Goal: Task Accomplishment & Management: Manage account settings

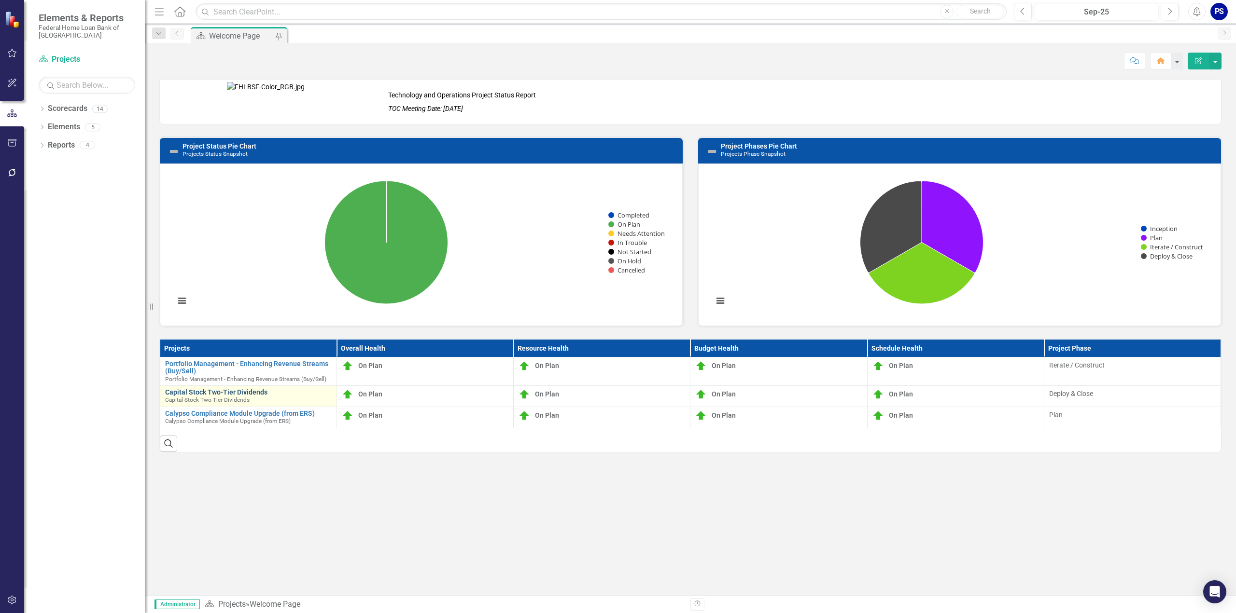
click at [194, 390] on link "Capital Stock Two-Tier Dividends" at bounding box center [248, 392] width 167 height 7
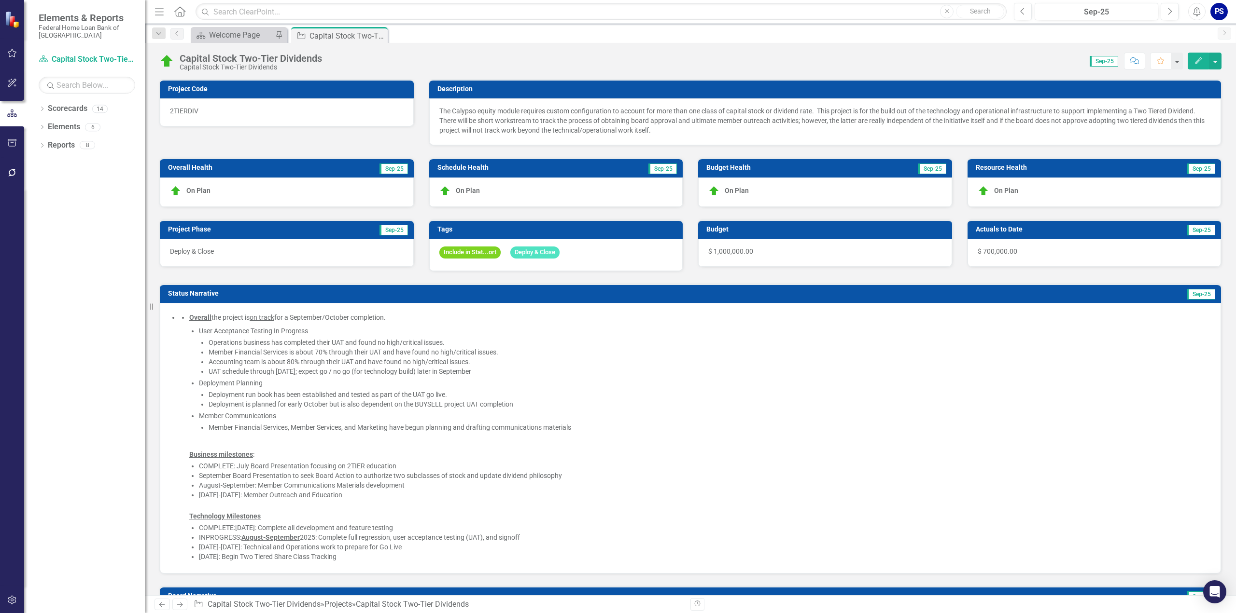
checkbox input "true"
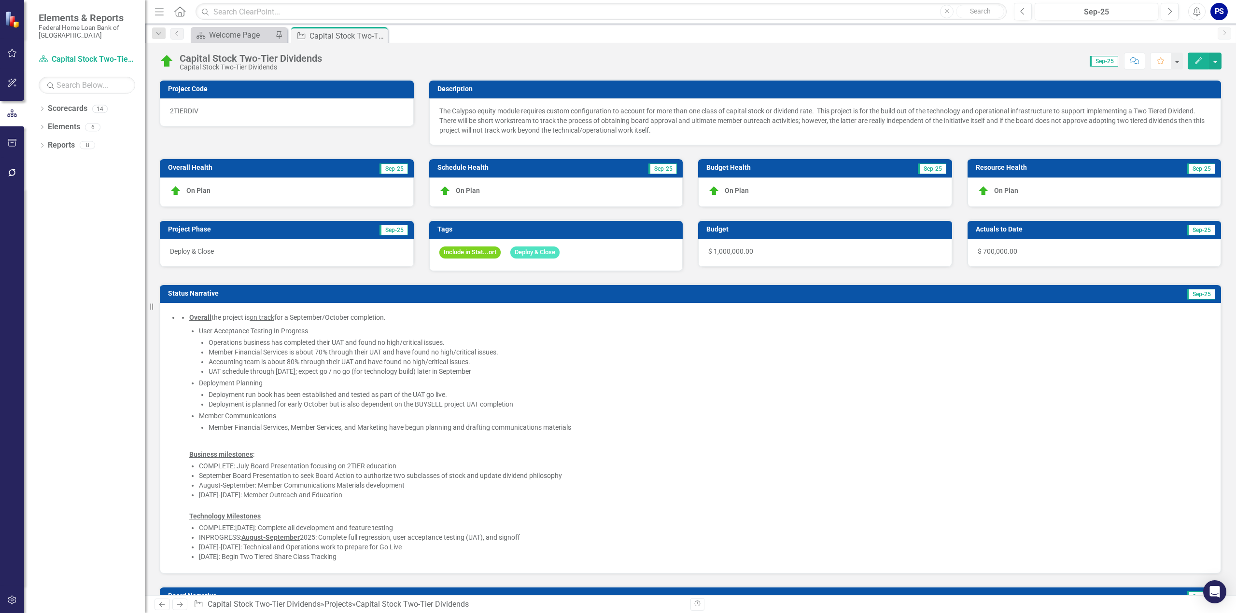
checkbox input "true"
click at [290, 330] on li "User Acceptance Testing In Progress Operations business has completed their UAT…" at bounding box center [705, 351] width 1012 height 50
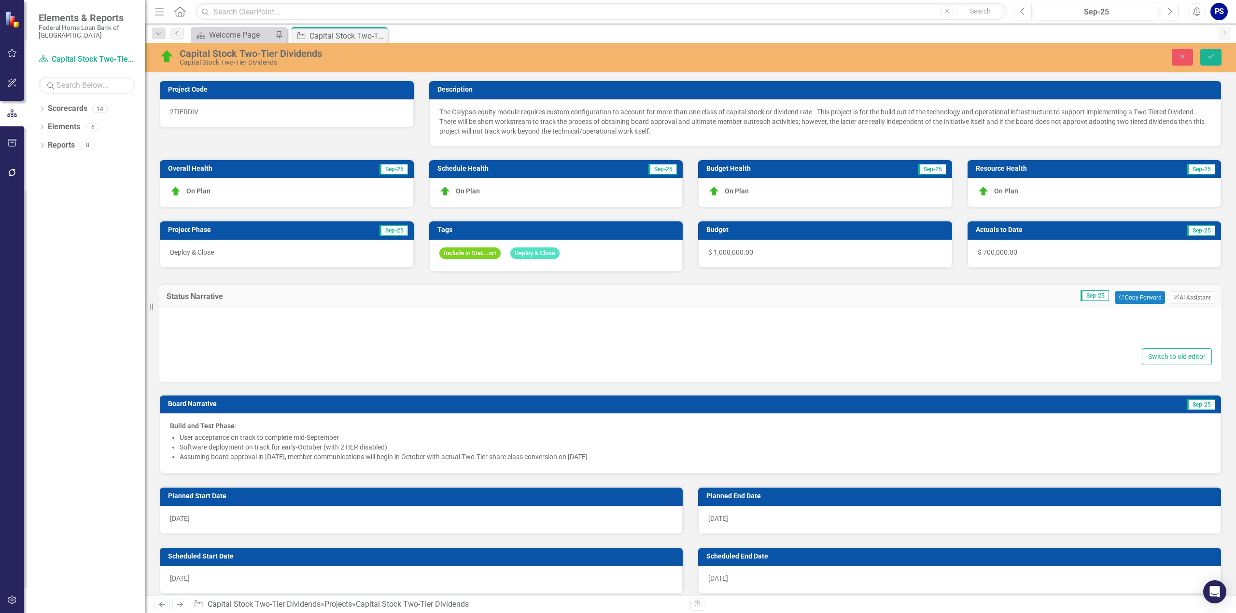
type textarea "<ul> <li> <div data-panel-content="true"> <ul> <li> <div data-layout-column="tr…"
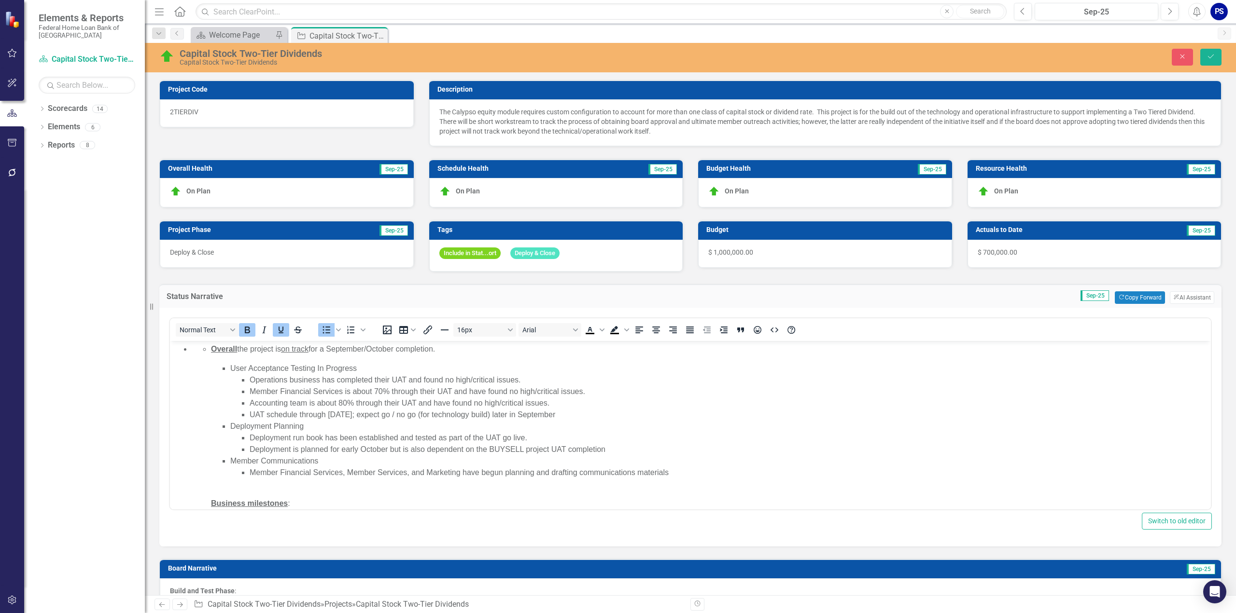
click at [278, 369] on li "User Acceptance Testing In Progress Operations business has completed their UAT…" at bounding box center [719, 392] width 978 height 58
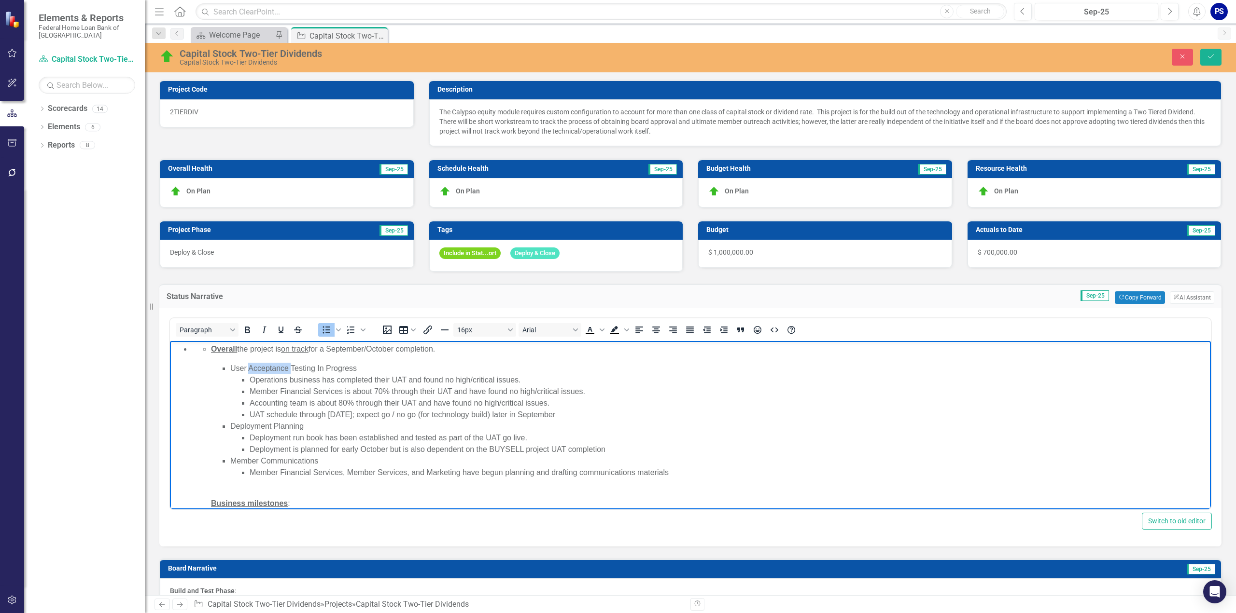
click at [278, 369] on li "User Acceptance Testing In Progress Operations business has completed their UAT…" at bounding box center [719, 392] width 978 height 58
click at [322, 369] on li "User Acceptance Testing In Progress Operations business has completed their UAT…" at bounding box center [719, 392] width 978 height 58
click at [318, 368] on li "User Acceptance Testing In Progress Operations business has completed their UAT…" at bounding box center [719, 392] width 978 height 58
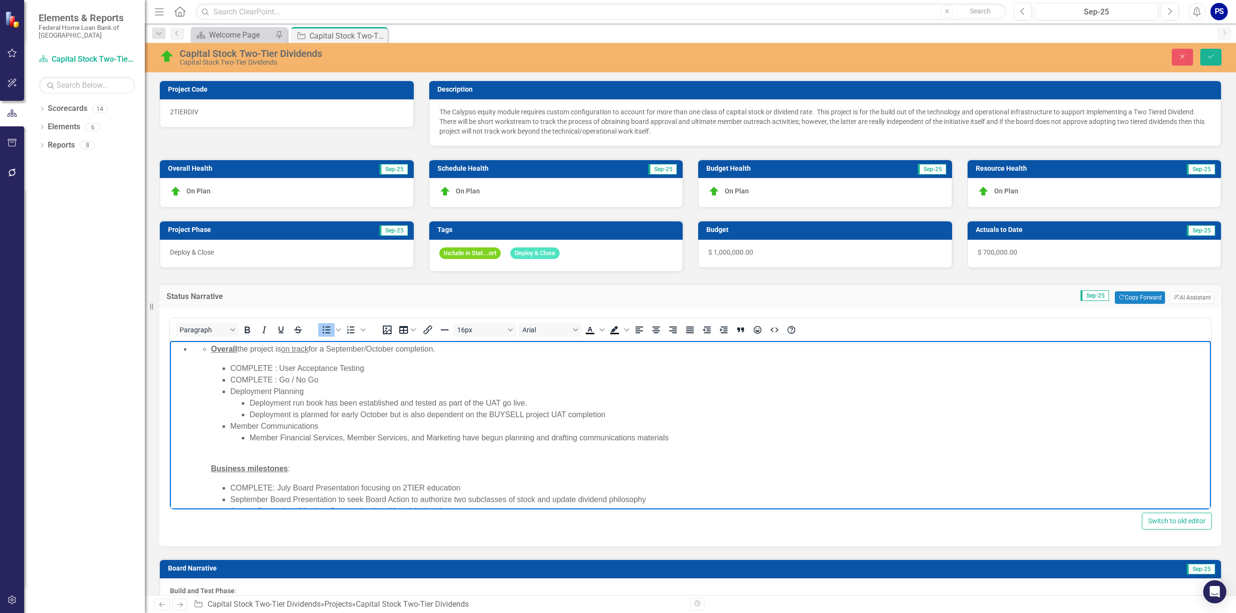
click at [393, 366] on li "COMPLETE : User Acceptance Testing" at bounding box center [719, 369] width 978 height 12
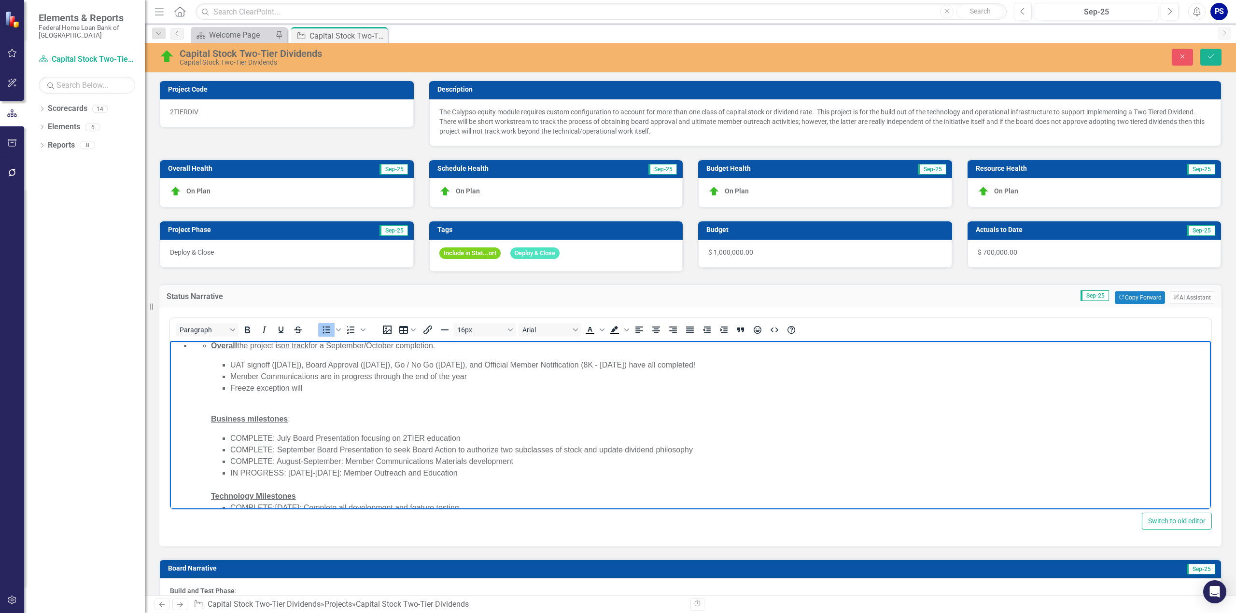
scroll to position [2, 0]
click at [330, 388] on li "Freeze exception will" at bounding box center [719, 390] width 978 height 12
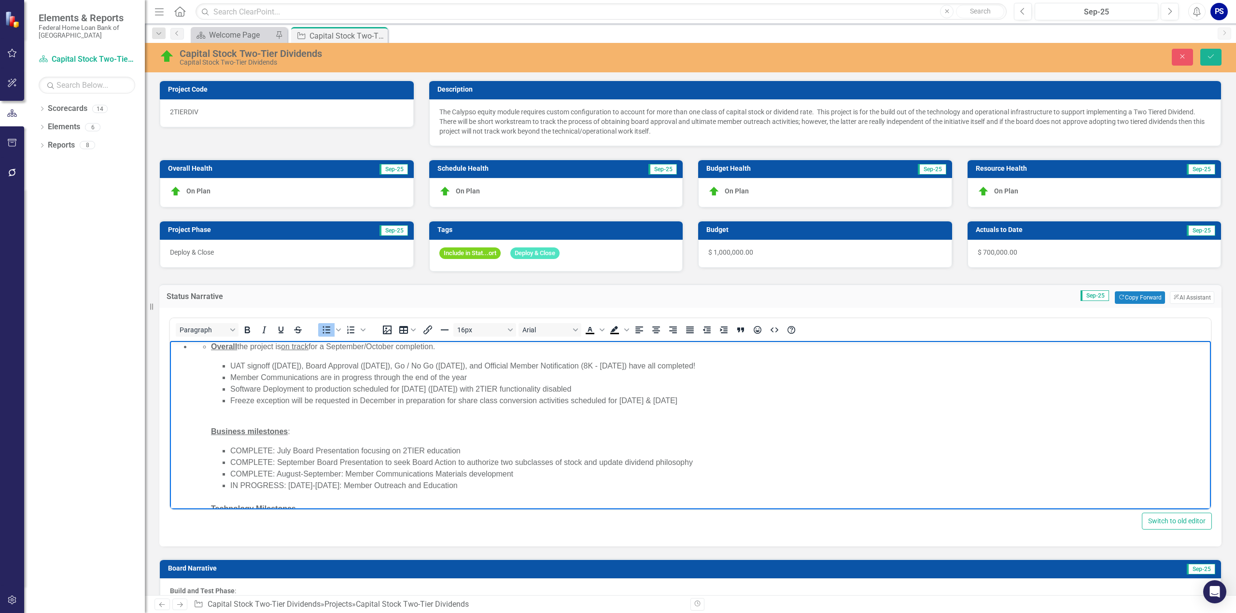
click at [677, 403] on li "Freeze exception will be requested in December in preparation for share class c…" at bounding box center [719, 401] width 978 height 12
click at [721, 400] on li "Freeze exception will be requested in December in preparation for share class c…" at bounding box center [719, 401] width 978 height 12
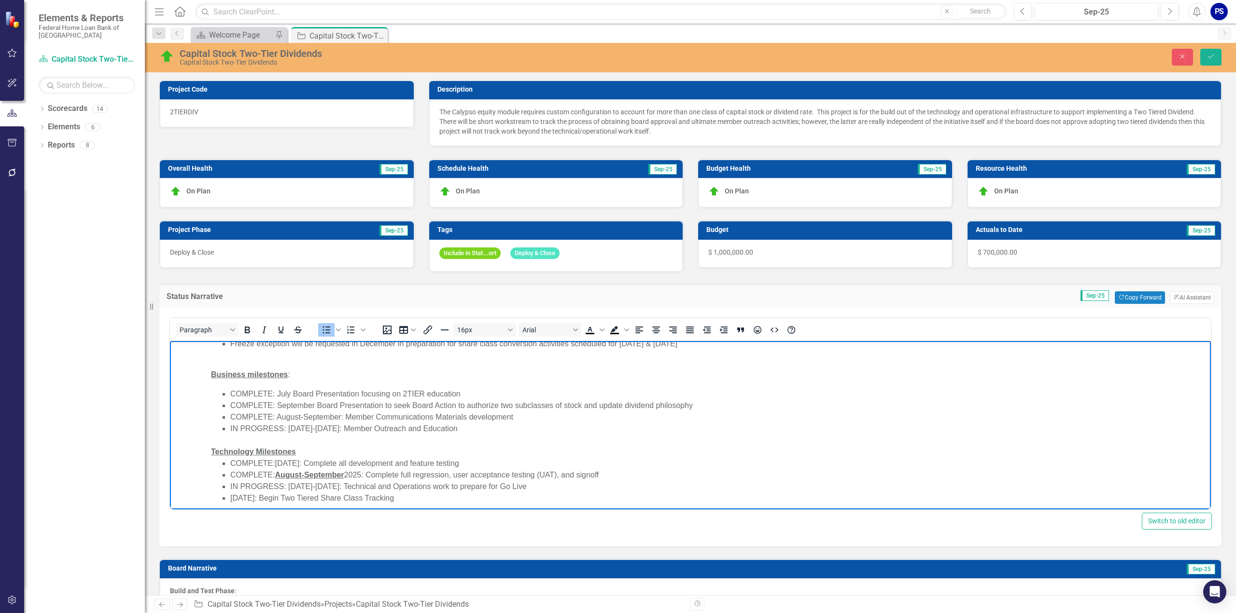
scroll to position [64, 0]
drag, startPoint x: 231, startPoint y: 494, endPoint x: 289, endPoint y: 492, distance: 58.4
click at [289, 492] on li "[DATE]: Begin Two Tiered Share Class Tracking" at bounding box center [719, 494] width 978 height 12
click at [312, 492] on li "[DATE]: Begin Two Tiered Share Class Tracking" at bounding box center [719, 494] width 978 height 12
click at [302, 494] on li "[DATE]: Begin Two Tiered Share Class Tracking" at bounding box center [719, 494] width 978 height 12
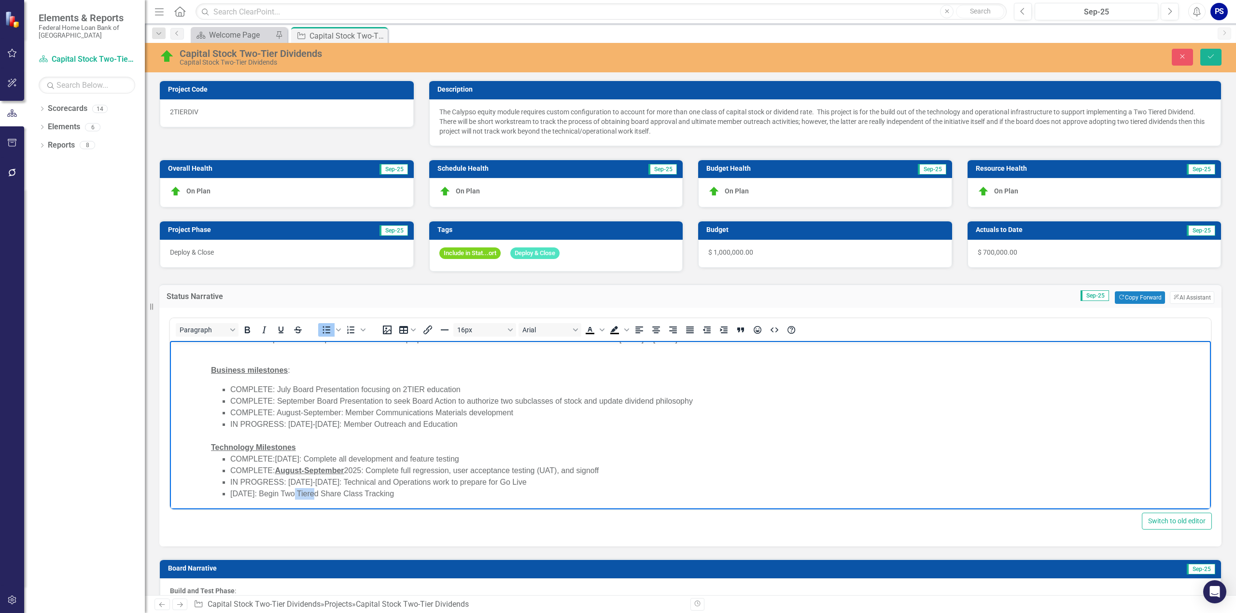
click at [302, 494] on li "[DATE]: Begin Two Tiered Share Class Tracking" at bounding box center [719, 494] width 978 height 12
click at [354, 495] on li "[DATE]: Conversion to Two Tiered Share Class Tracking" at bounding box center [719, 494] width 978 height 12
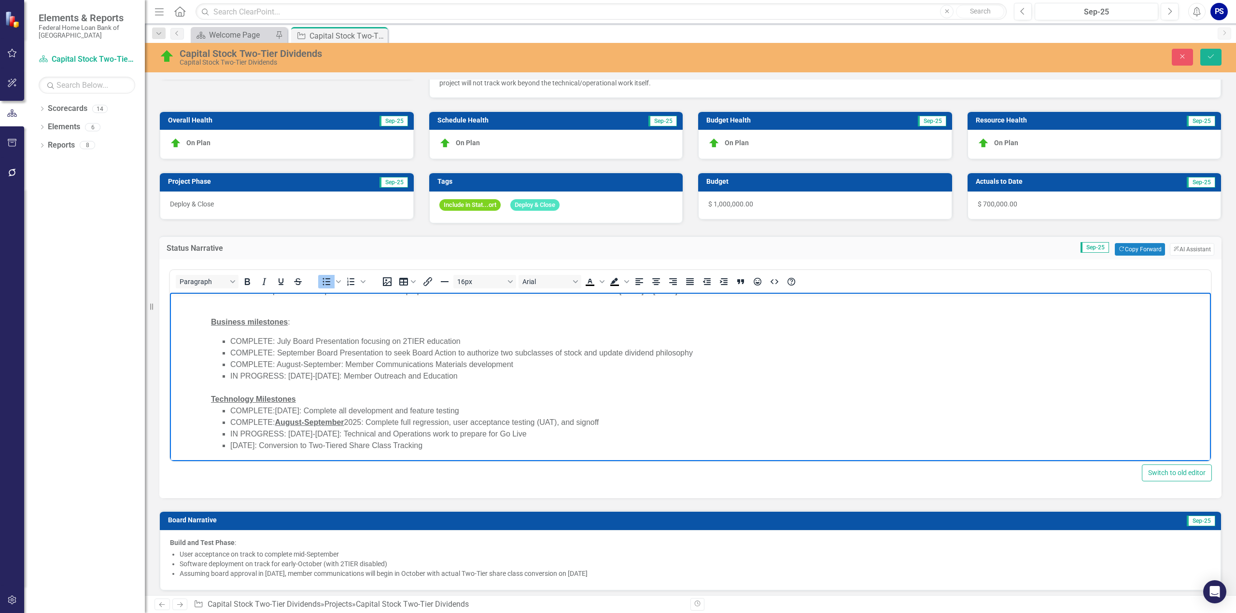
scroll to position [0, 0]
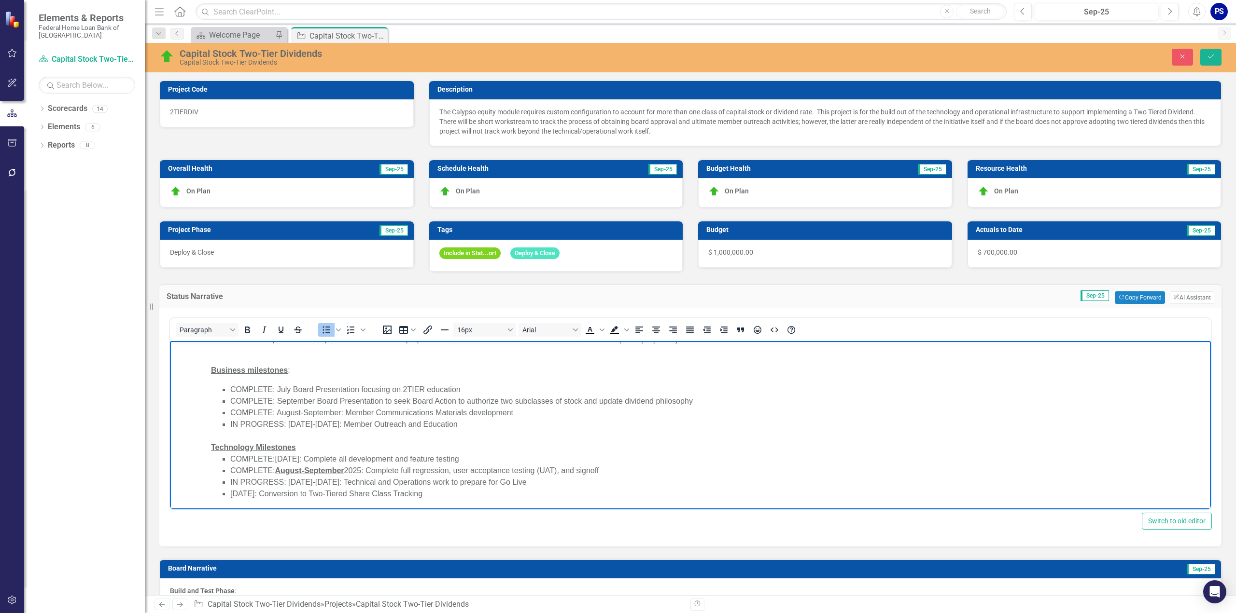
click at [1005, 249] on span "$ 700,000.00" at bounding box center [997, 253] width 40 height 8
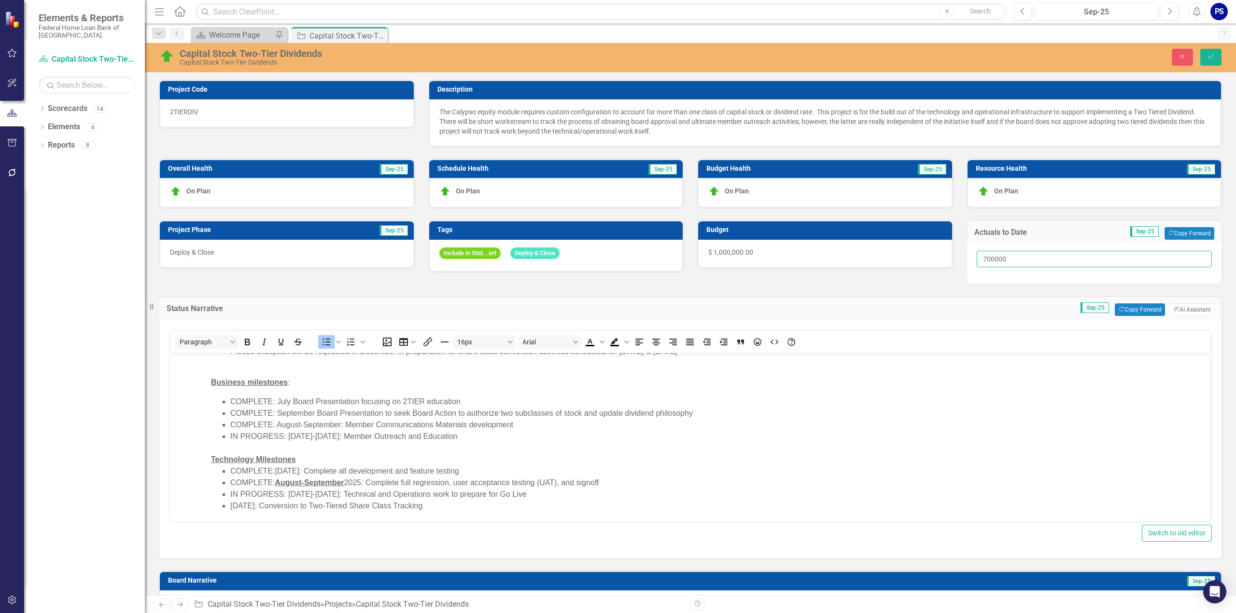
drag, startPoint x: 1007, startPoint y: 258, endPoint x: 971, endPoint y: 257, distance: 35.7
click at [976, 257] on input "700000" at bounding box center [1094, 259] width 236 height 16
type input "800000"
click at [1211, 56] on icon "Save" at bounding box center [1210, 56] width 9 height 7
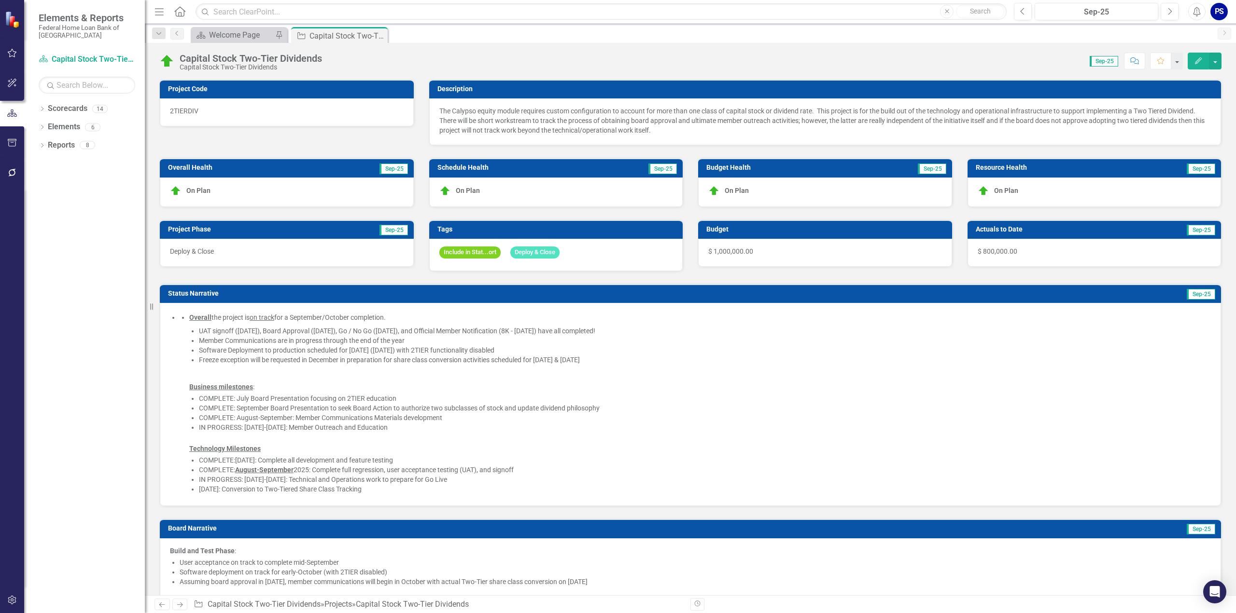
checkbox input "false"
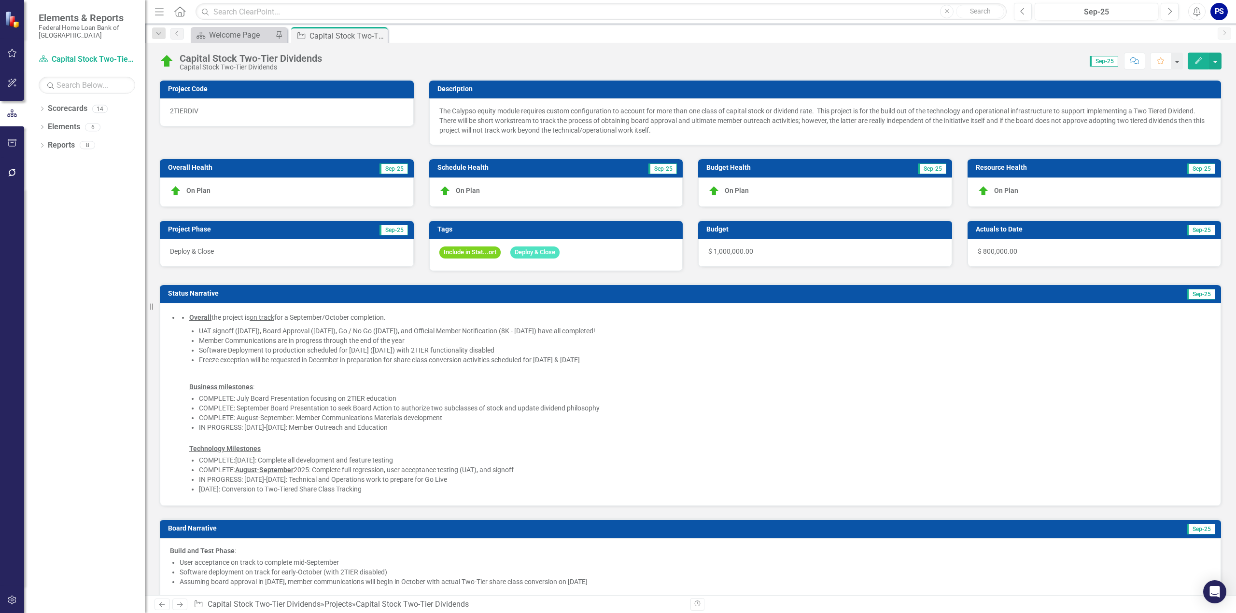
checkbox input "false"
checkbox input "true"
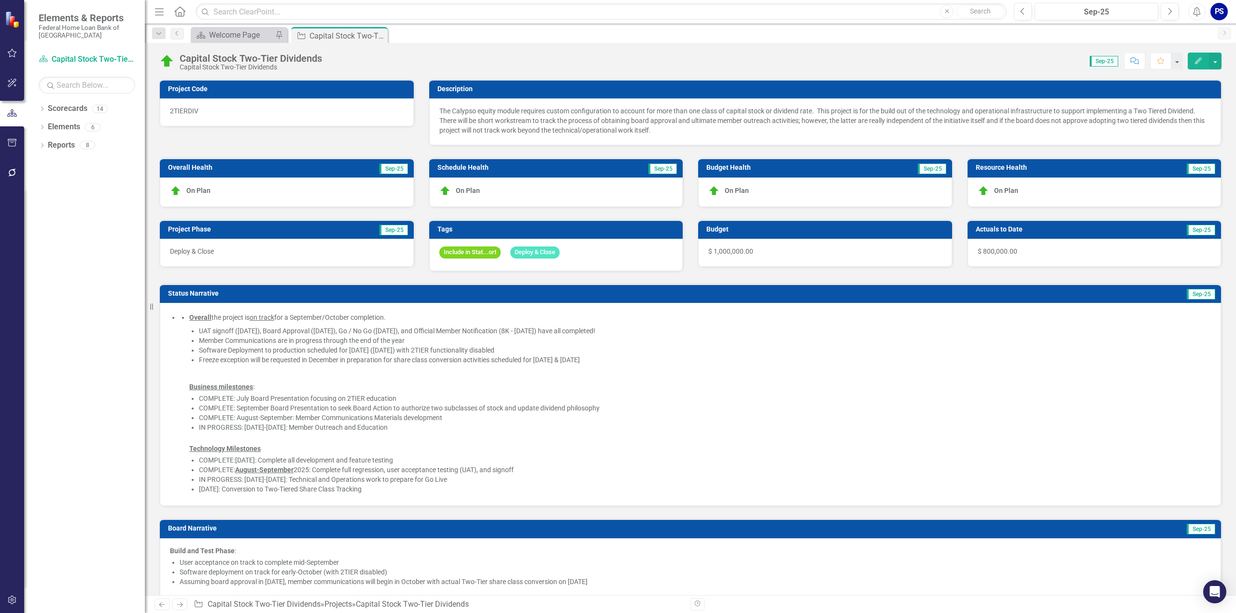
checkbox input "true"
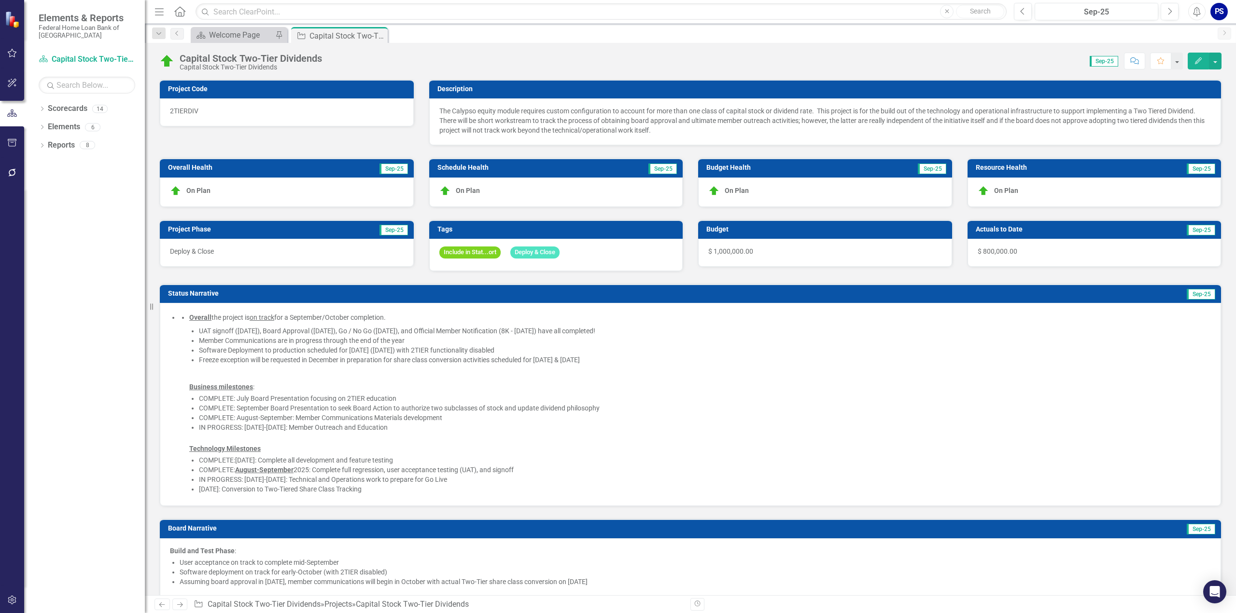
checkbox input "true"
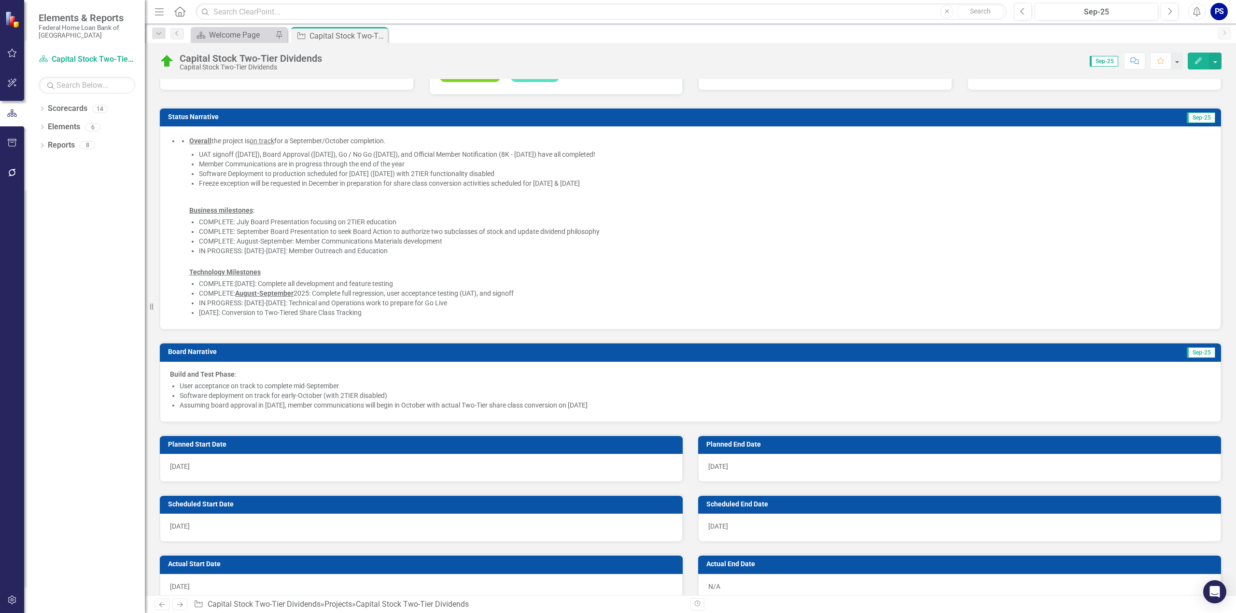
scroll to position [193, 0]
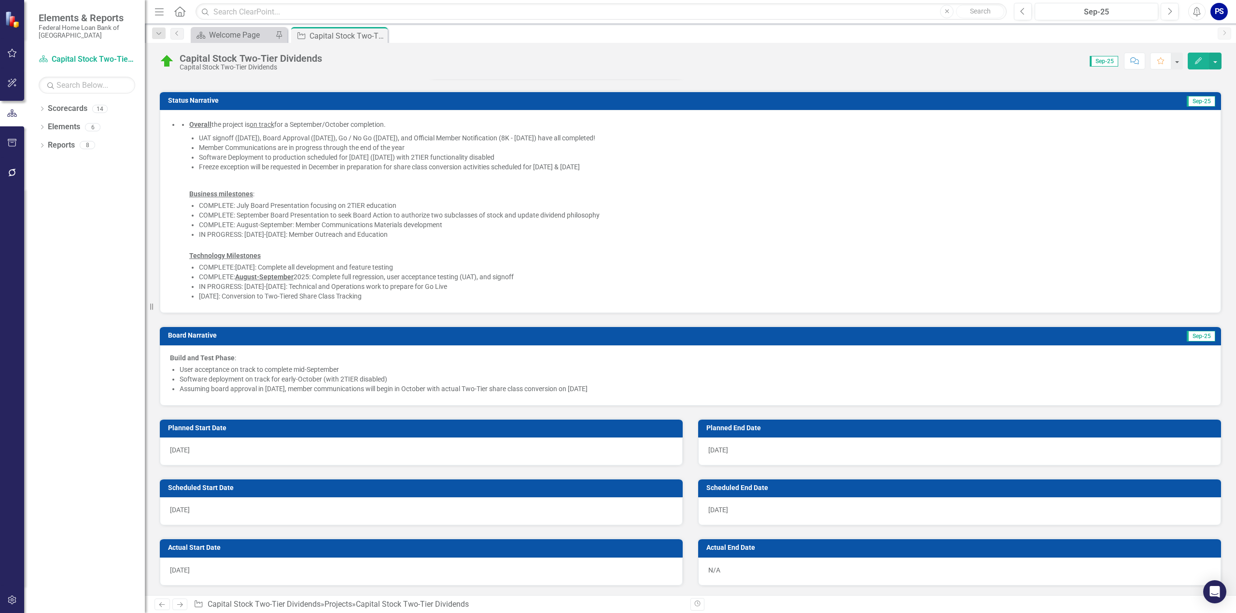
click at [202, 366] on li "User acceptance on track to complete mid-September" at bounding box center [695, 370] width 1031 height 10
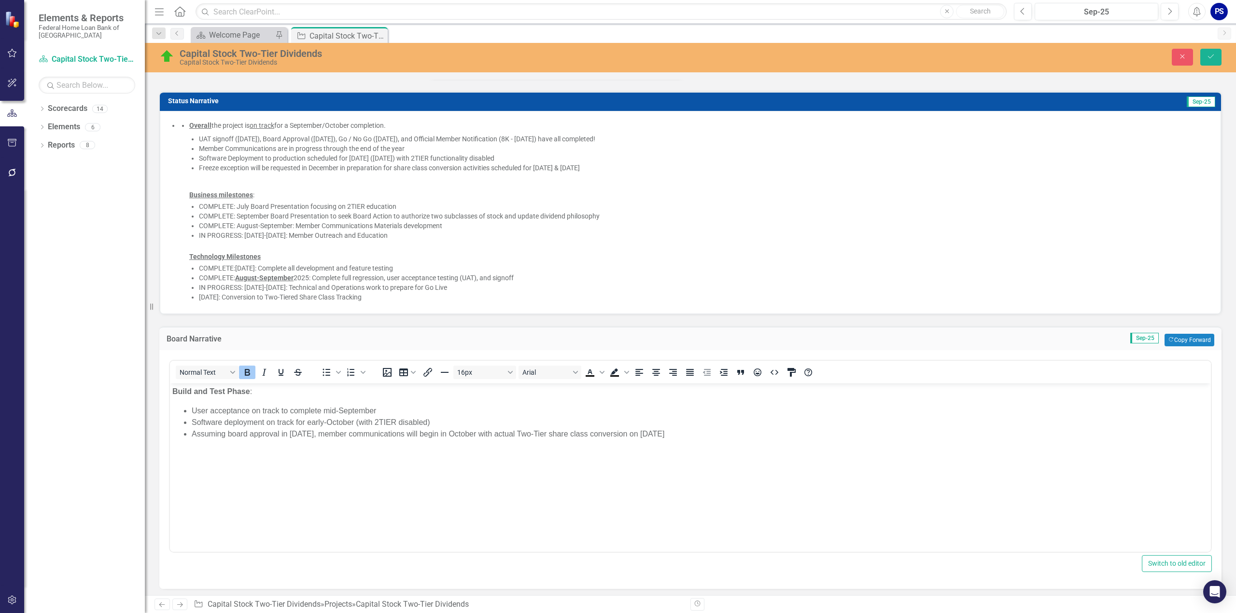
scroll to position [0, 0]
click at [376, 136] on li "UAT signoff ([DATE]), Board Approval ([DATE]), Go / No Go ([DATE]), and Officia…" at bounding box center [705, 139] width 1012 height 10
click at [356, 135] on li "UAT signoff ([DATE]), Board Approval ([DATE]), Go / No Go ([DATE]), and Officia…" at bounding box center [705, 139] width 1012 height 10
drag, startPoint x: 199, startPoint y: 136, endPoint x: 220, endPoint y: 136, distance: 21.2
click at [220, 136] on li "UAT signoff ([DATE]), Board Approval ([DATE]), Go / No Go ([DATE]), and Officia…" at bounding box center [705, 139] width 1012 height 10
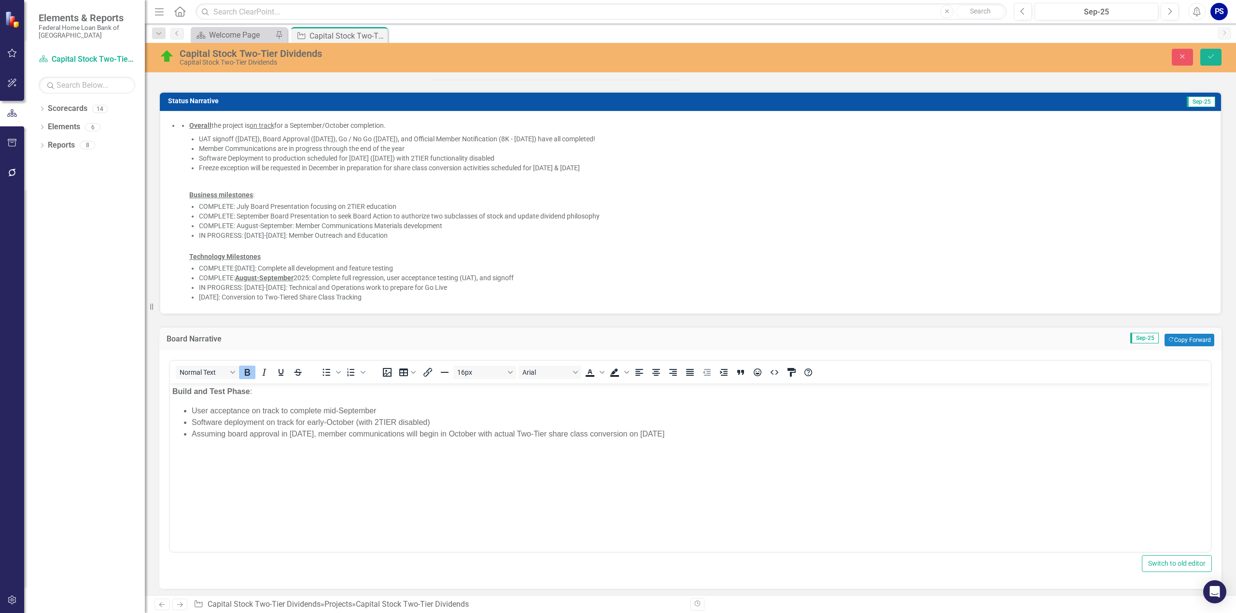
click at [221, 136] on li "UAT signoff ([DATE]), Board Approval ([DATE]), Go / No Go ([DATE]), and Officia…" at bounding box center [705, 139] width 1012 height 10
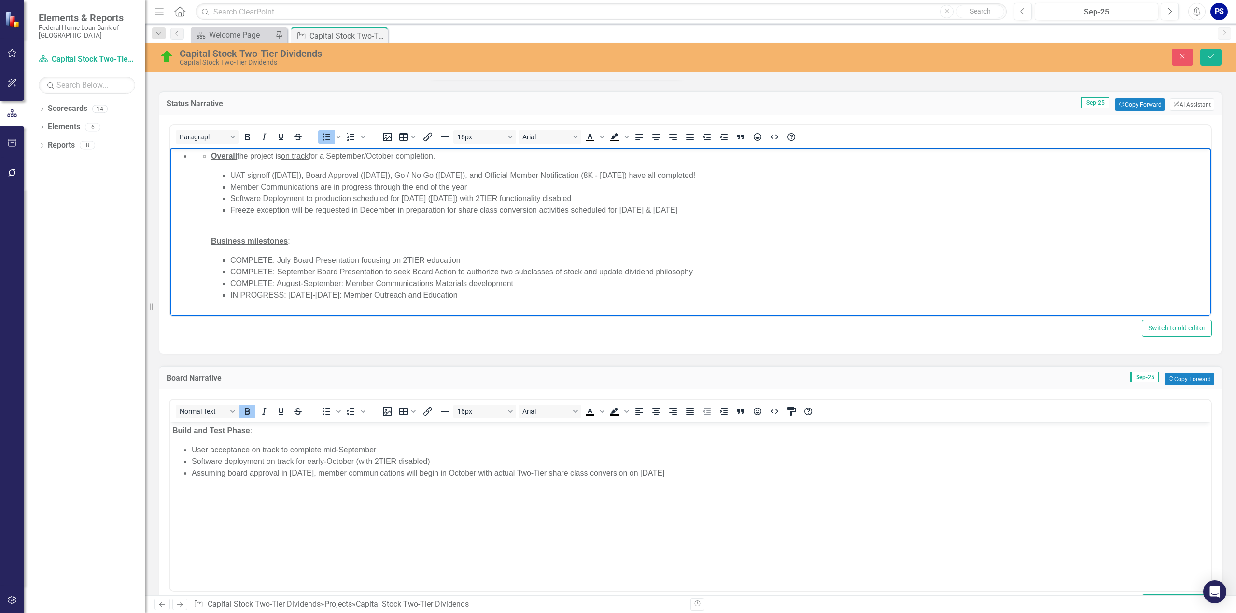
drag, startPoint x: 230, startPoint y: 175, endPoint x: 716, endPoint y: 211, distance: 487.9
click at [716, 211] on ul "UAT signoff ([DATE]), Board Approval ([DATE]), Go / No Go ([DATE]), and Officia…" at bounding box center [709, 193] width 997 height 46
copy ul "UAT signoff ([DATE]), Board Approval ([DATE]), Go / No Go ([DATE]), and Officia…"
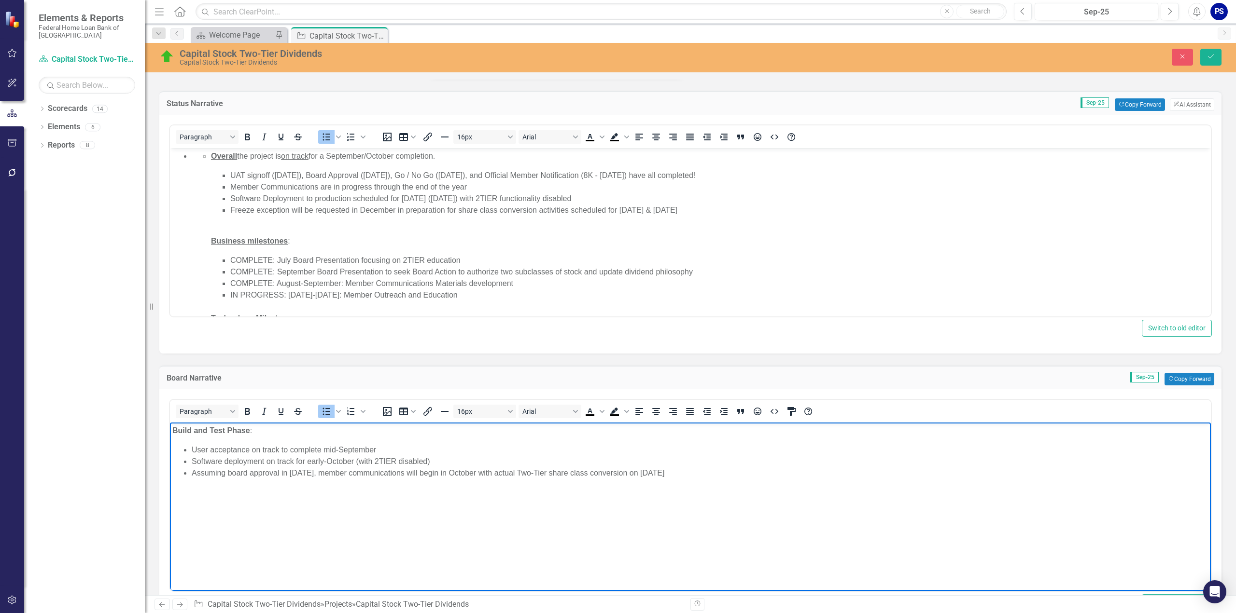
click at [204, 451] on li "User acceptance on track to complete mid-September" at bounding box center [700, 451] width 1016 height 12
click at [672, 210] on li "Freeze exception will be requested in December in preparation for share class c…" at bounding box center [719, 211] width 978 height 12
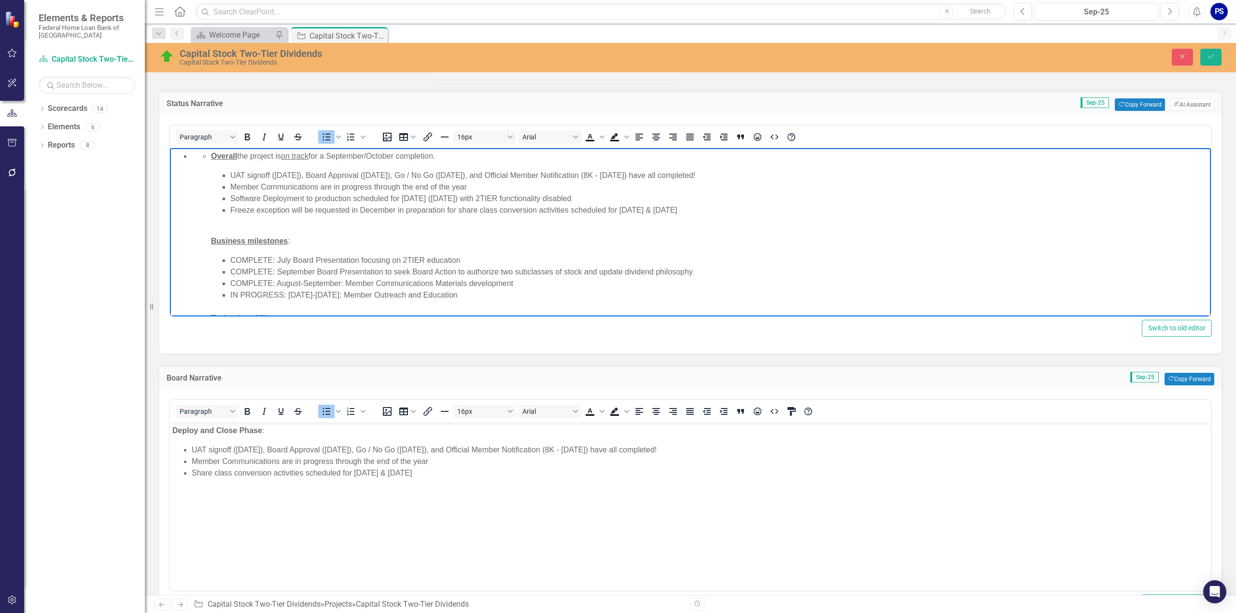
click at [283, 157] on p "Overall the project is on track for a September/October completion." at bounding box center [709, 157] width 997 height 12
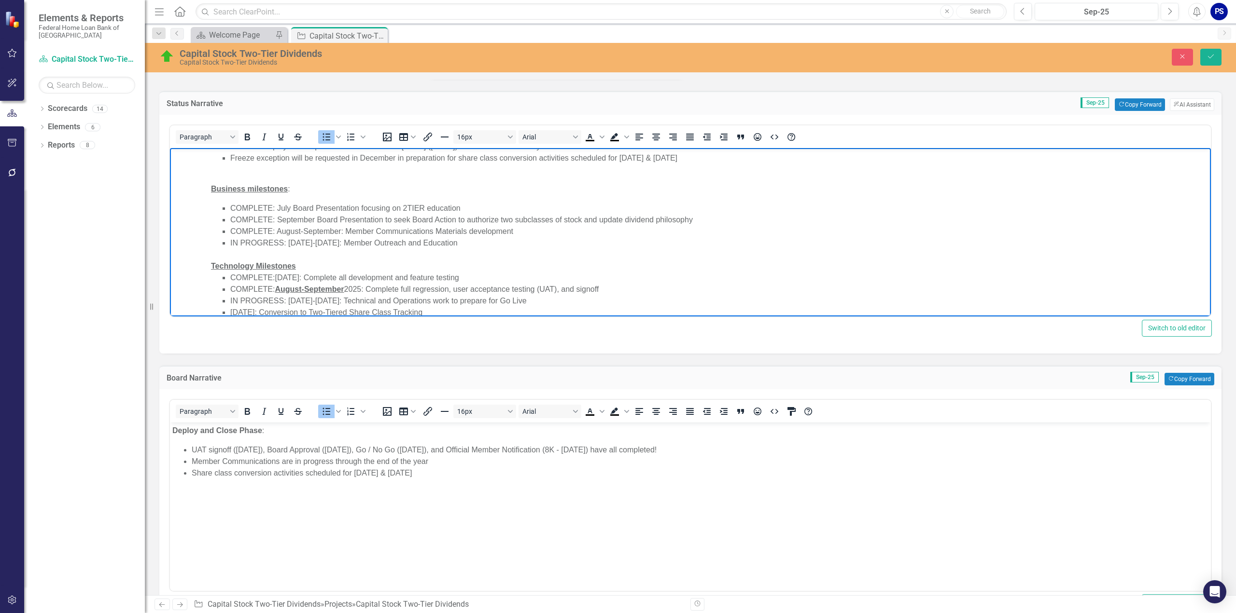
scroll to position [3, 0]
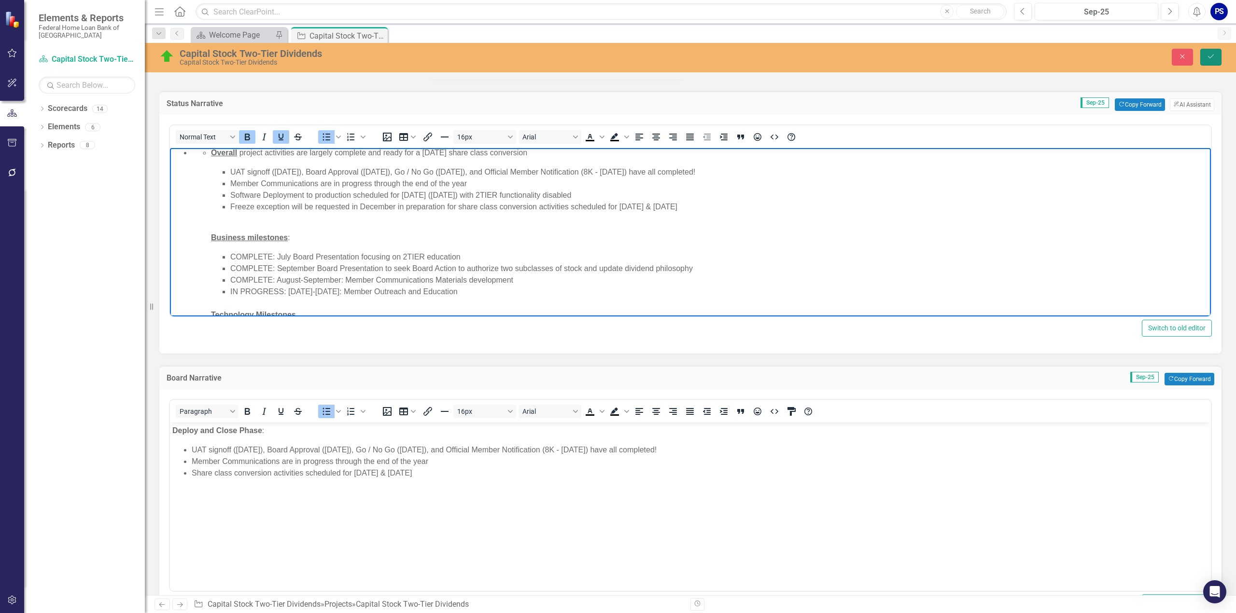
click at [1214, 54] on icon "Save" at bounding box center [1210, 56] width 9 height 7
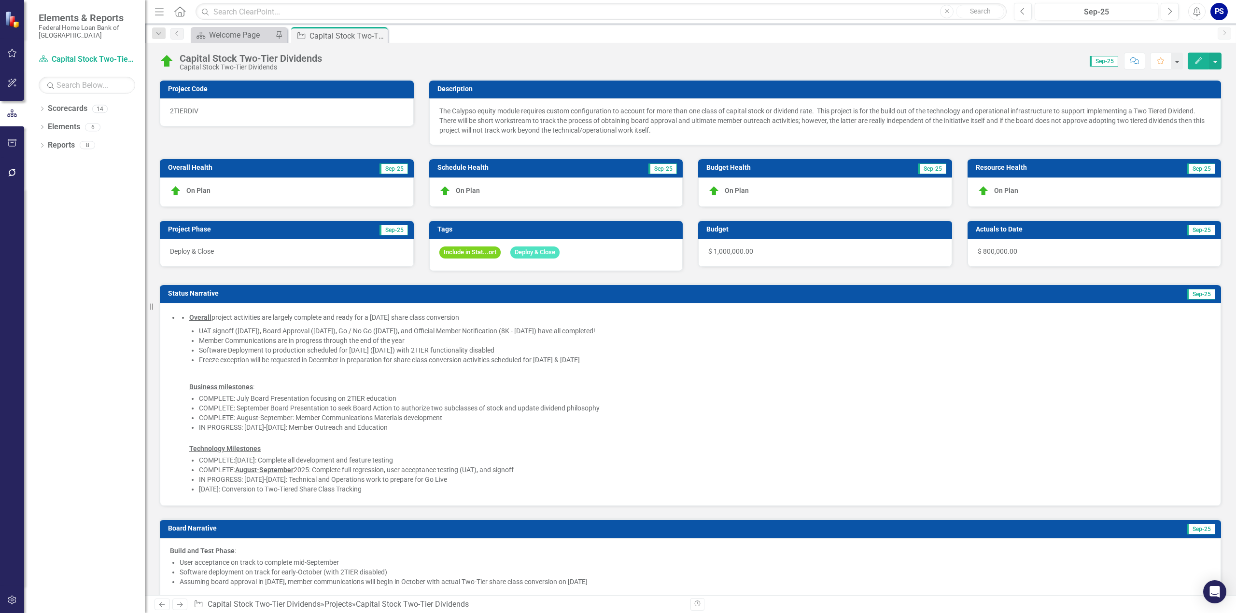
checkbox input "false"
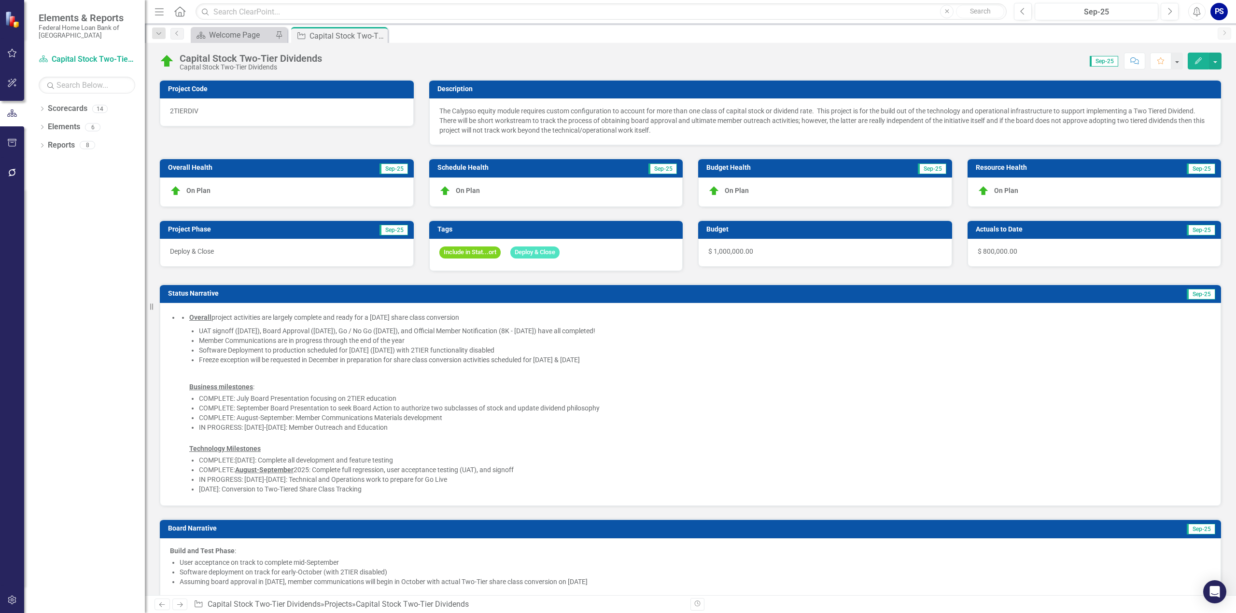
checkbox input "false"
checkbox input "true"
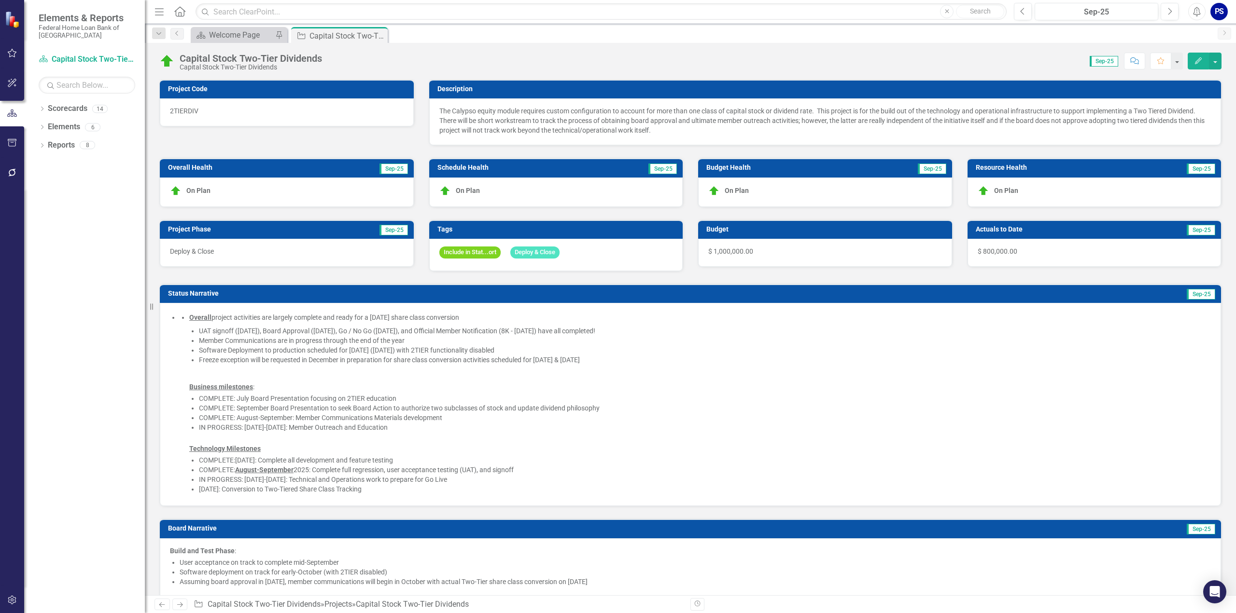
checkbox input "true"
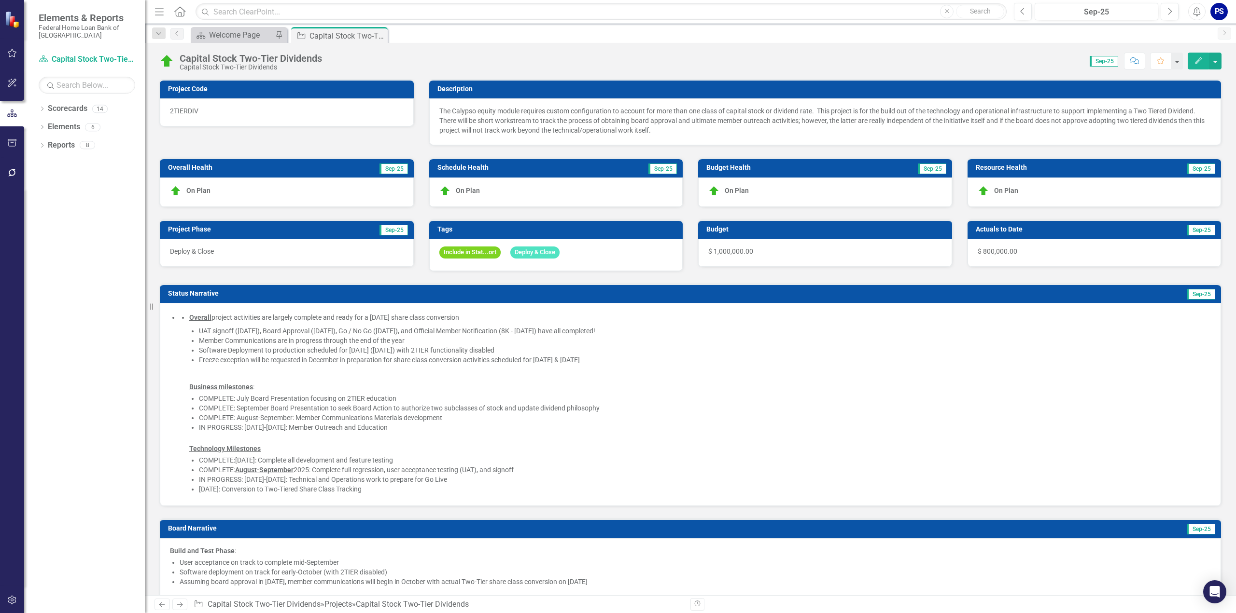
checkbox input "true"
click at [552, 330] on li "UAT signoff ([DATE]), Board Approval ([DATE]), Go / No Go ([DATE]), and Officia…" at bounding box center [705, 331] width 1012 height 10
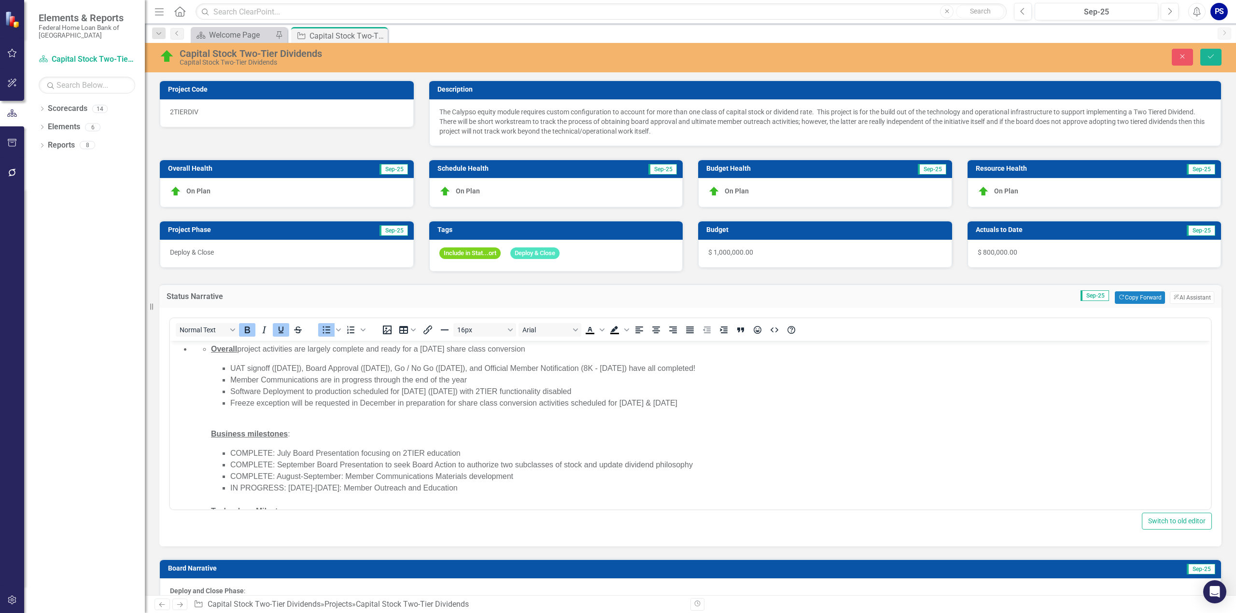
scroll to position [0, 0]
click at [628, 367] on li "UAT signoff ([DATE]), Board Approval ([DATE]), Go / No Go ([DATE]), and Officia…" at bounding box center [719, 369] width 978 height 12
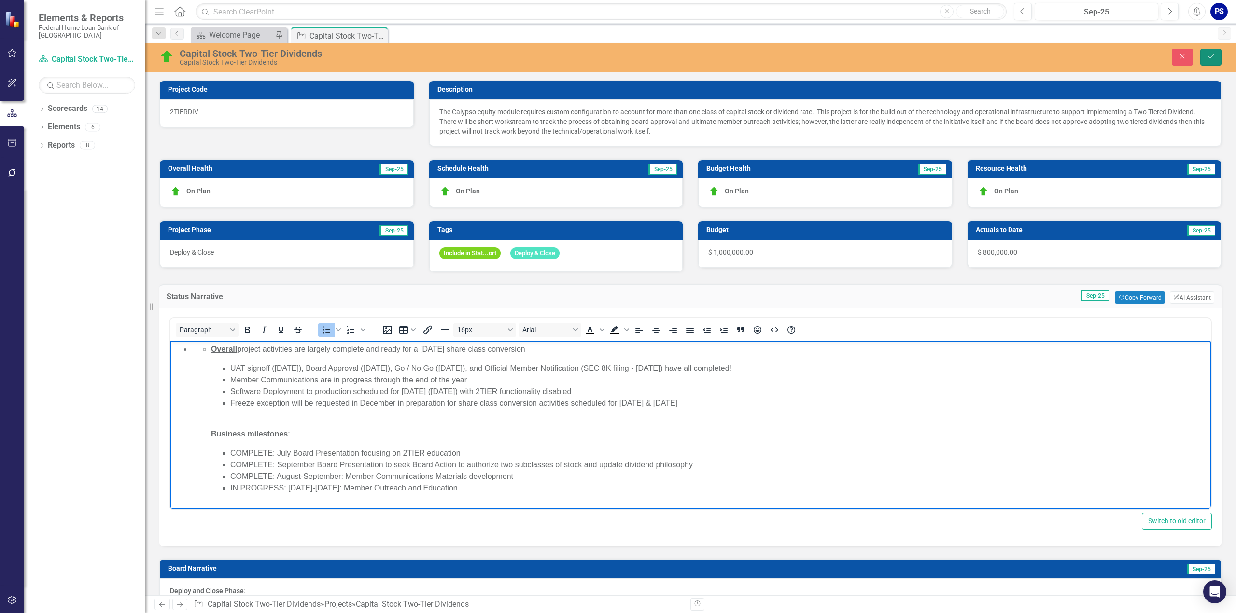
click at [1213, 56] on icon "Save" at bounding box center [1210, 56] width 9 height 7
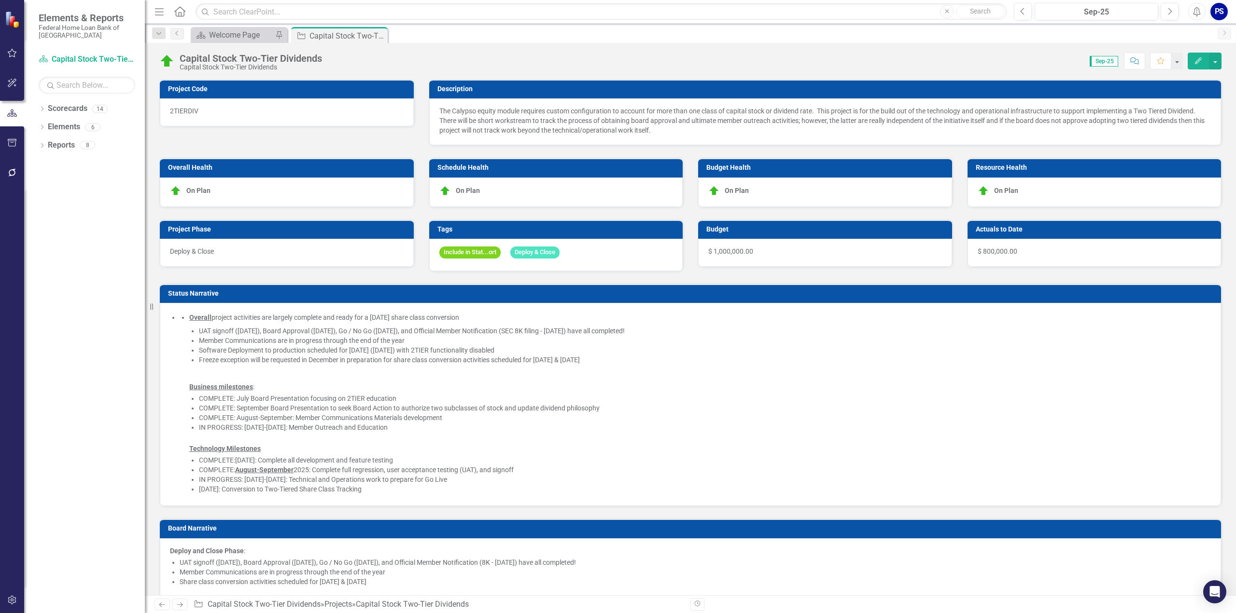
checkbox input "false"
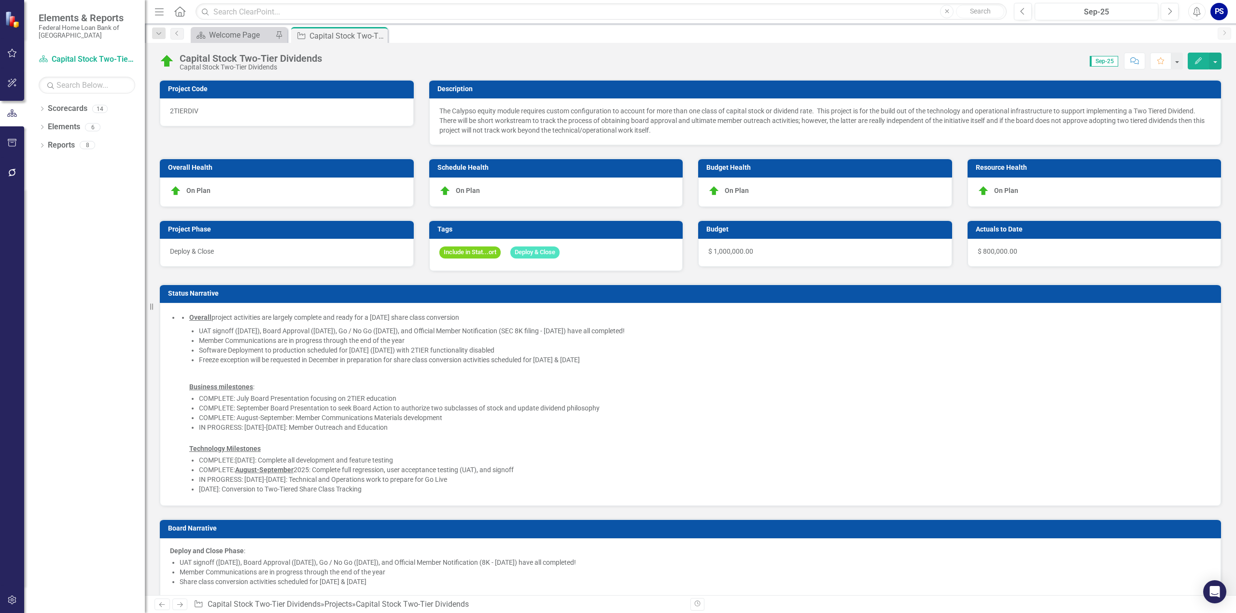
checkbox input "false"
checkbox input "true"
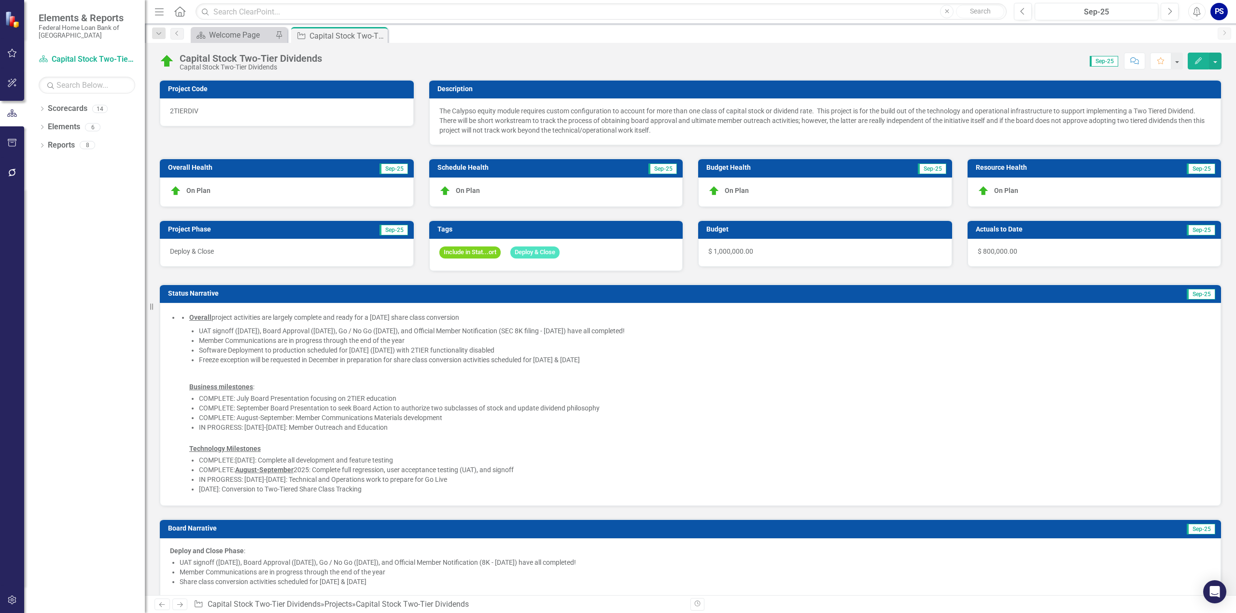
checkbox input "true"
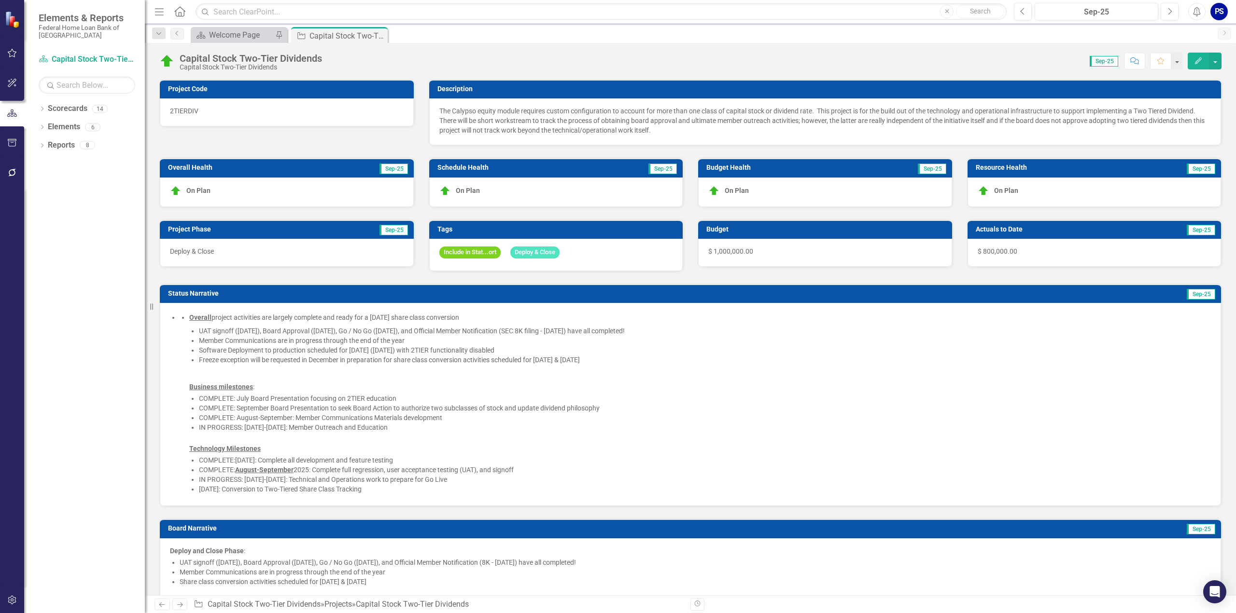
checkbox input "true"
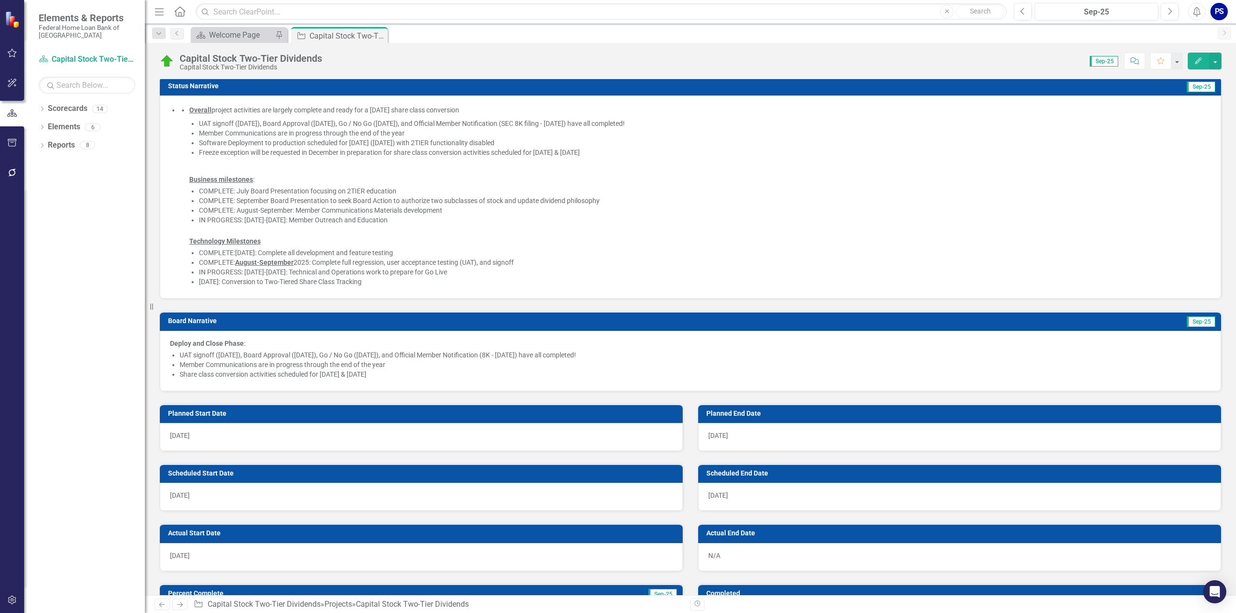
scroll to position [241, 0]
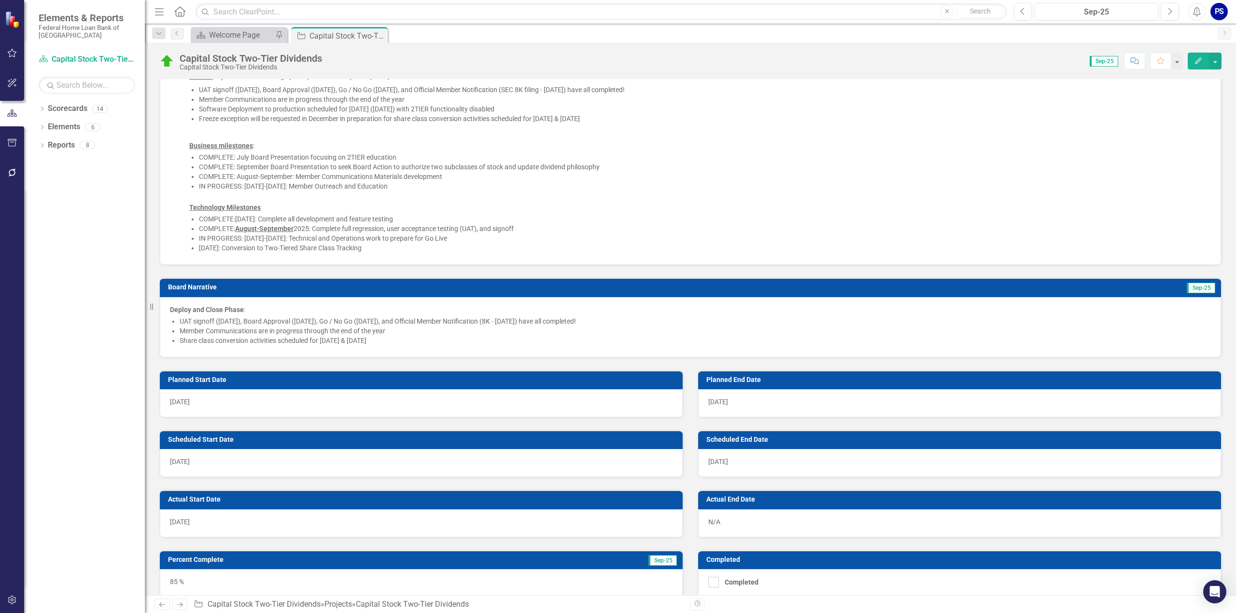
click at [724, 458] on span "[DATE]" at bounding box center [718, 462] width 20 height 8
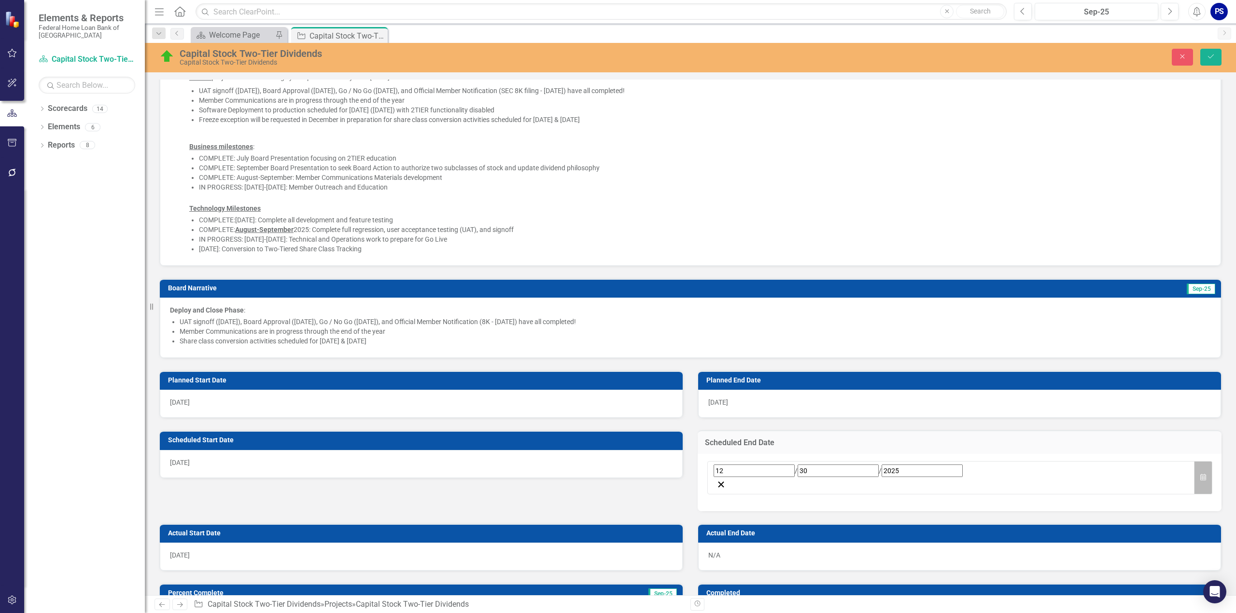
click at [1200, 474] on icon "Calendar" at bounding box center [1203, 477] width 6 height 7
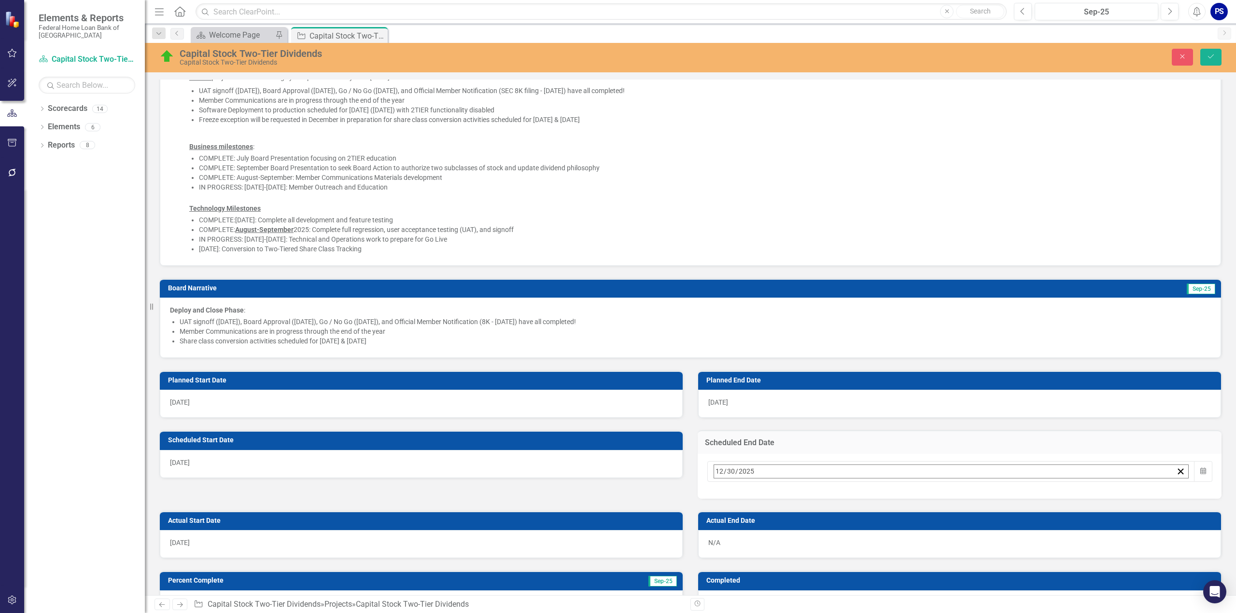
click at [852, 592] on button "2" at bounding box center [840, 600] width 24 height 17
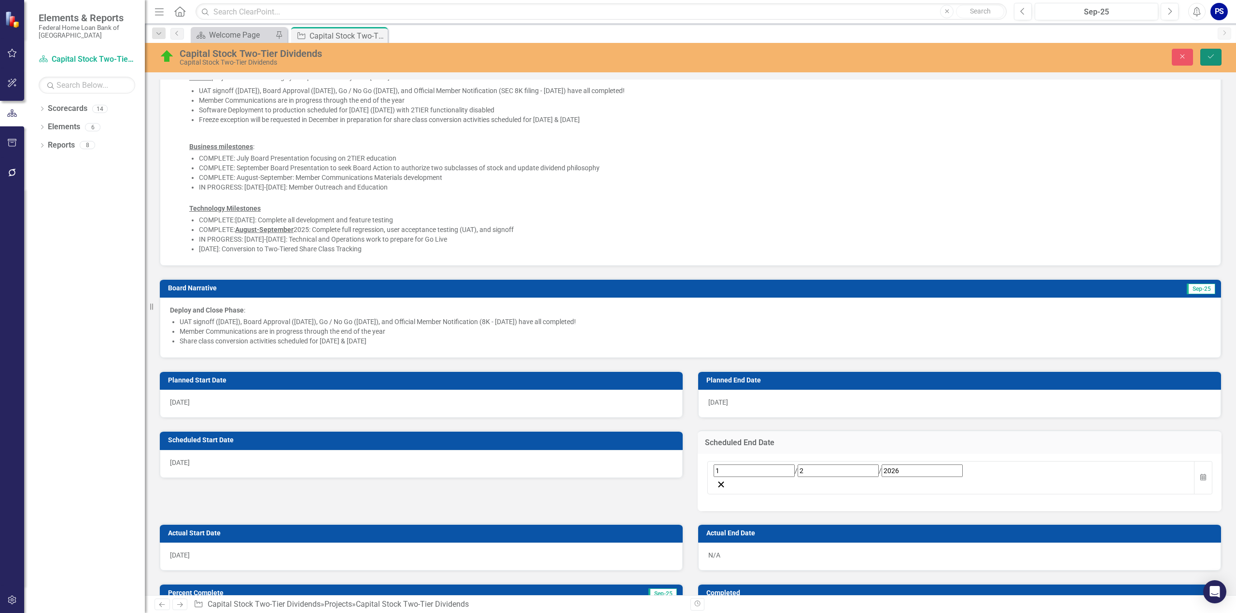
click at [1211, 56] on icon "Save" at bounding box center [1210, 56] width 9 height 7
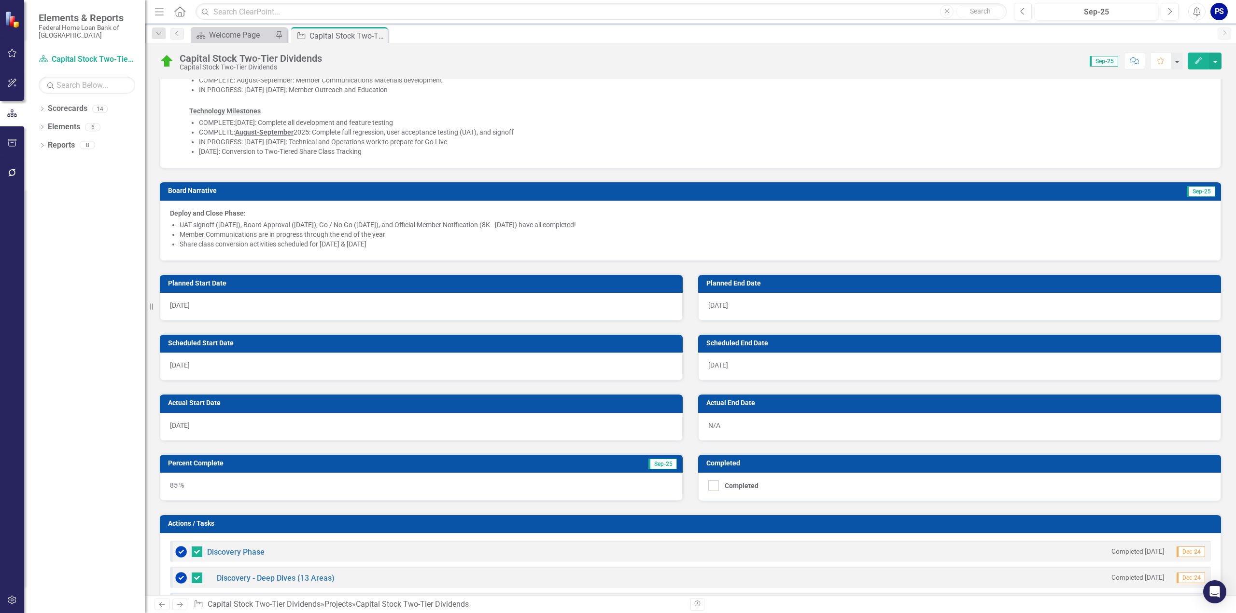
scroll to position [386, 0]
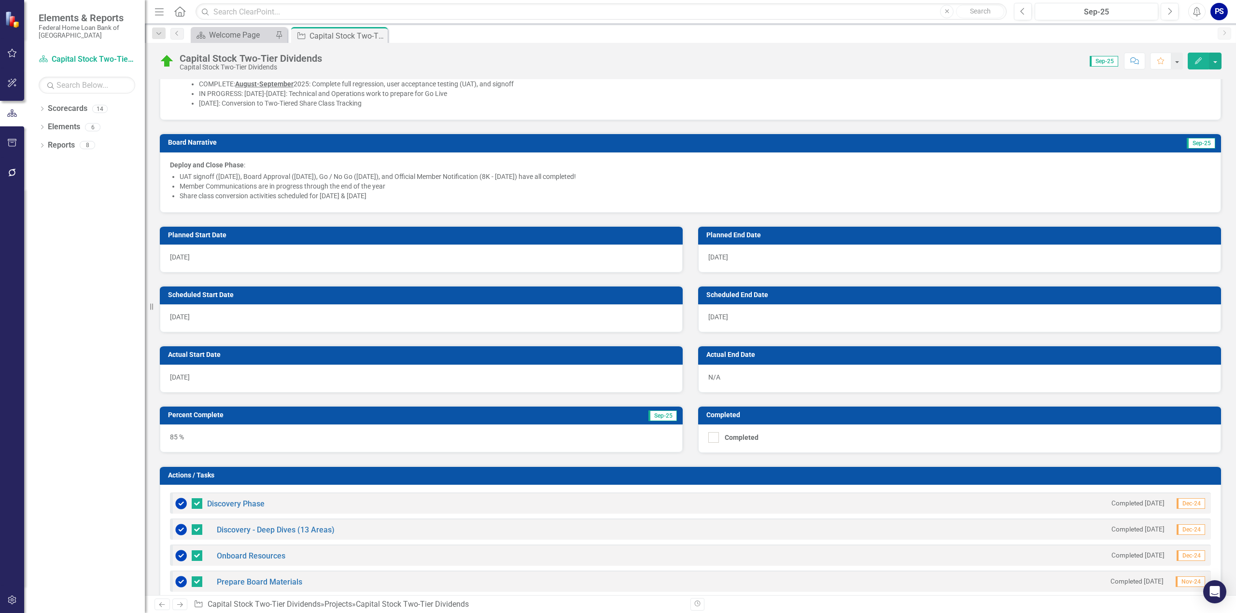
click at [193, 434] on div "85 %" at bounding box center [421, 439] width 523 height 28
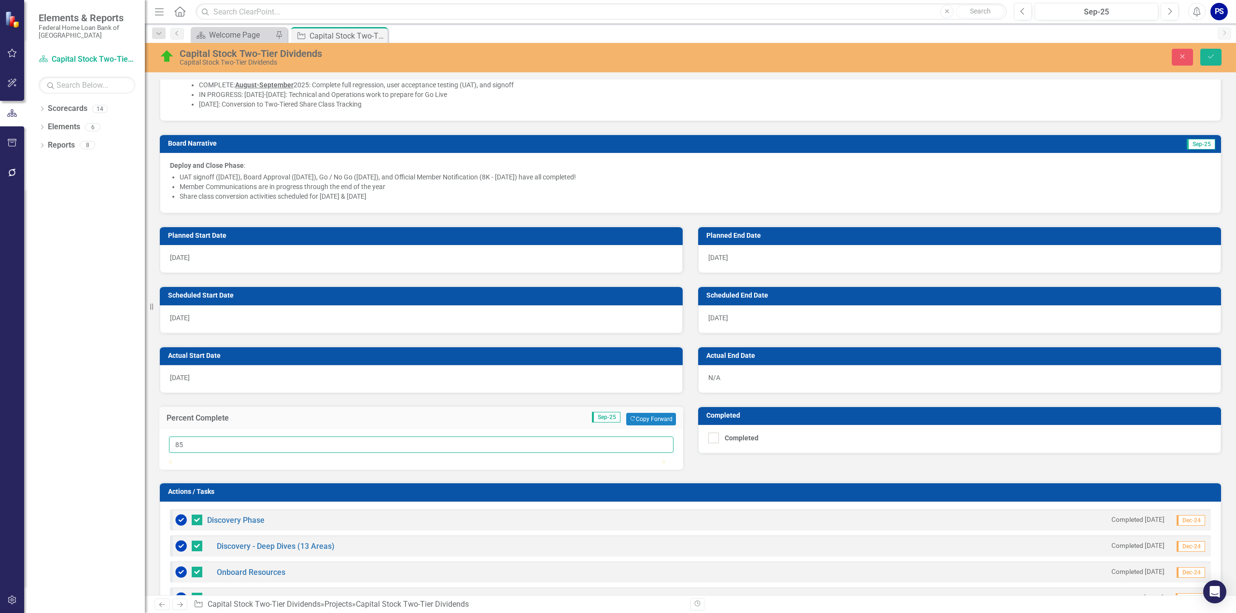
drag, startPoint x: 189, startPoint y: 442, endPoint x: 80, endPoint y: 439, distance: 108.7
click at [80, 439] on div "Elements & Reports Federal Home Loan Bank of [GEOGRAPHIC_DATA] Scorecard Capita…" at bounding box center [618, 306] width 1236 height 613
type input "95"
click at [1215, 56] on button "Save" at bounding box center [1210, 57] width 21 height 17
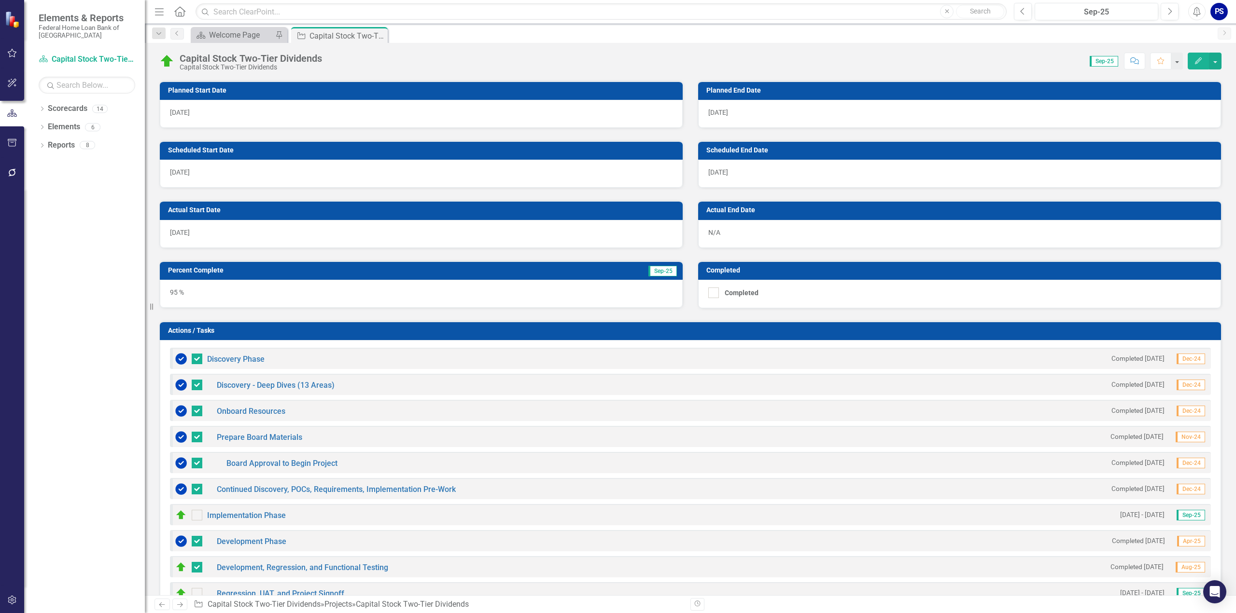
scroll to position [627, 0]
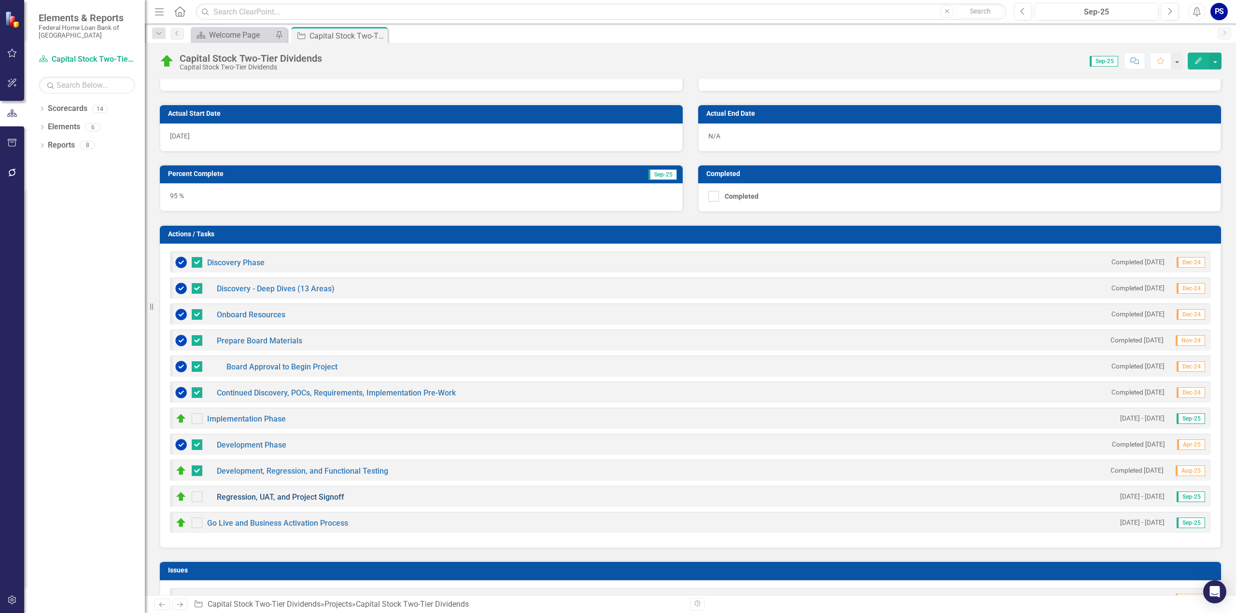
click at [285, 493] on link "Regression, UAT, and Project Signoff" at bounding box center [280, 497] width 127 height 9
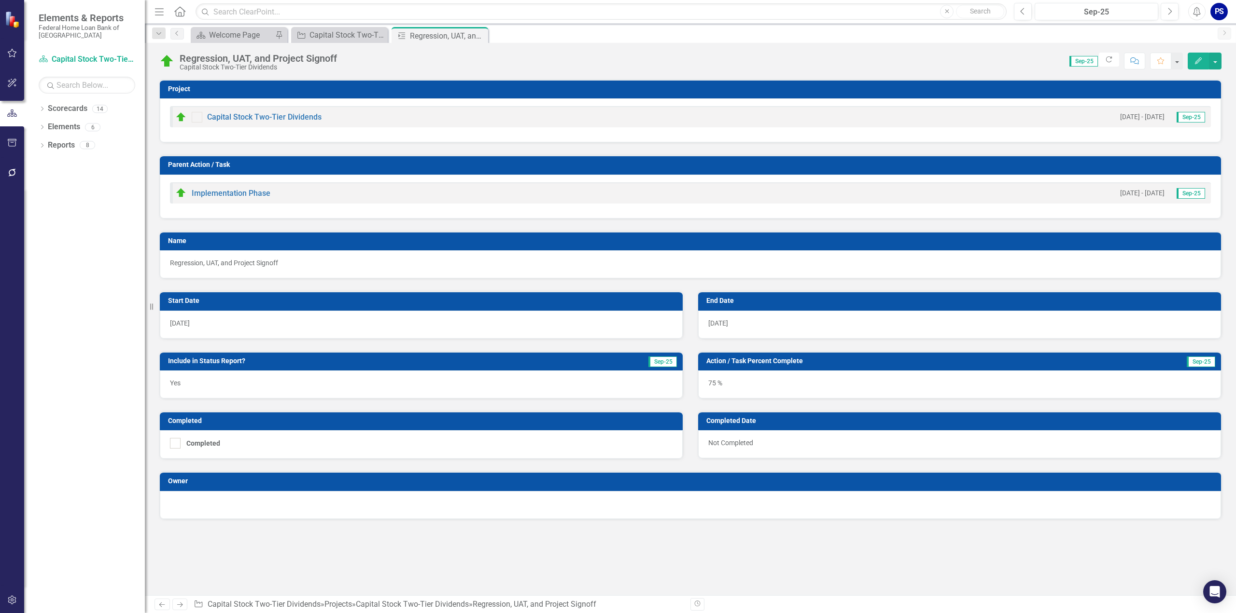
click at [738, 321] on div "[DATE]" at bounding box center [959, 325] width 523 height 28
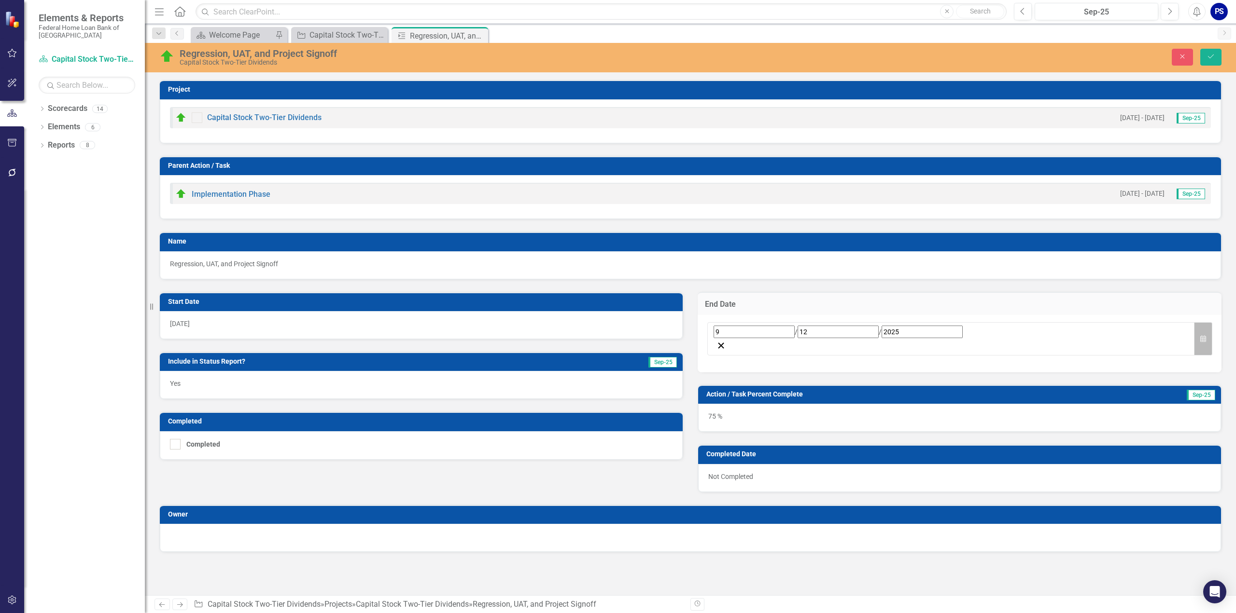
click at [1202, 336] on icon "Calendar" at bounding box center [1203, 339] width 6 height 7
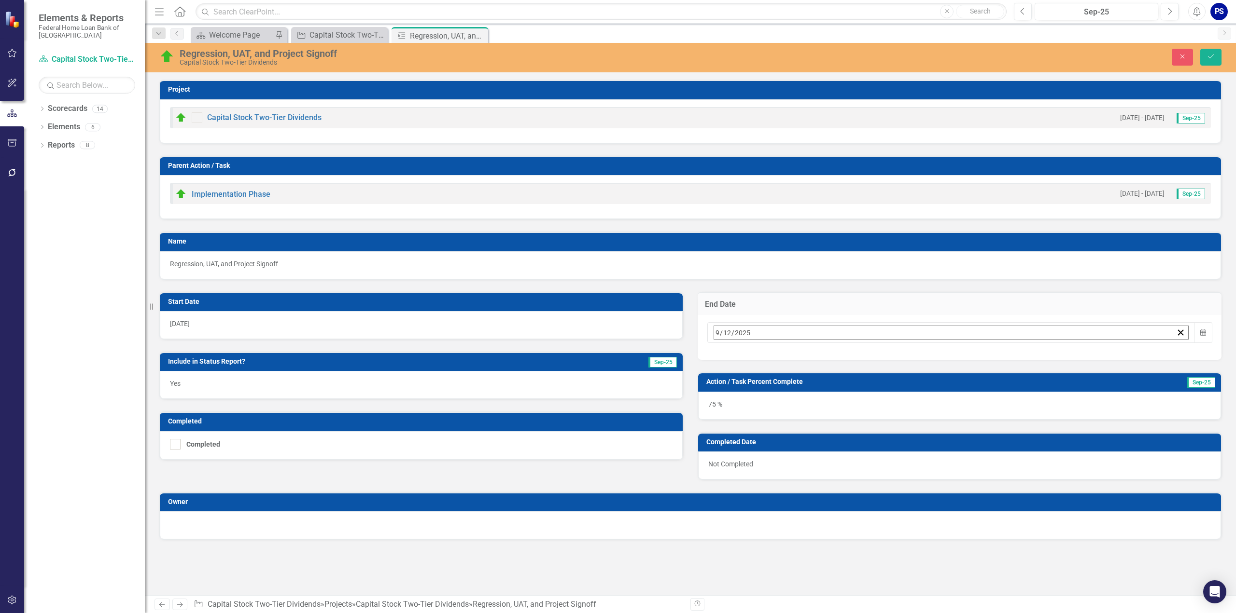
click at [772, 458] on abbr "30" at bounding box center [768, 462] width 8 height 8
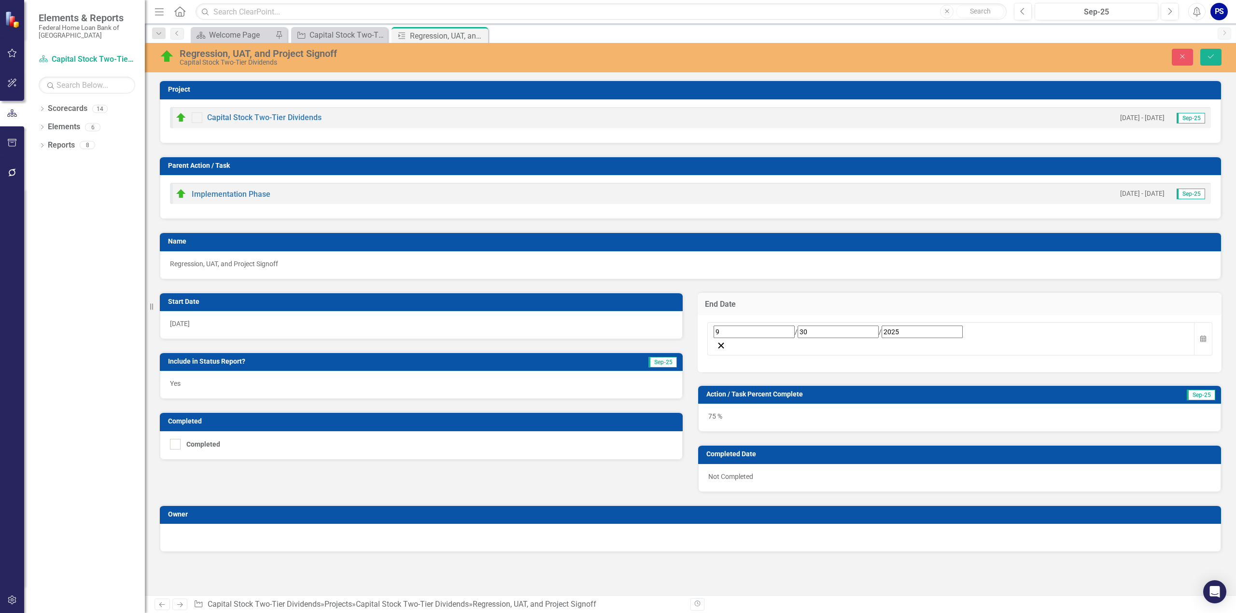
click at [728, 404] on div "75 %" at bounding box center [959, 418] width 523 height 28
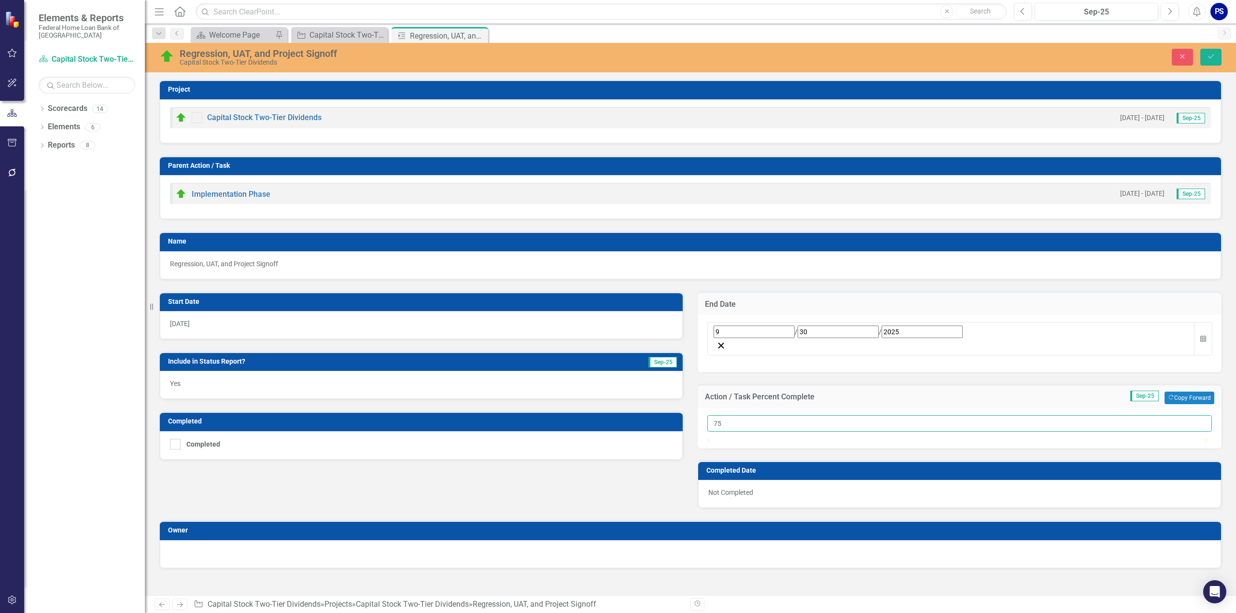
drag, startPoint x: 725, startPoint y: 399, endPoint x: 701, endPoint y: 401, distance: 23.7
click at [701, 408] on div "75" at bounding box center [959, 428] width 524 height 41
type input "100"
click at [175, 442] on input "Completed" at bounding box center [173, 442] width 6 height 6
checkbox input "true"
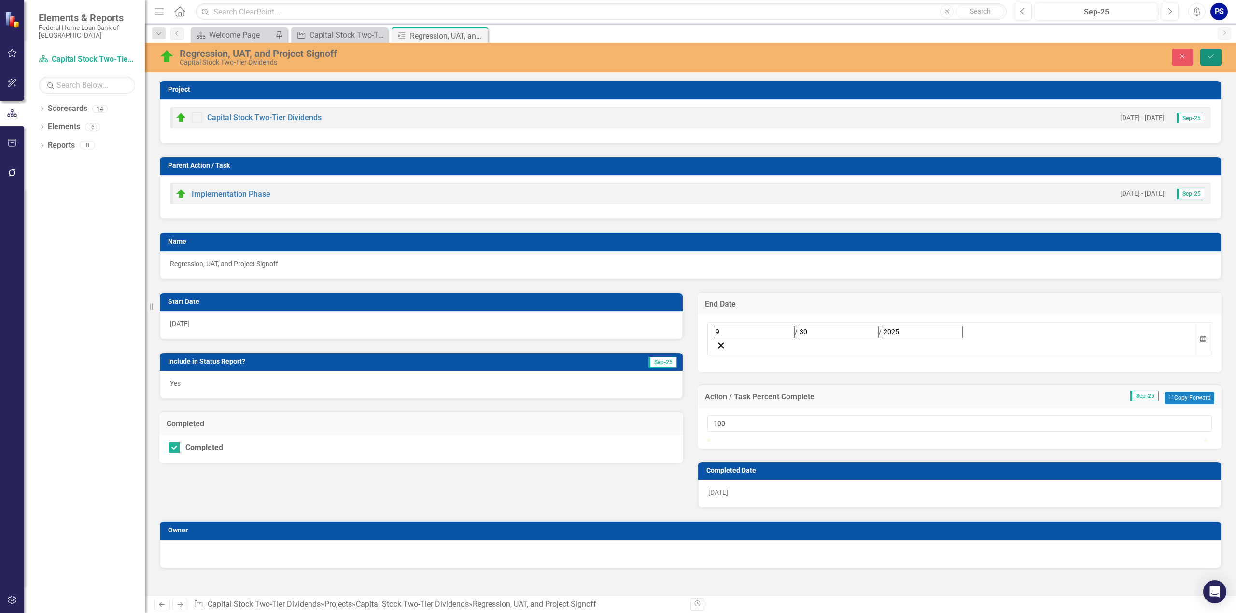
click at [1211, 56] on icon "submit" at bounding box center [1211, 57] width 6 height 4
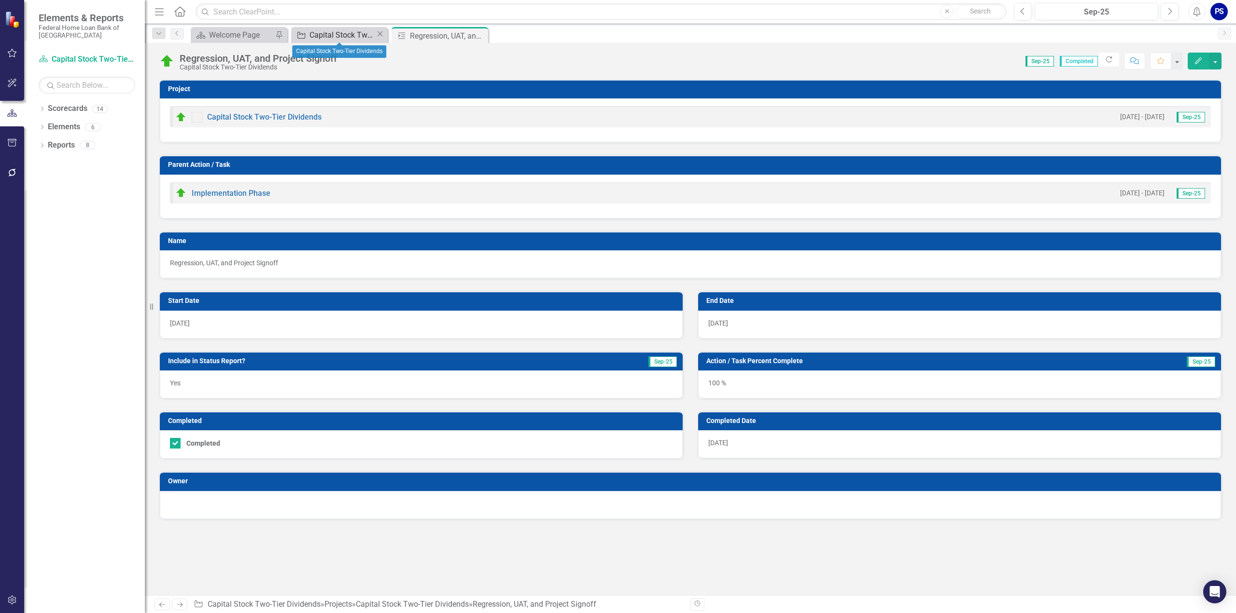
click at [340, 33] on div "Capital Stock Two-Tier Dividends" at bounding box center [342, 35] width 66 height 12
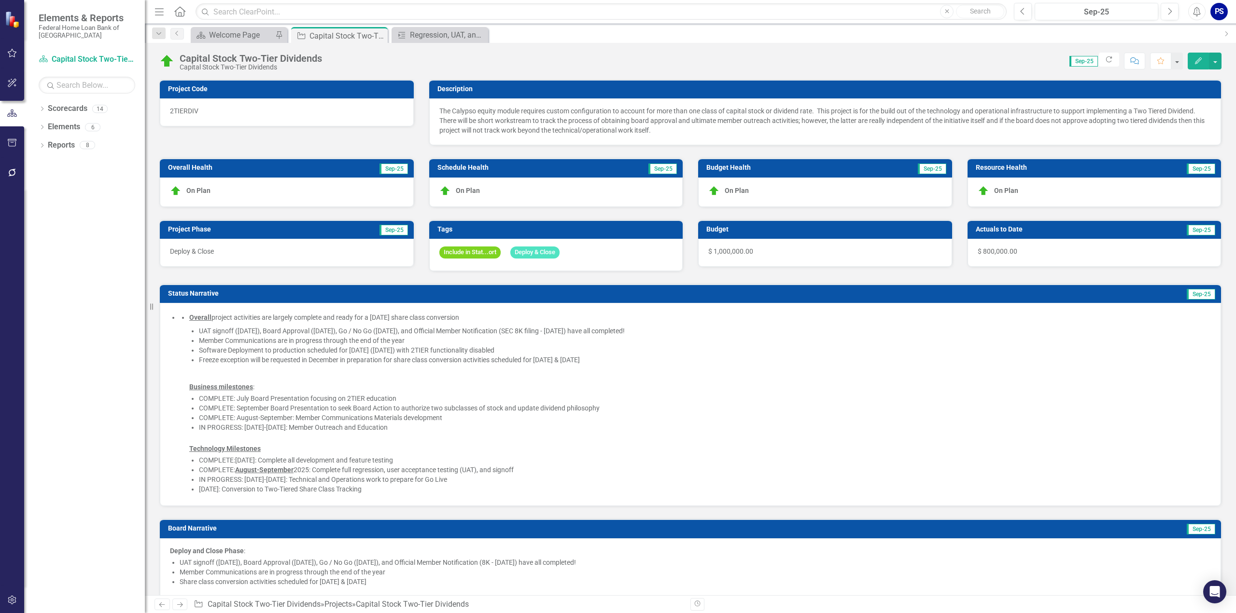
checkbox input "false"
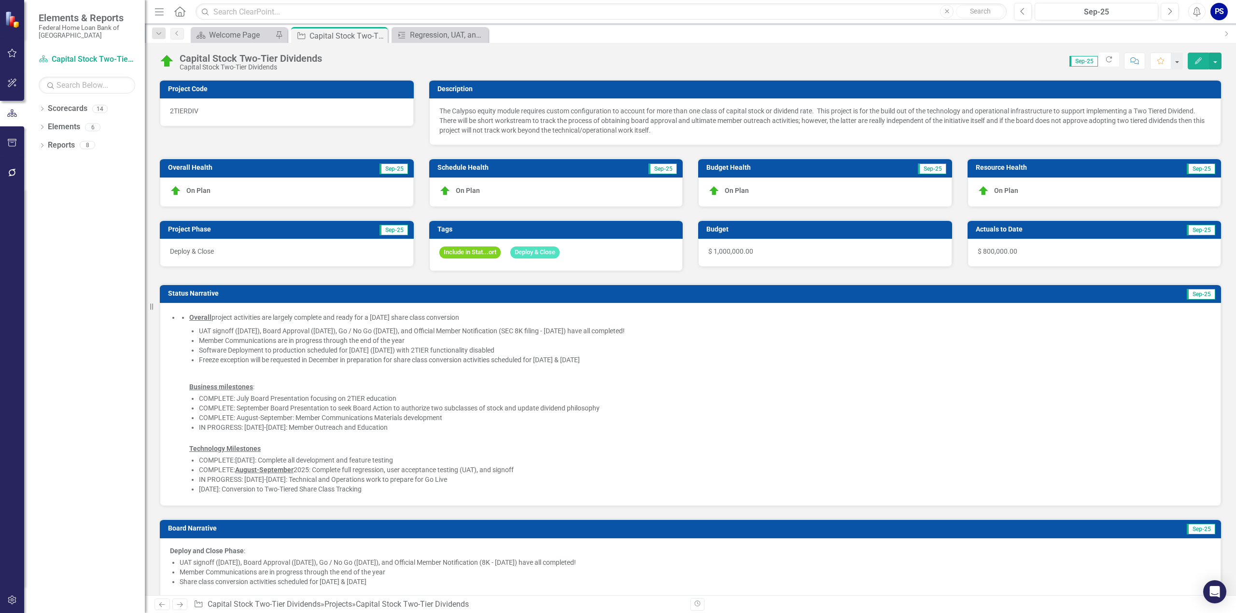
checkbox input "false"
checkbox input "true"
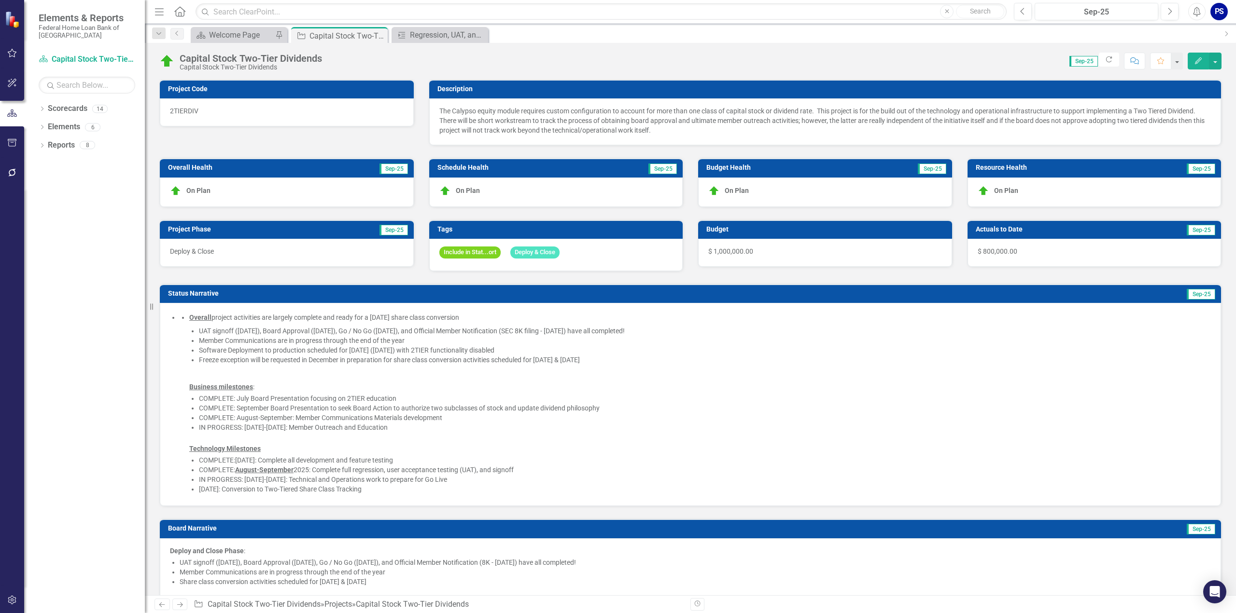
checkbox input "true"
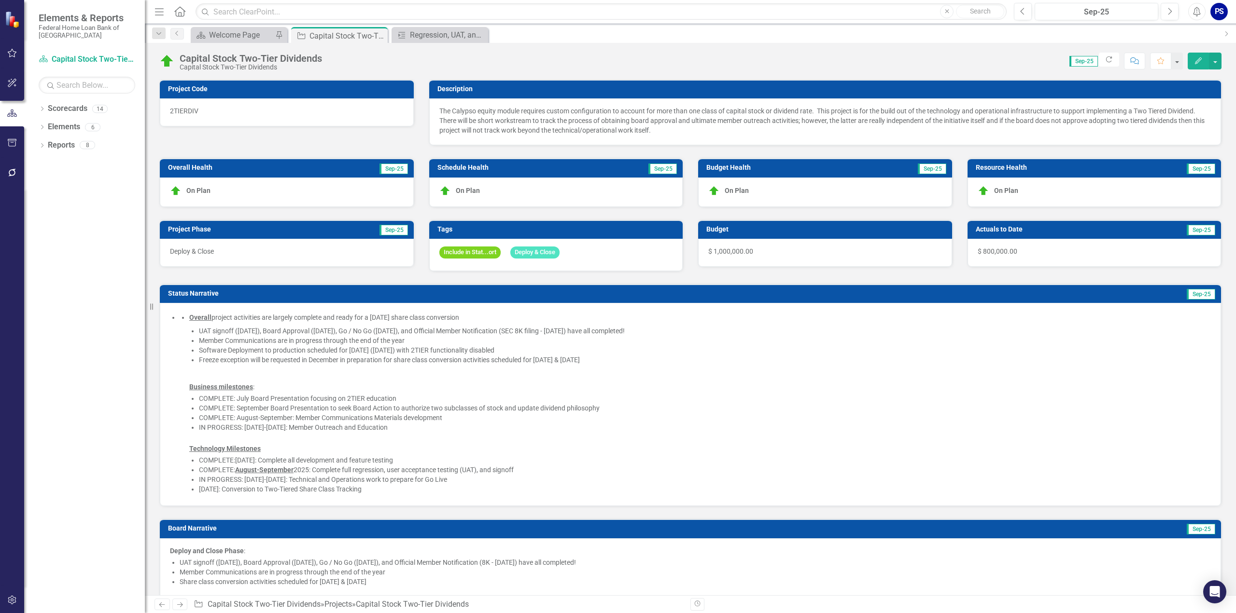
checkbox input "true"
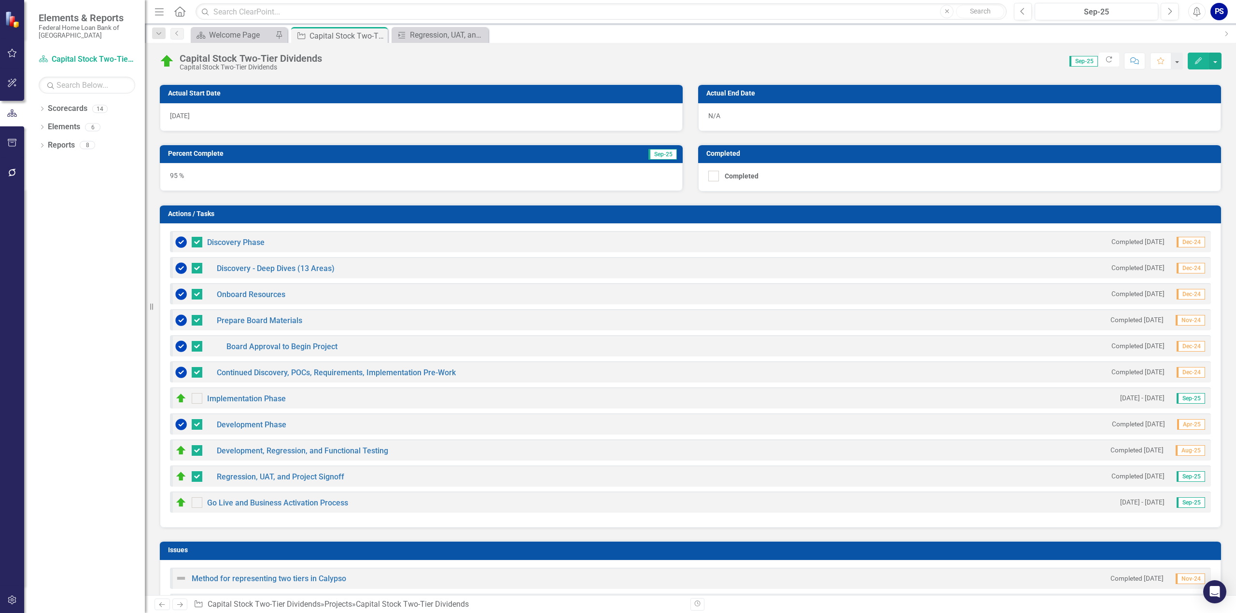
scroll to position [676, 0]
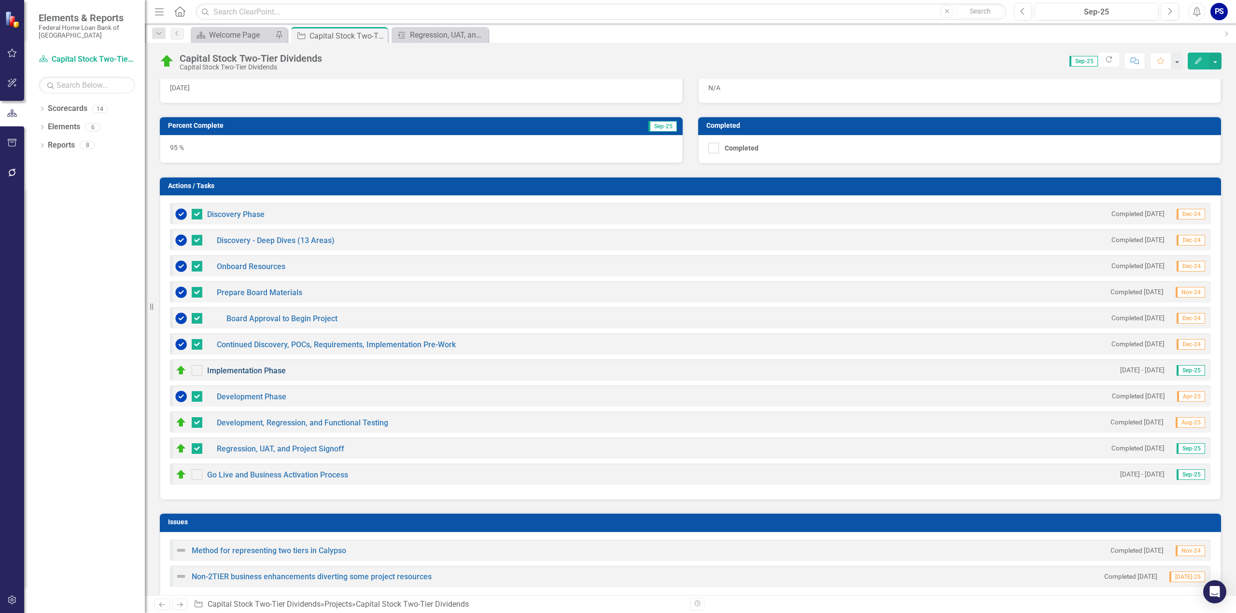
click at [253, 366] on link "Implementation Phase" at bounding box center [246, 370] width 79 height 9
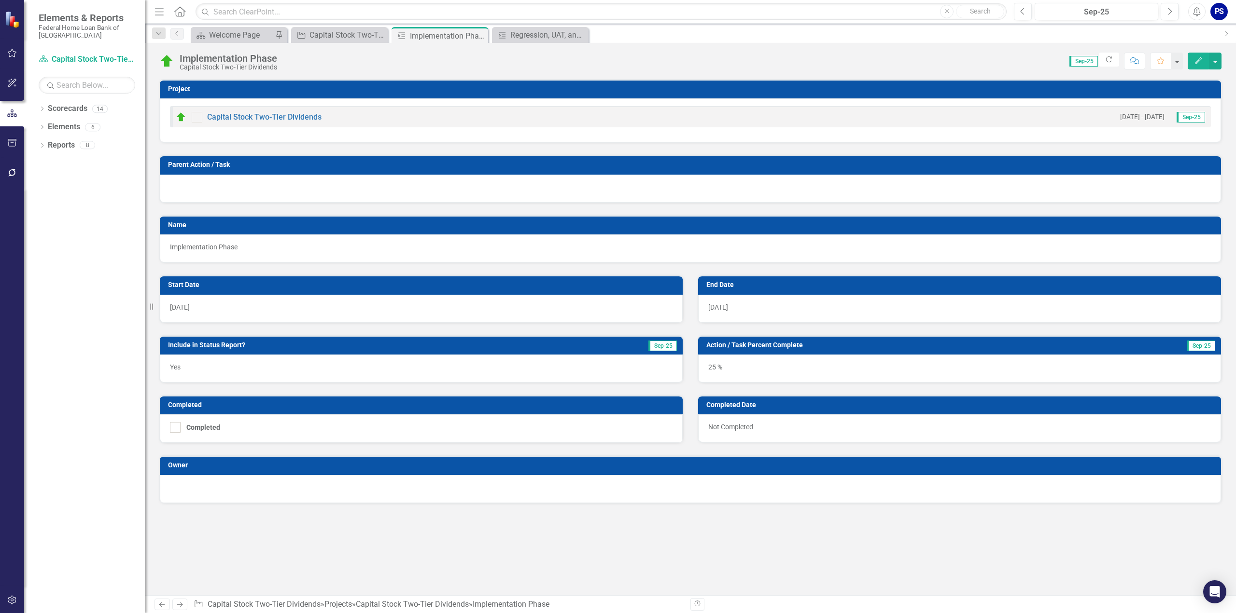
click at [728, 306] on span "[DATE]" at bounding box center [718, 308] width 20 height 8
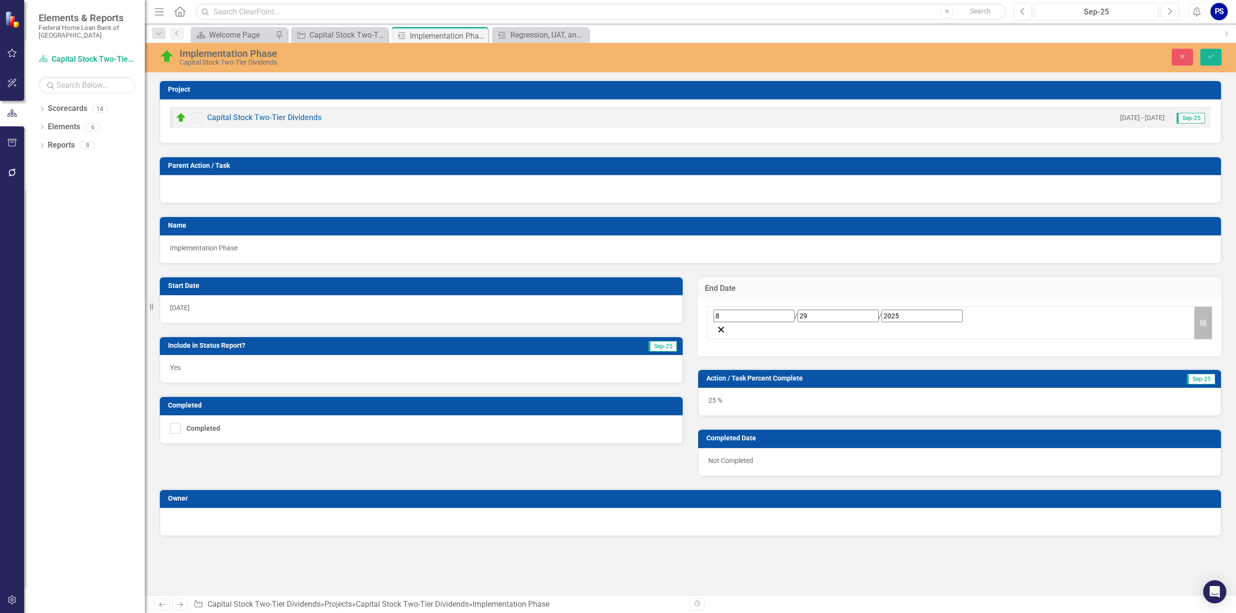
click at [1204, 320] on icon "Calendar" at bounding box center [1203, 323] width 6 height 7
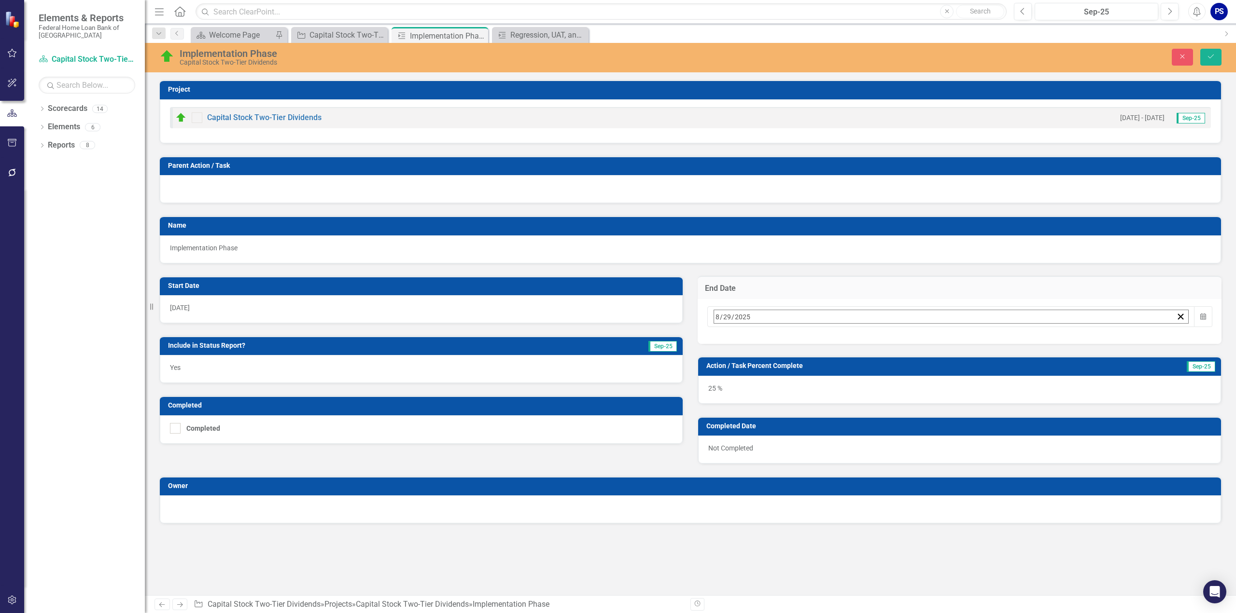
click at [855, 335] on button "›" at bounding box center [844, 337] width 21 height 21
click at [772, 442] on abbr "30" at bounding box center [768, 446] width 8 height 8
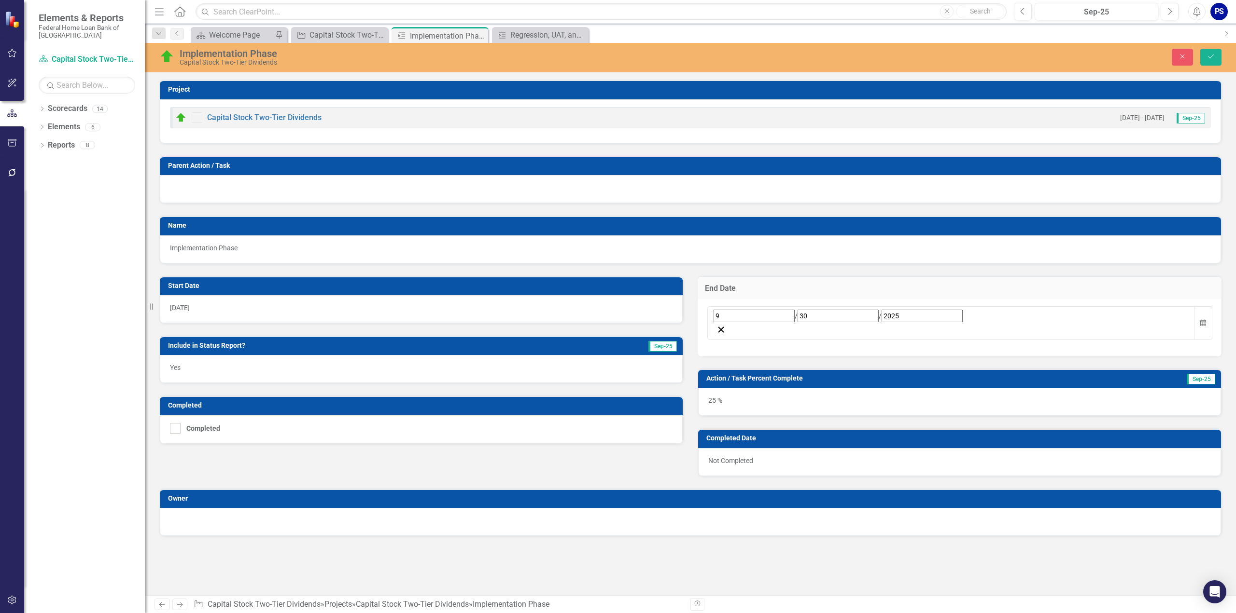
click at [729, 388] on div "25 %" at bounding box center [959, 402] width 523 height 28
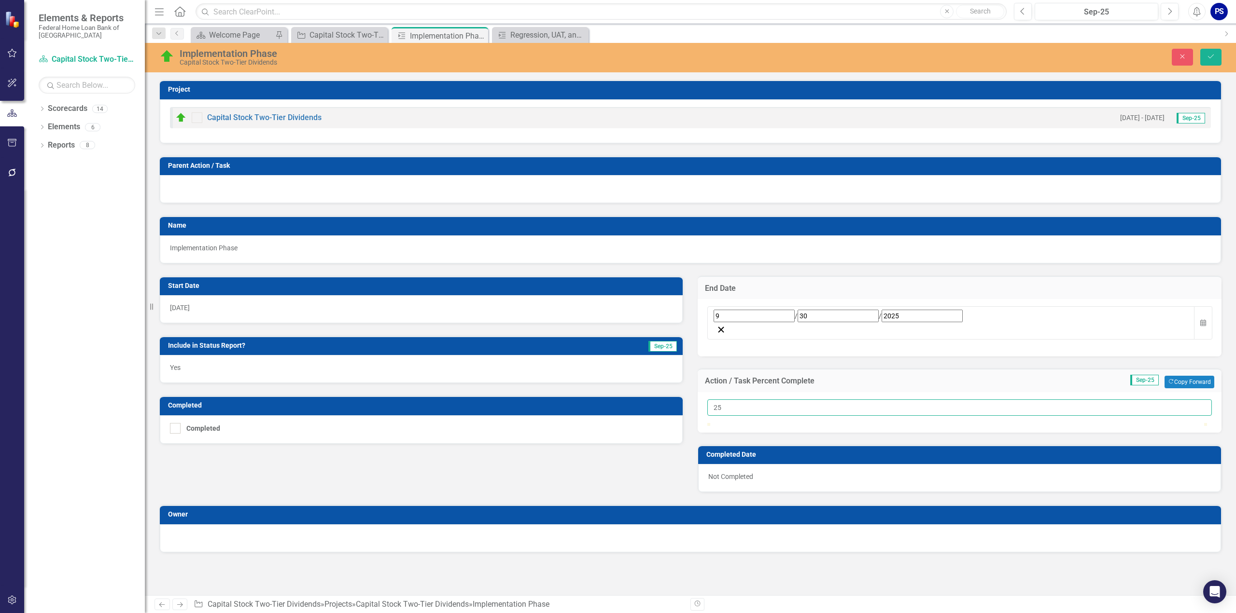
drag, startPoint x: 727, startPoint y: 381, endPoint x: 686, endPoint y: 381, distance: 41.0
click at [686, 381] on div "Start Date [DATE] Include in Status Report? Sep-25 Yes Completed Completed End …" at bounding box center [690, 378] width 1076 height 229
type input "100"
click at [176, 426] on div at bounding box center [175, 428] width 11 height 11
click at [176, 426] on input "Completed" at bounding box center [173, 426] width 6 height 6
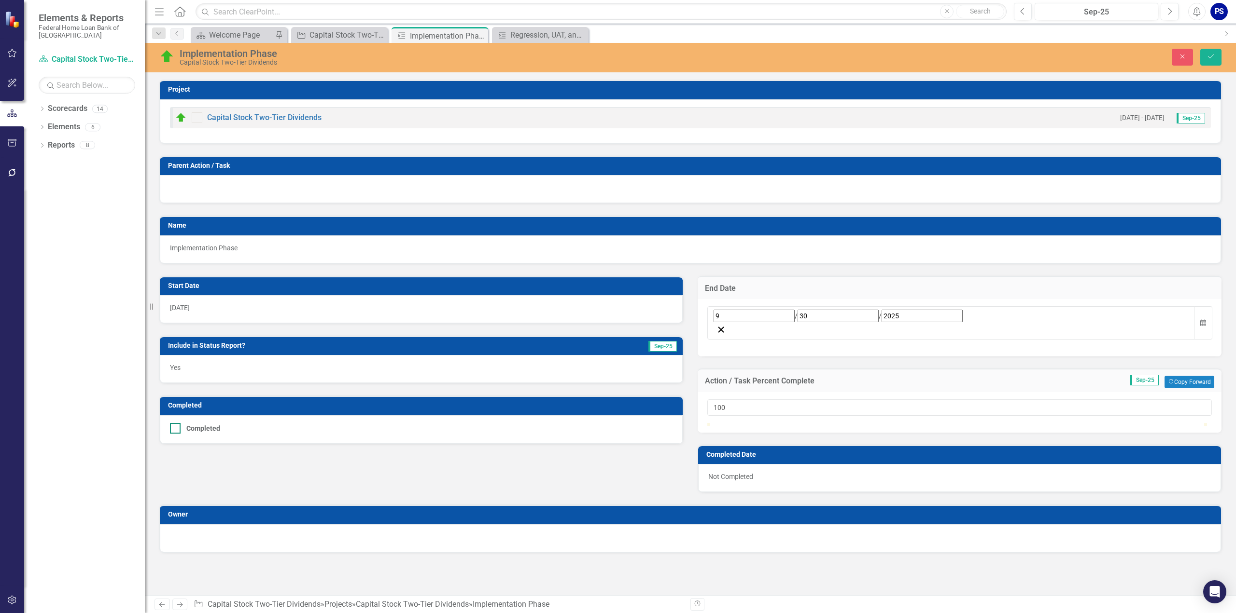
checkbox input "true"
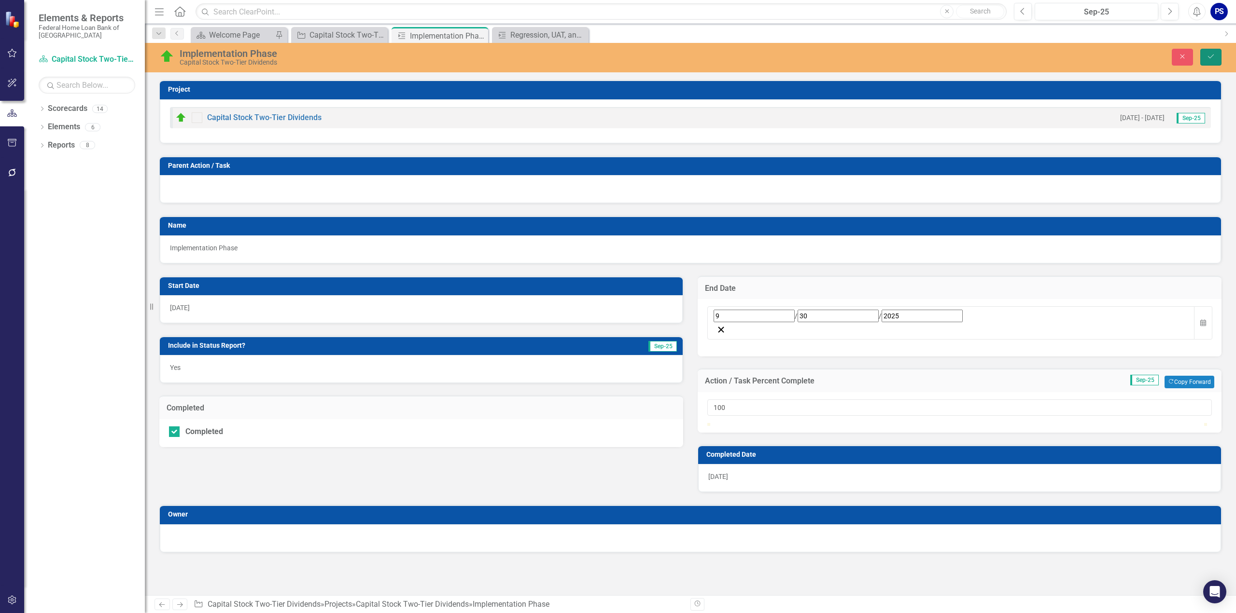
click at [1211, 55] on icon "Save" at bounding box center [1210, 56] width 9 height 7
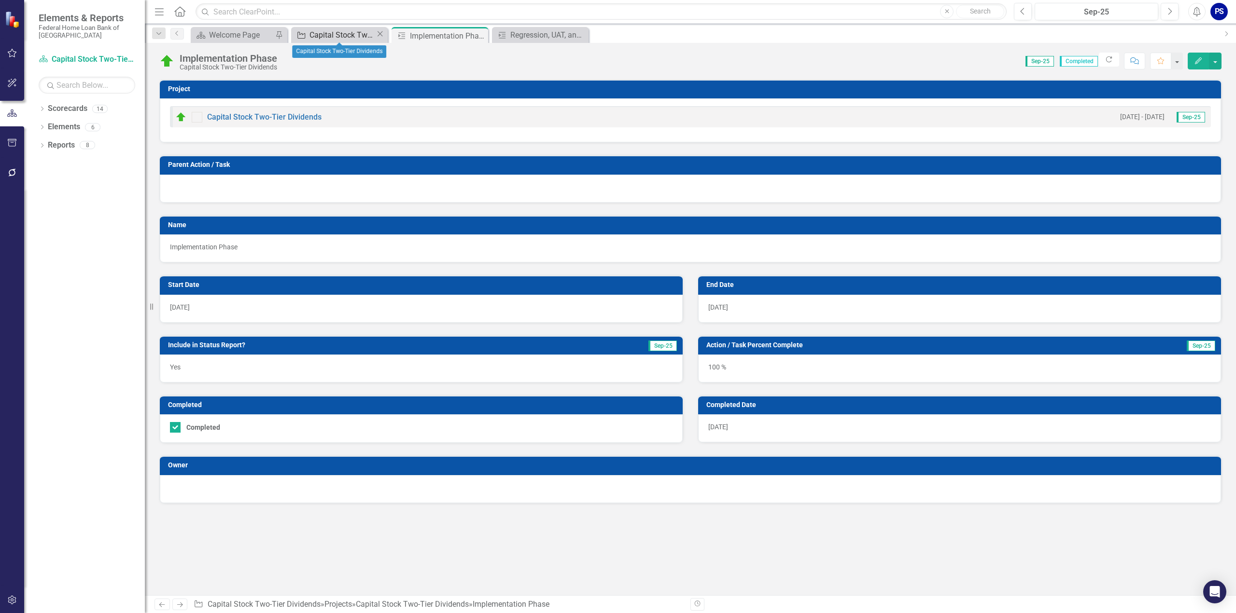
click at [326, 32] on div "Capital Stock Two-Tier Dividends" at bounding box center [342, 35] width 66 height 12
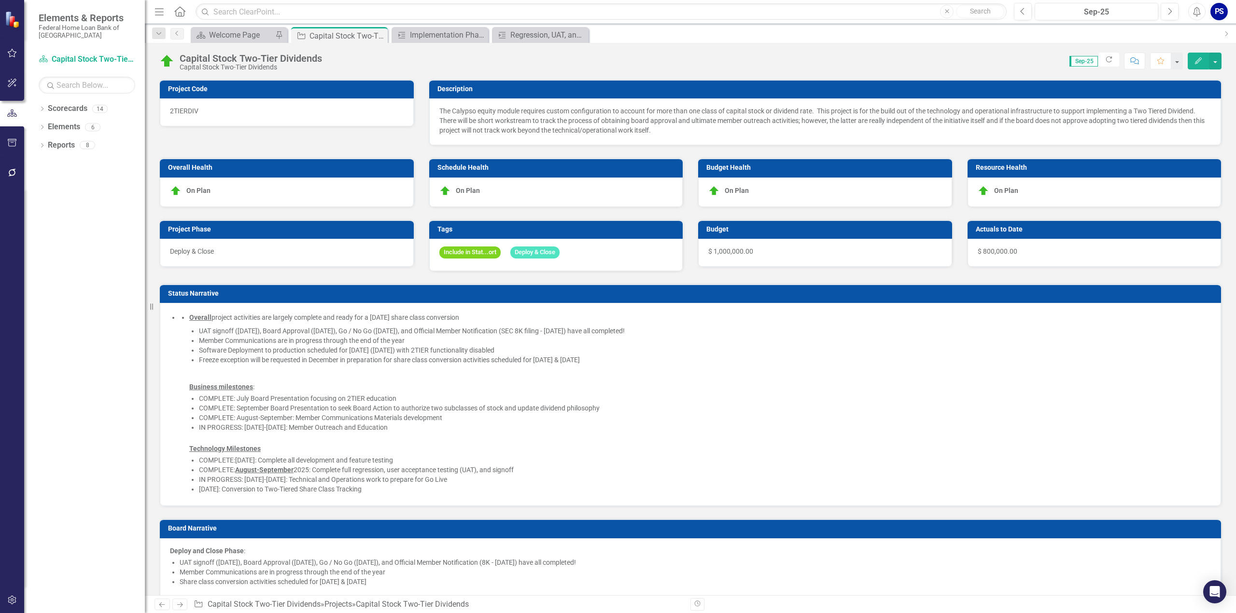
checkbox input "false"
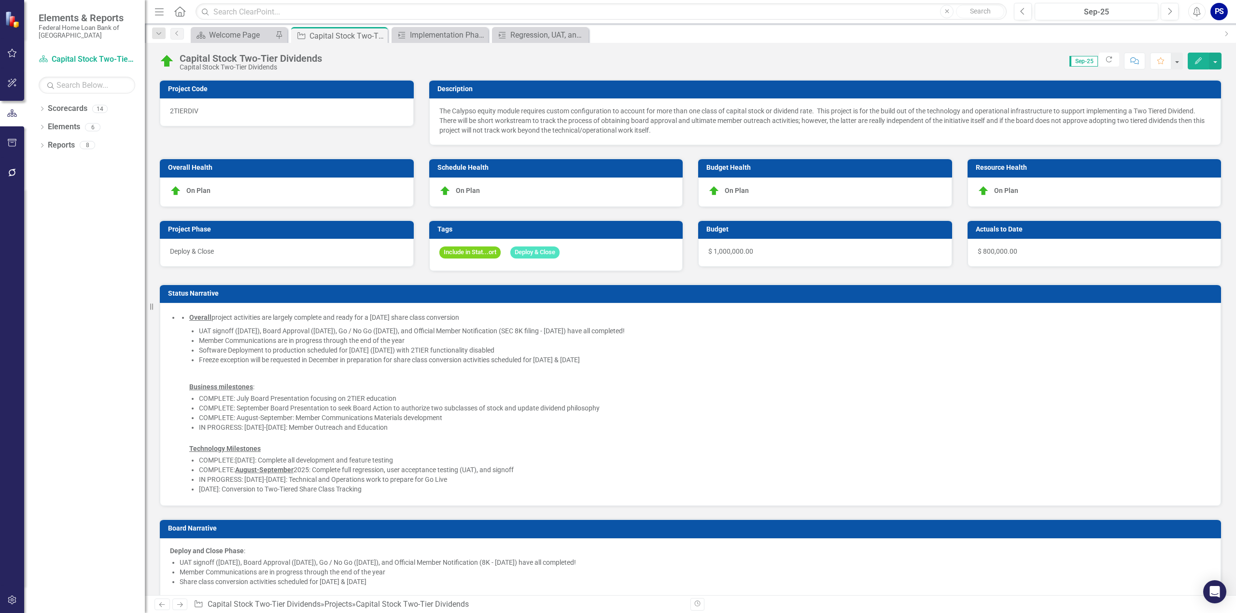
checkbox input "false"
checkbox input "true"
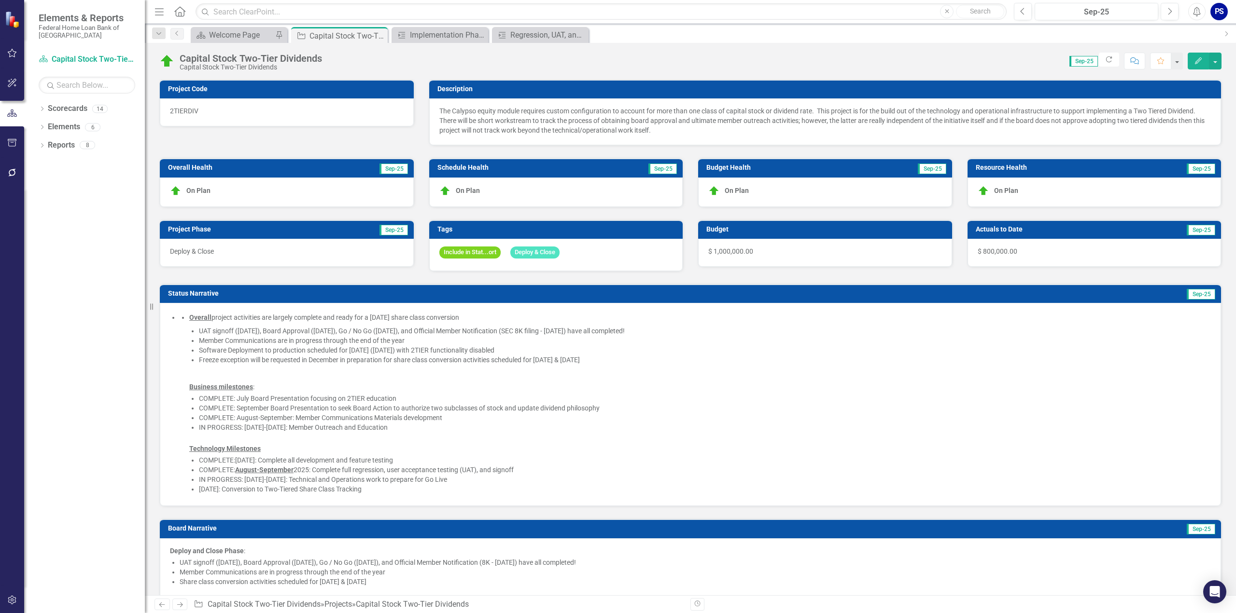
checkbox input "true"
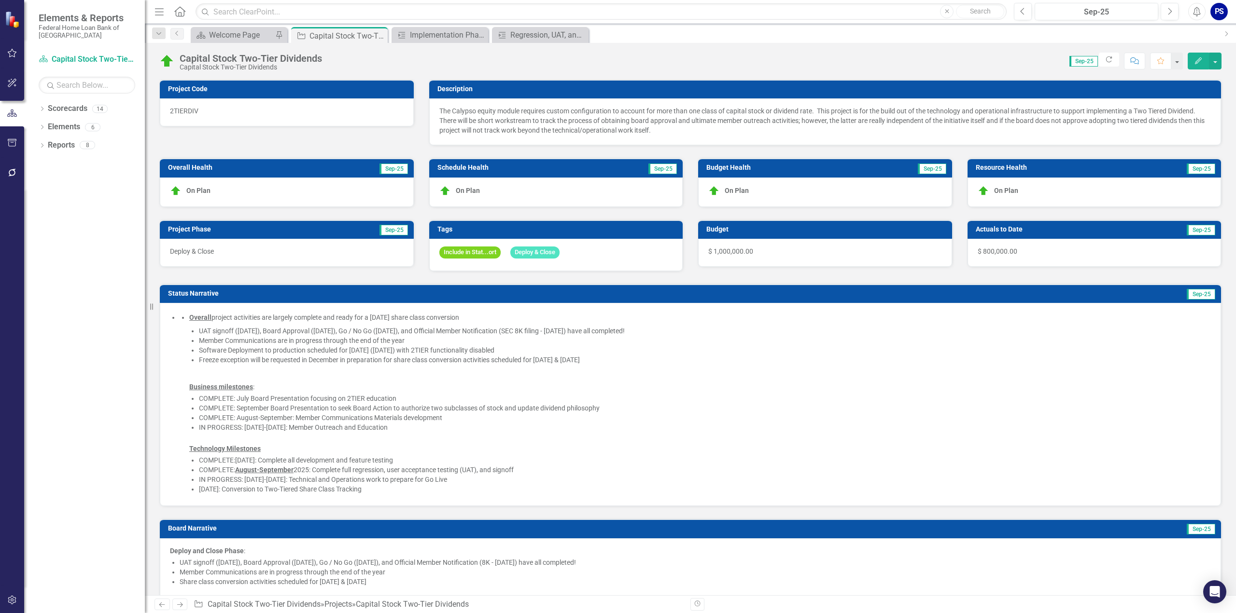
checkbox input "true"
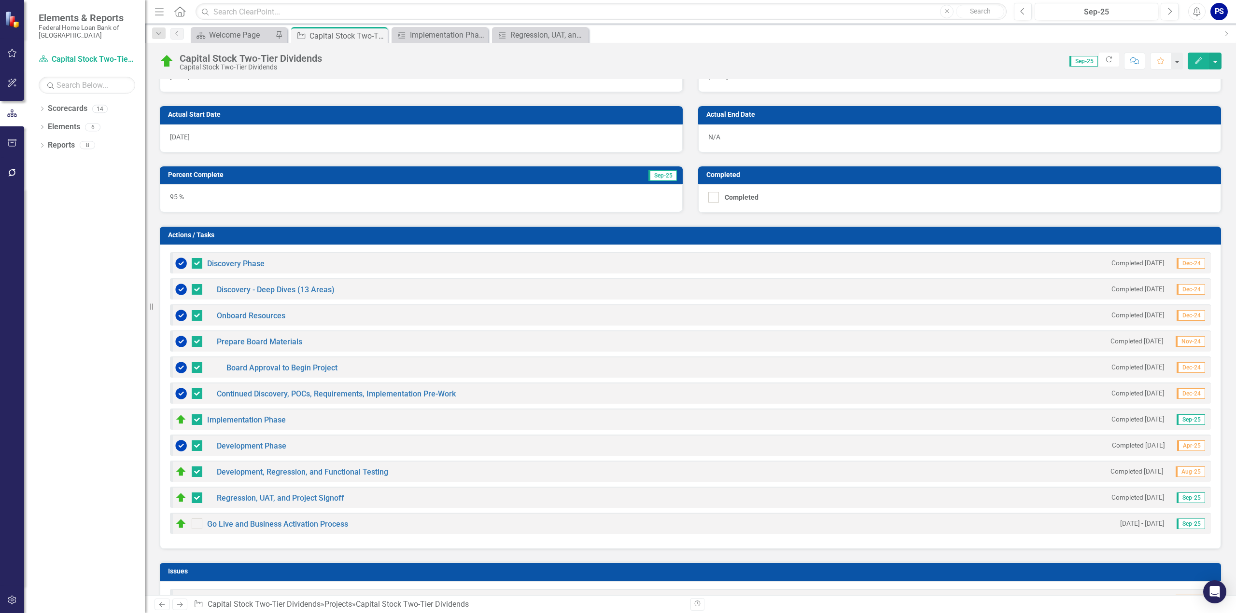
scroll to position [627, 0]
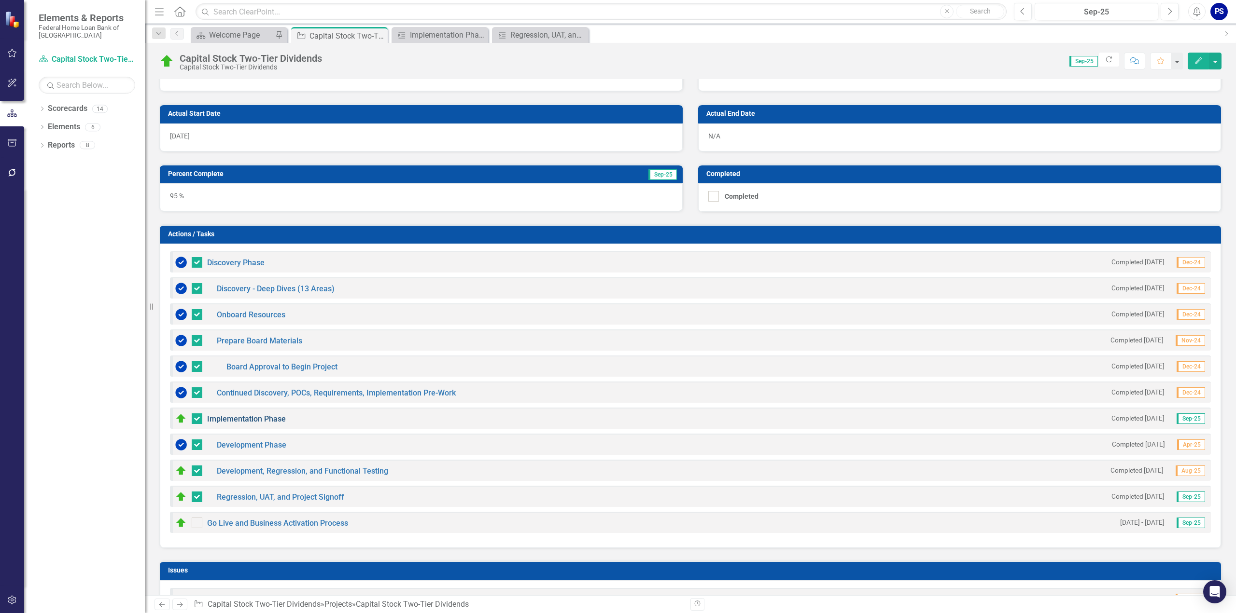
click at [250, 415] on link "Implementation Phase" at bounding box center [246, 419] width 79 height 9
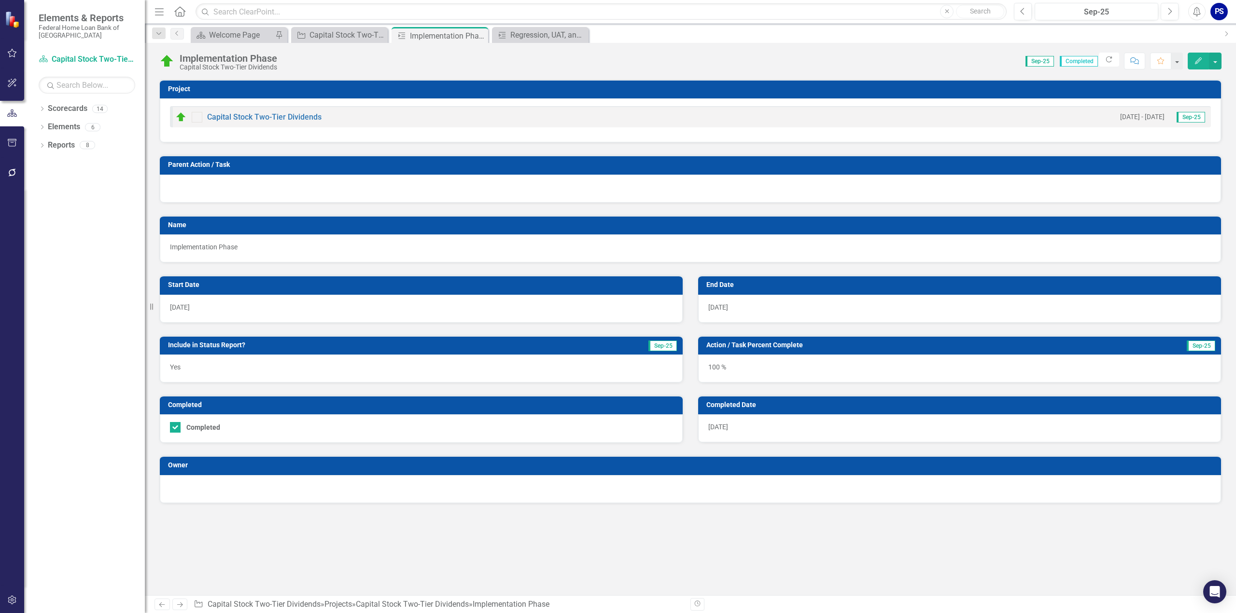
click at [182, 116] on img at bounding box center [181, 117] width 12 height 12
click at [687, 19] on icon "close" at bounding box center [685, 19] width 7 height 8
click at [161, 61] on img at bounding box center [166, 61] width 15 height 15
click at [196, 59] on div "Implementation Phase" at bounding box center [228, 58] width 97 height 11
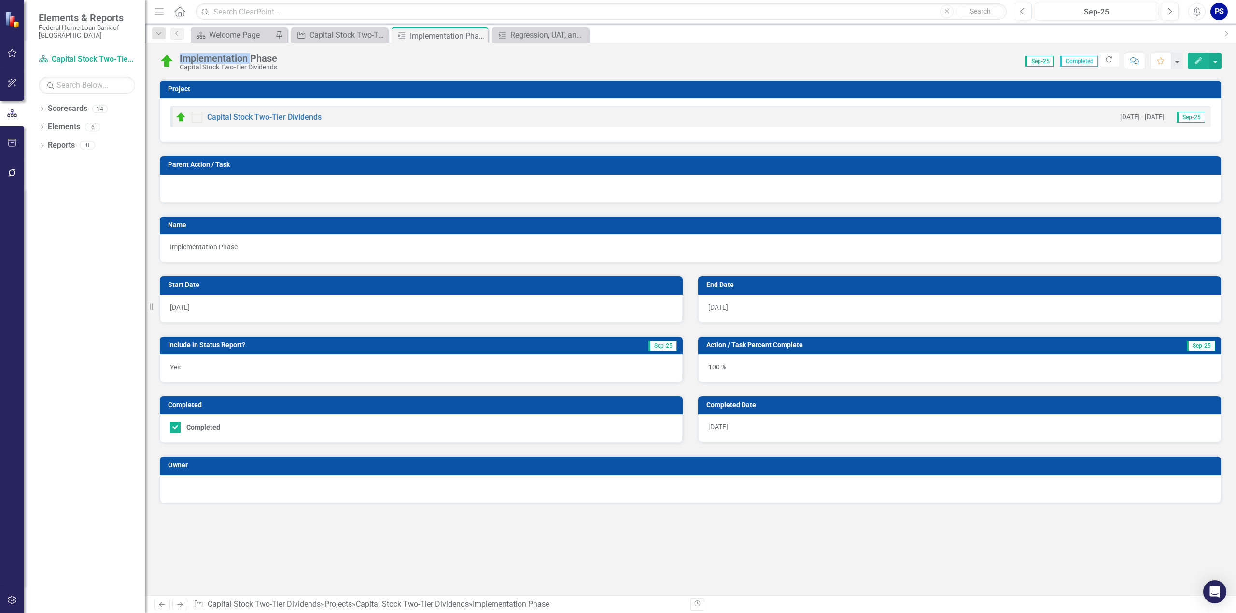
click at [196, 59] on div "Implementation Phase" at bounding box center [228, 58] width 97 height 11
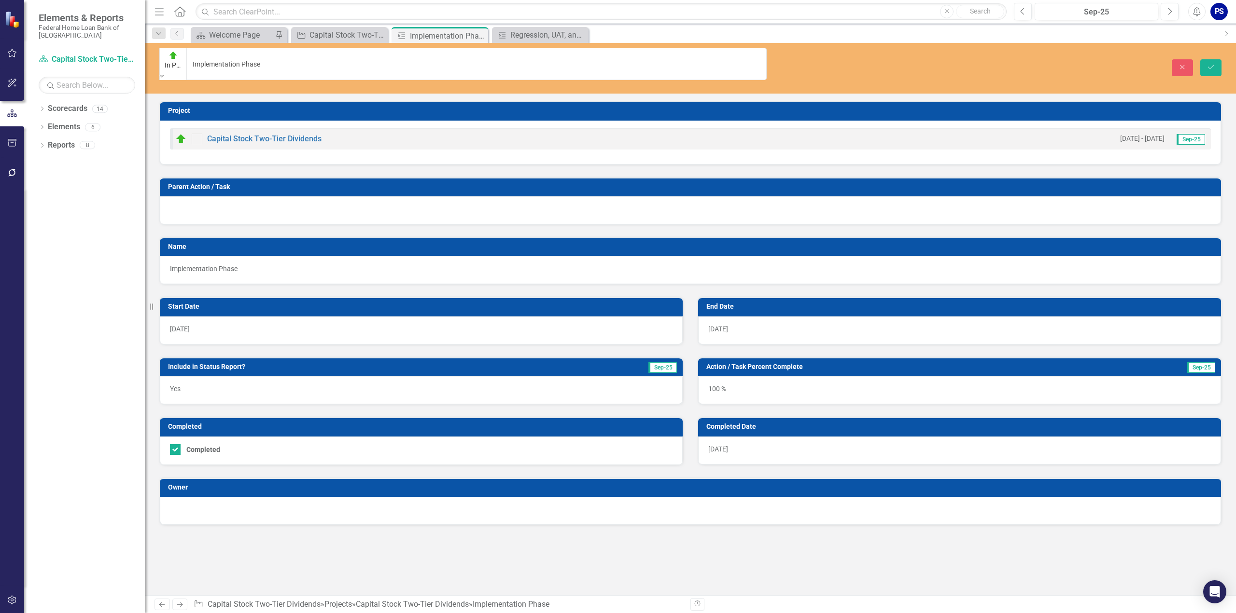
click at [169, 57] on img at bounding box center [173, 56] width 10 height 10
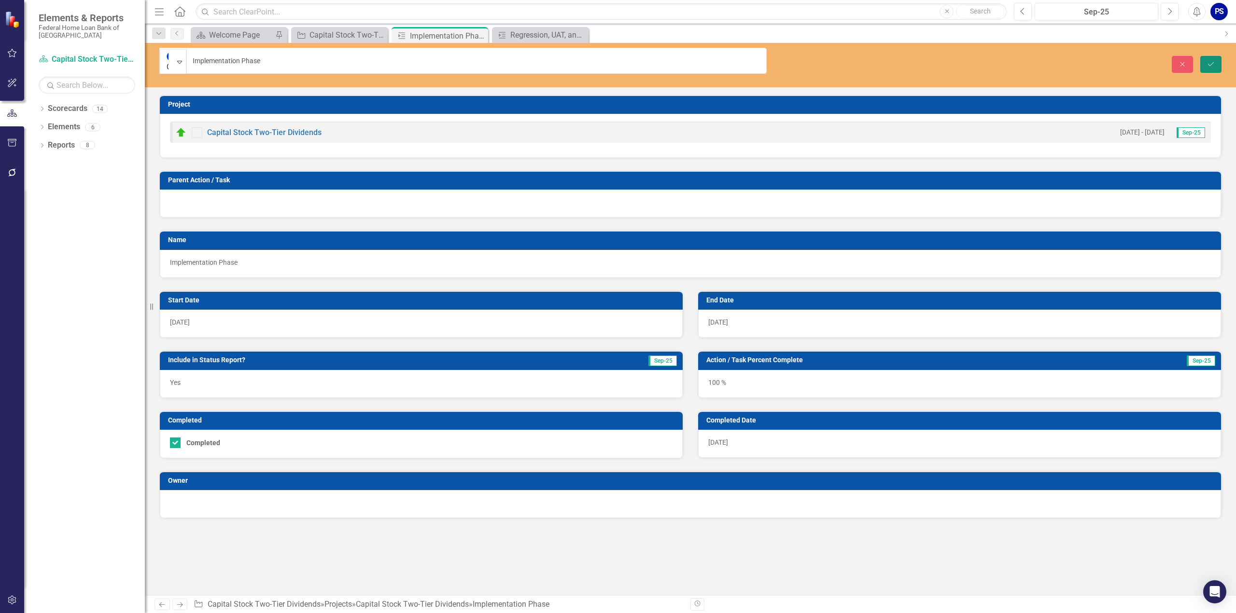
click at [1210, 61] on icon "Save" at bounding box center [1210, 64] width 9 height 7
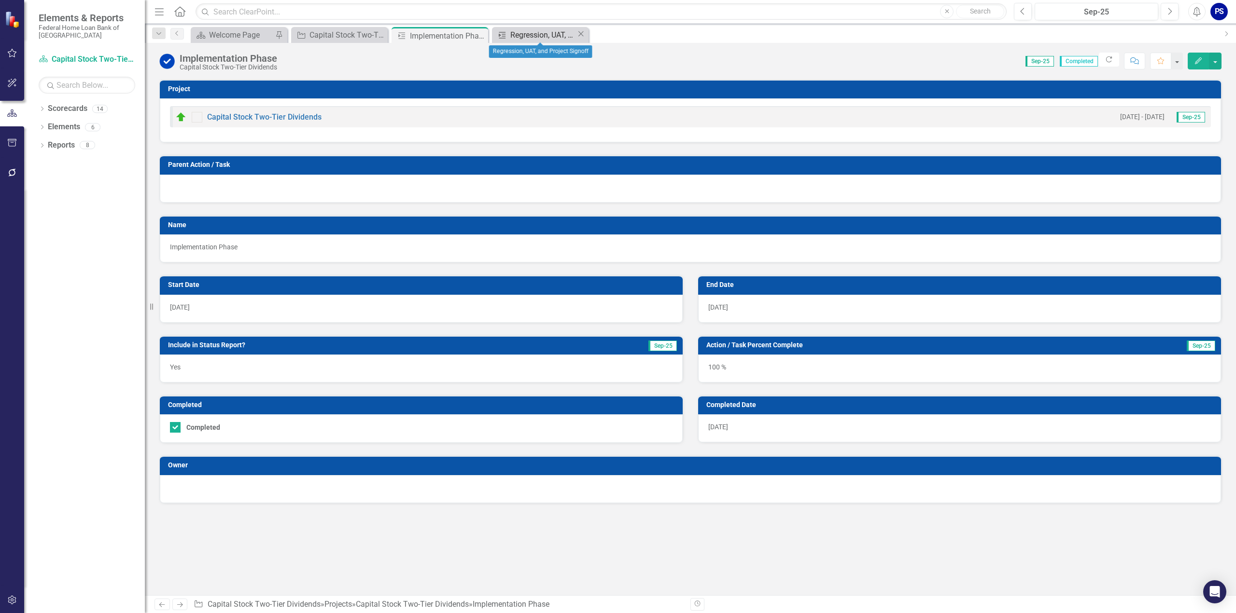
click at [537, 33] on div "Regression, UAT, and Project Signoff" at bounding box center [543, 35] width 66 height 12
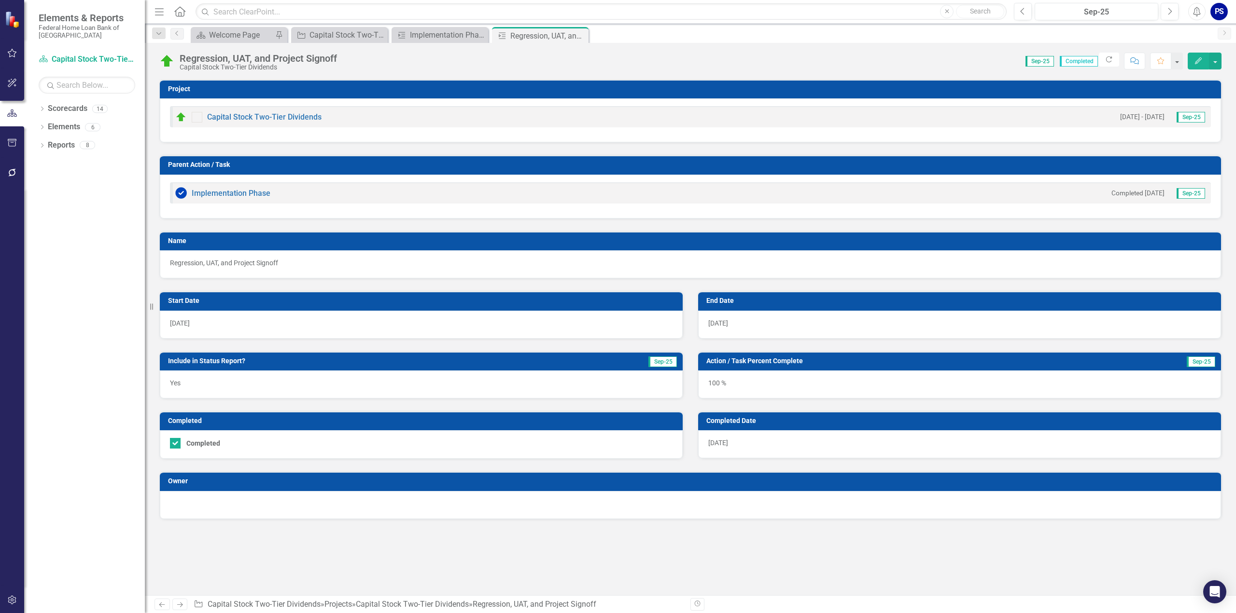
click at [167, 59] on img at bounding box center [166, 61] width 15 height 15
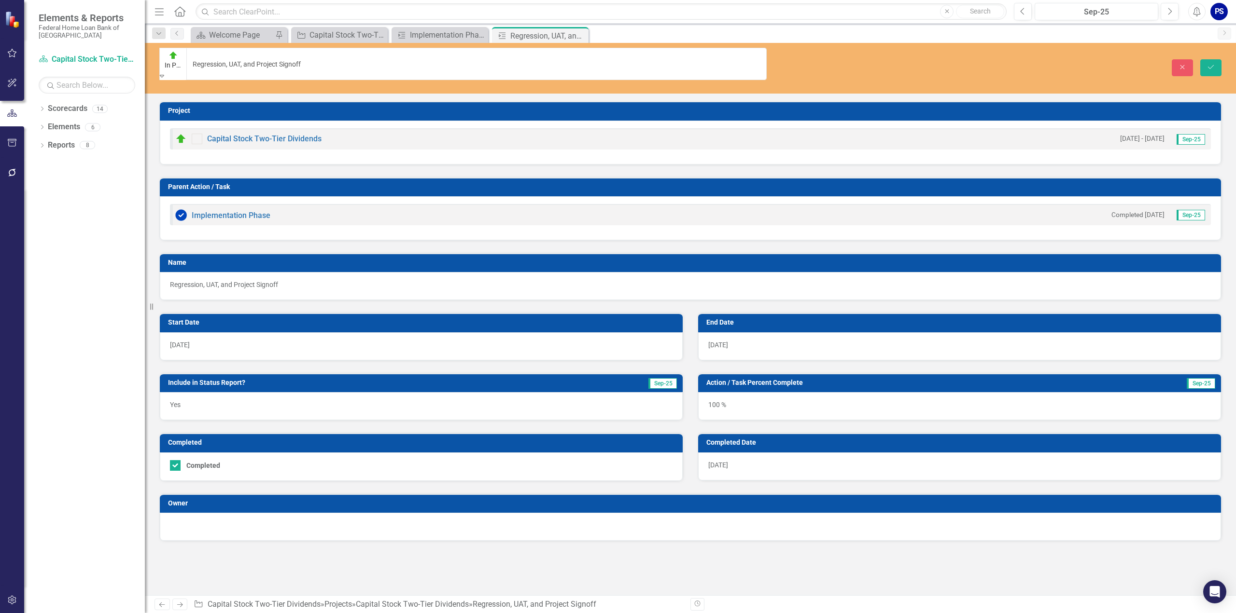
click at [175, 59] on div "In Progress" at bounding box center [173, 60] width 17 height 20
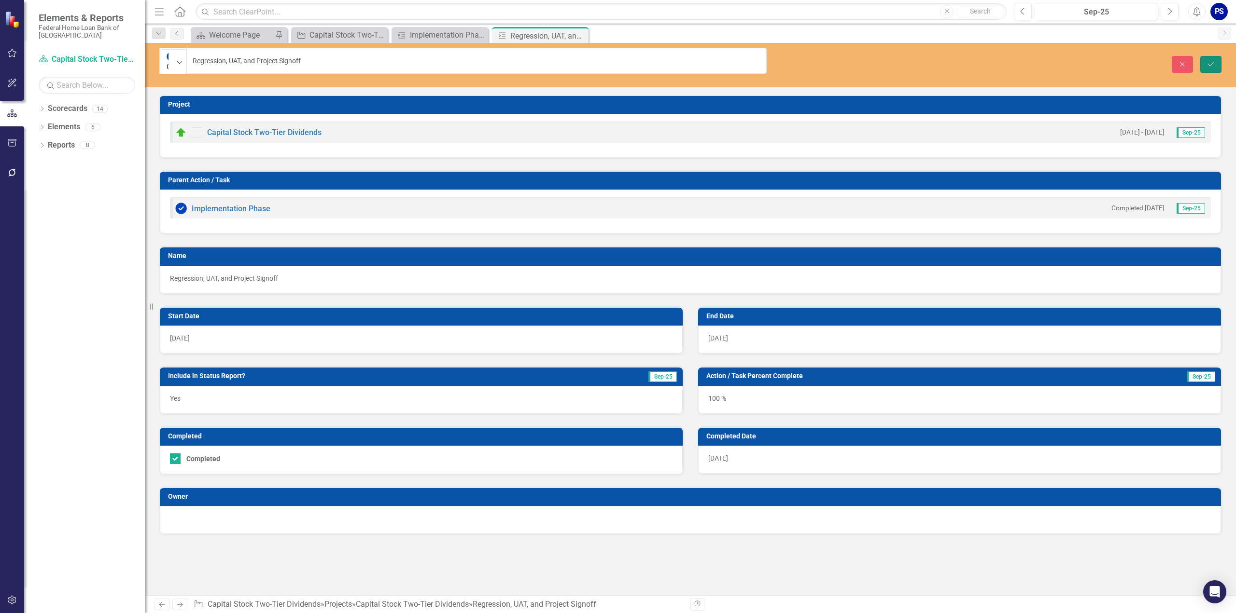
click at [1209, 61] on icon "Save" at bounding box center [1210, 64] width 9 height 7
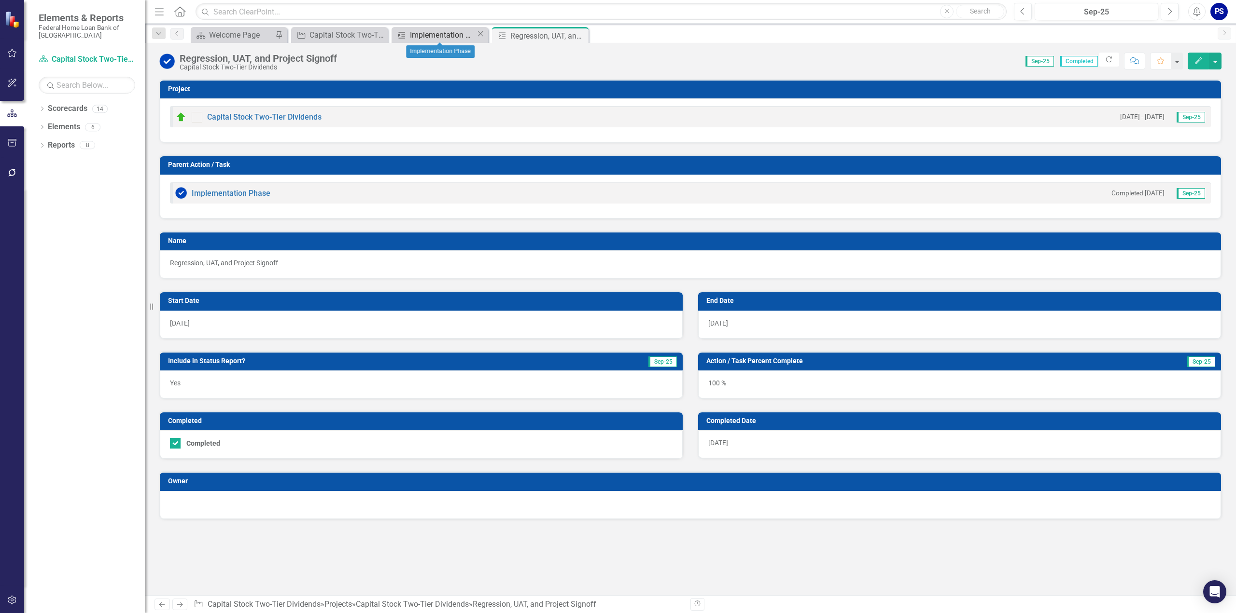
click at [429, 37] on div "Implementation Phase" at bounding box center [443, 35] width 66 height 12
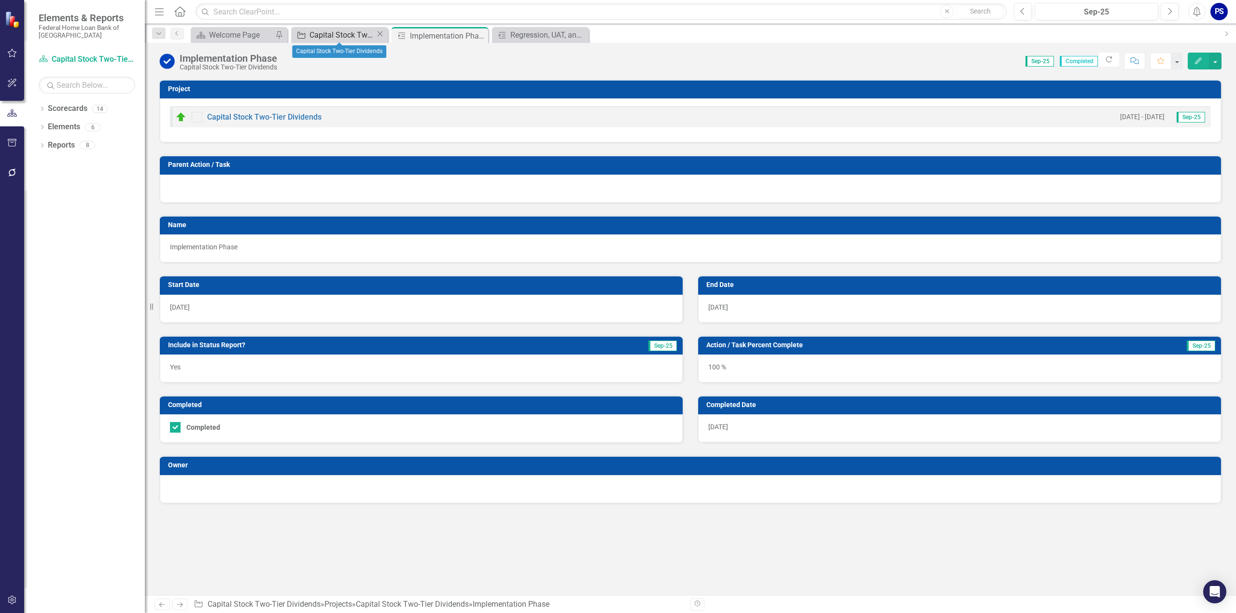
click at [347, 35] on div "Capital Stock Two-Tier Dividends" at bounding box center [342, 35] width 66 height 12
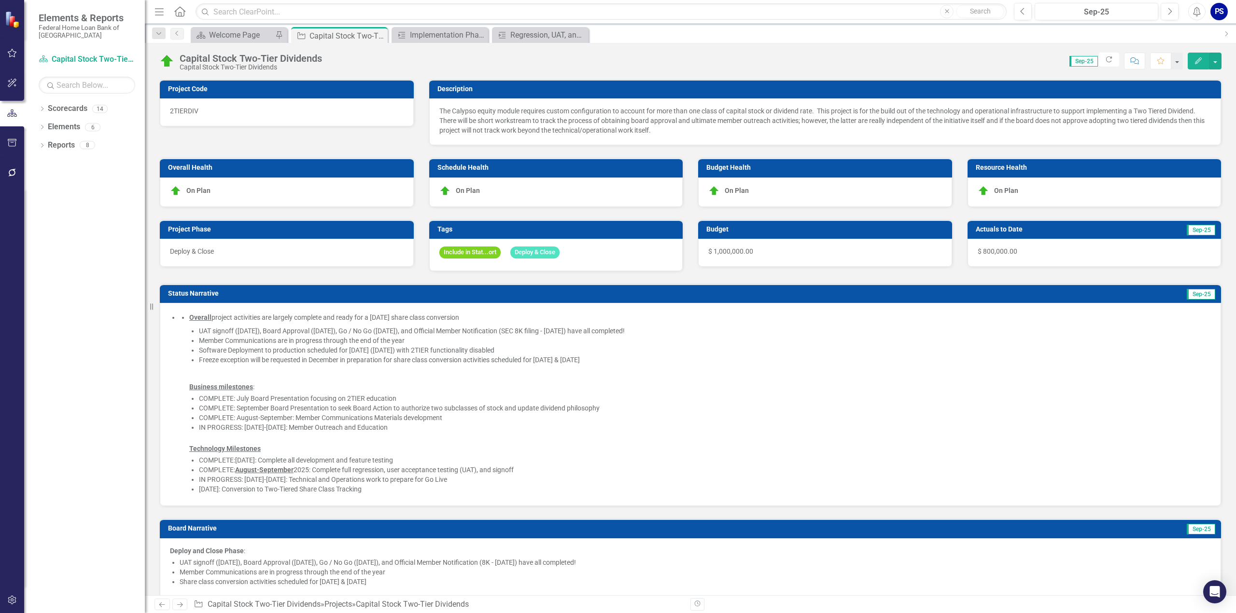
checkbox input "false"
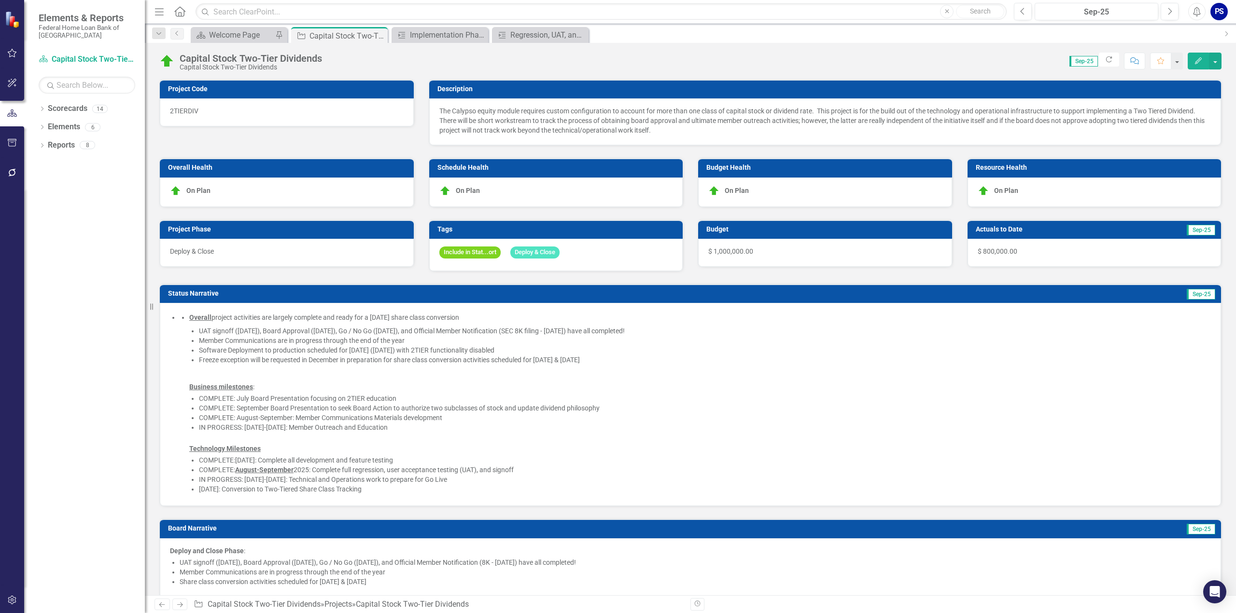
checkbox input "false"
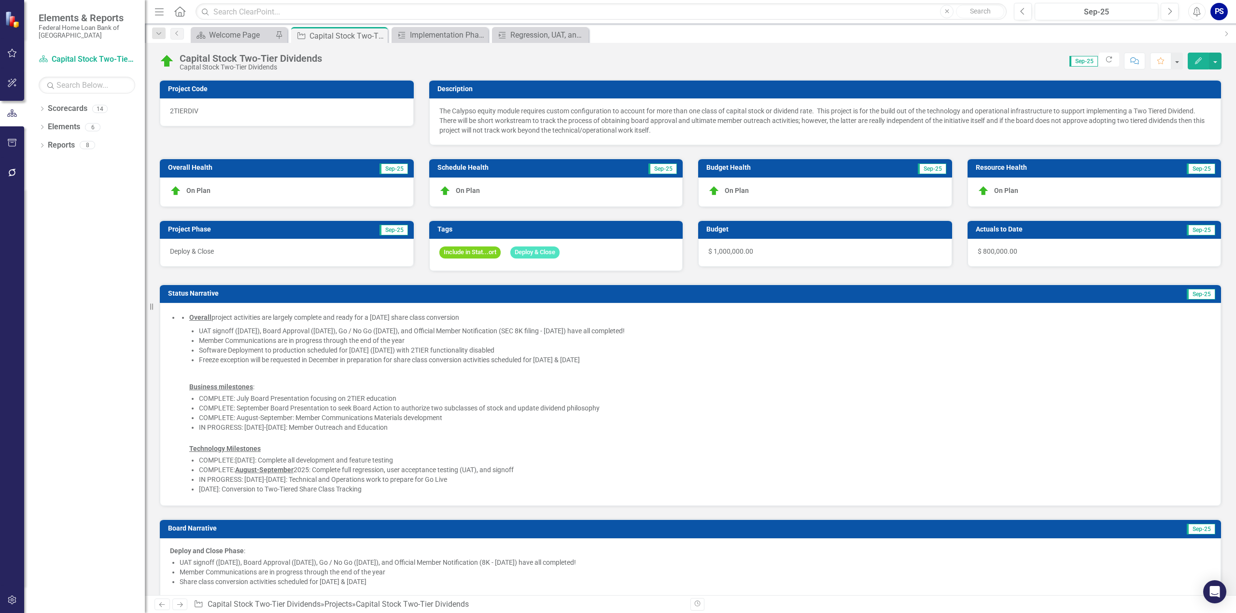
checkbox input "true"
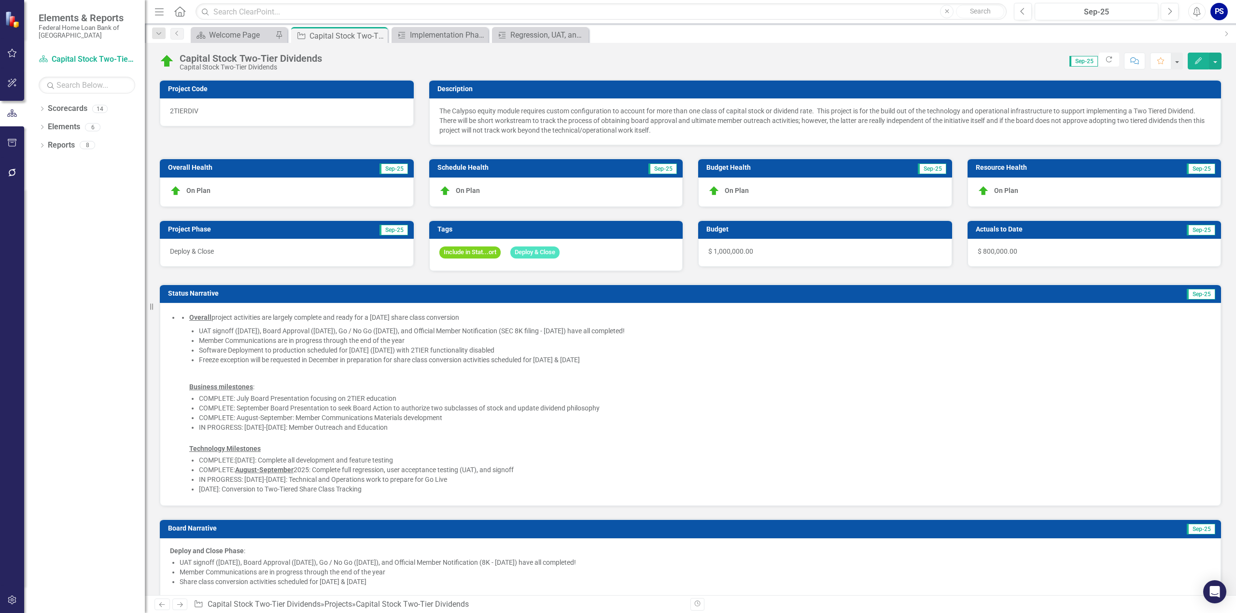
checkbox input "true"
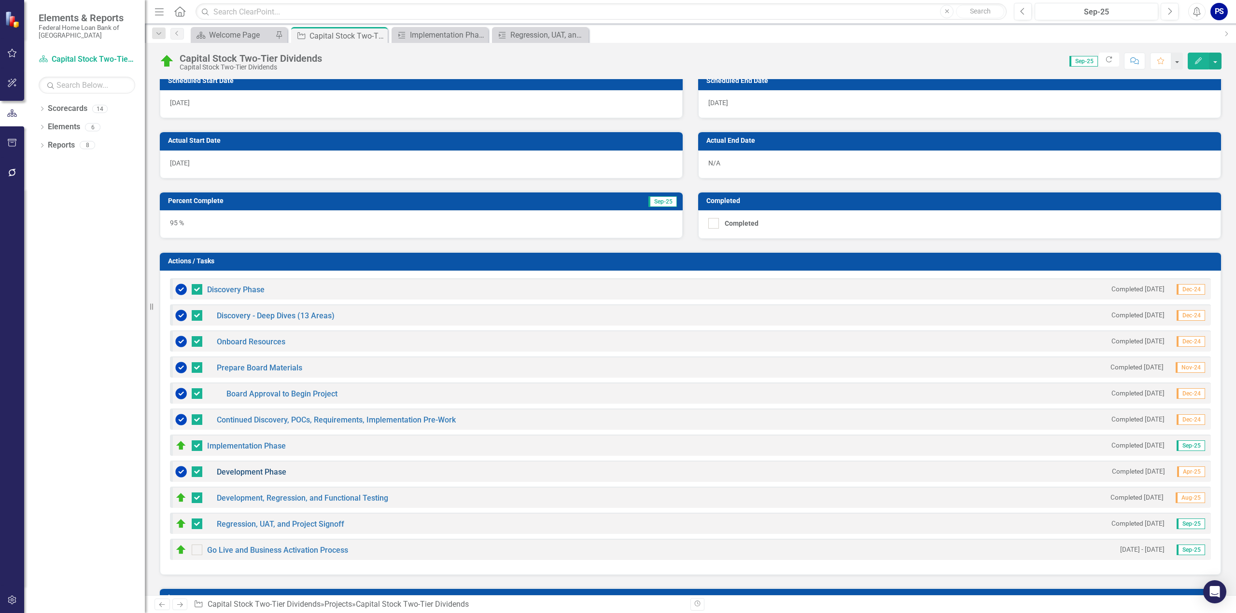
scroll to position [627, 0]
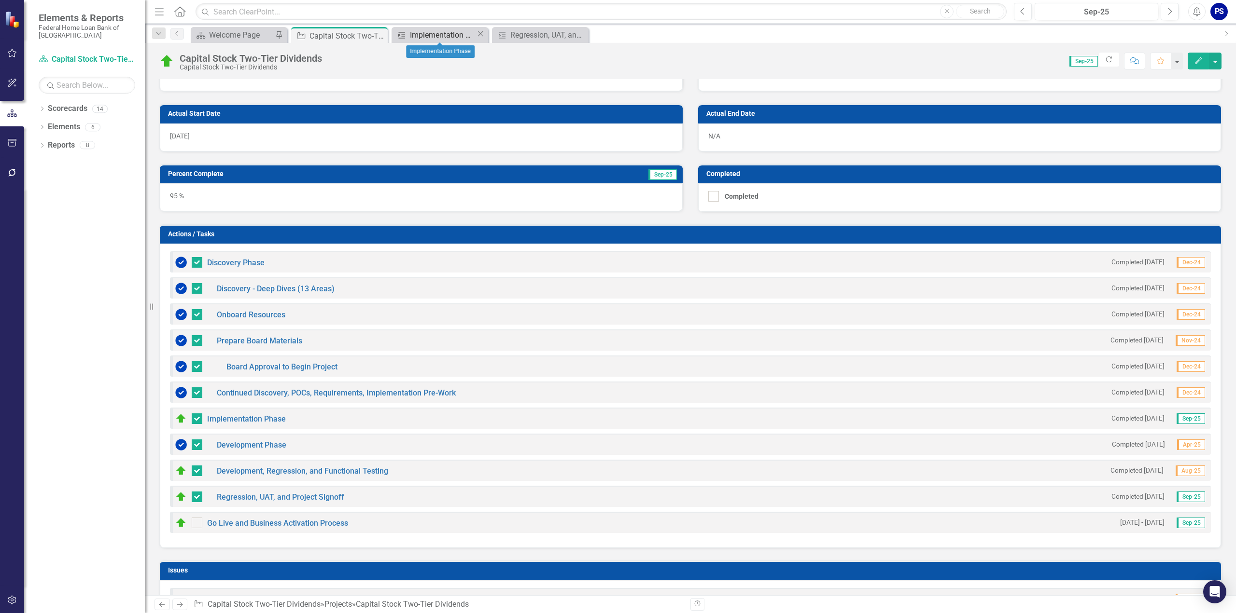
click at [430, 37] on div "Implementation Phase" at bounding box center [443, 35] width 66 height 12
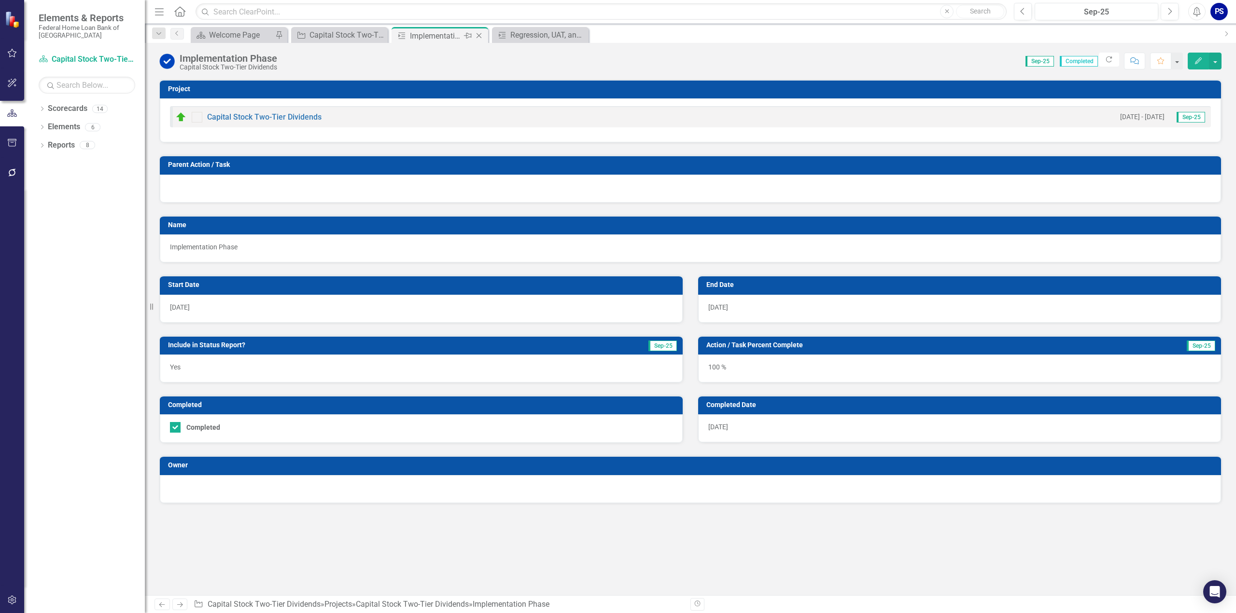
click at [478, 34] on icon "Close" at bounding box center [479, 36] width 10 height 8
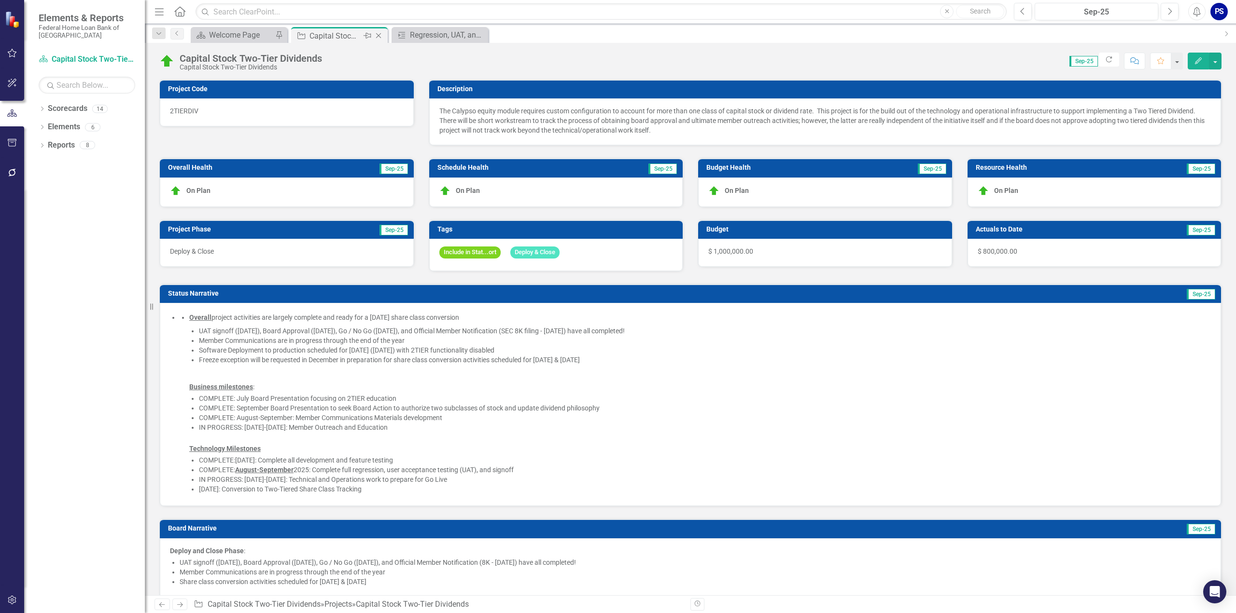
click at [338, 36] on div "Capital Stock Two-Tier Dividends" at bounding box center [335, 36] width 52 height 12
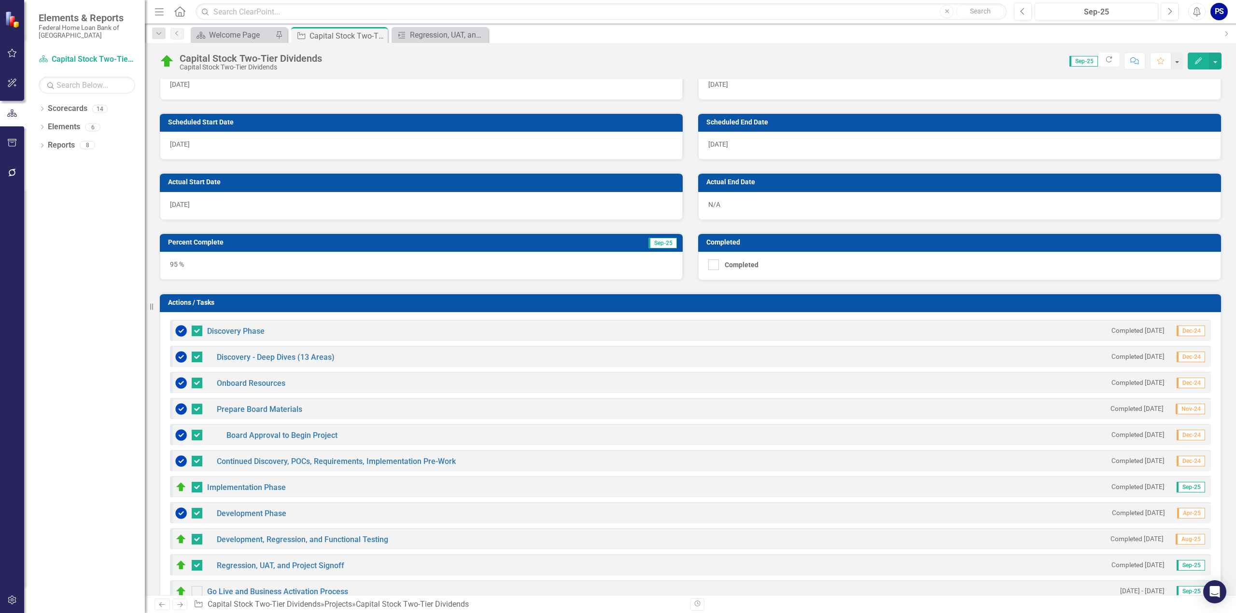
scroll to position [579, 0]
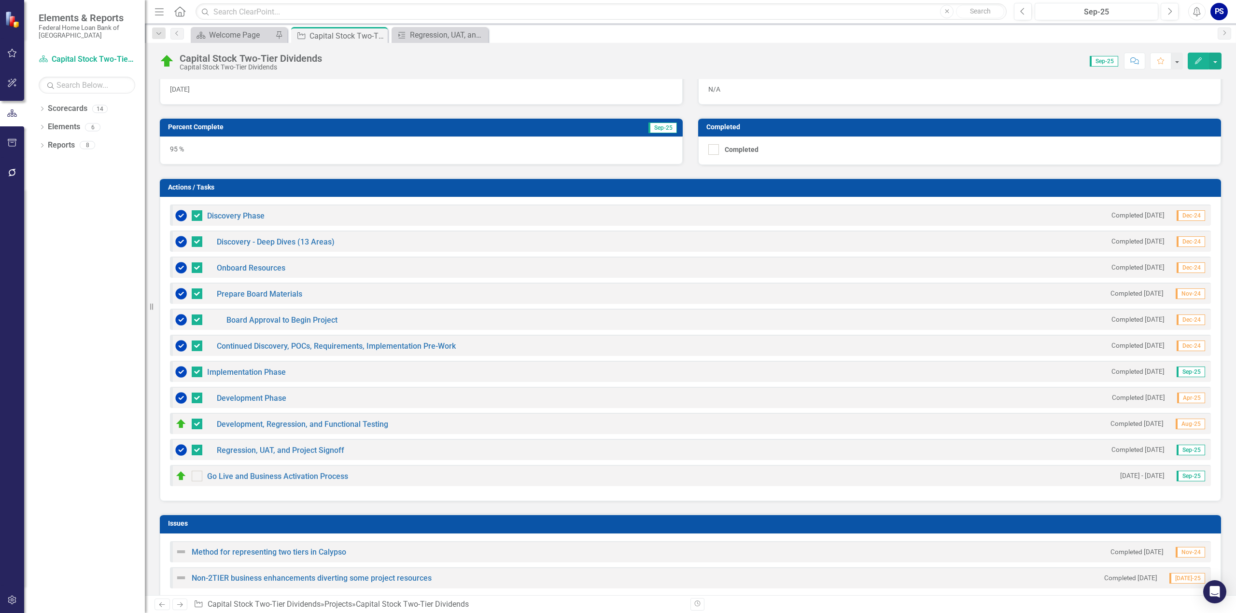
scroll to position [724, 0]
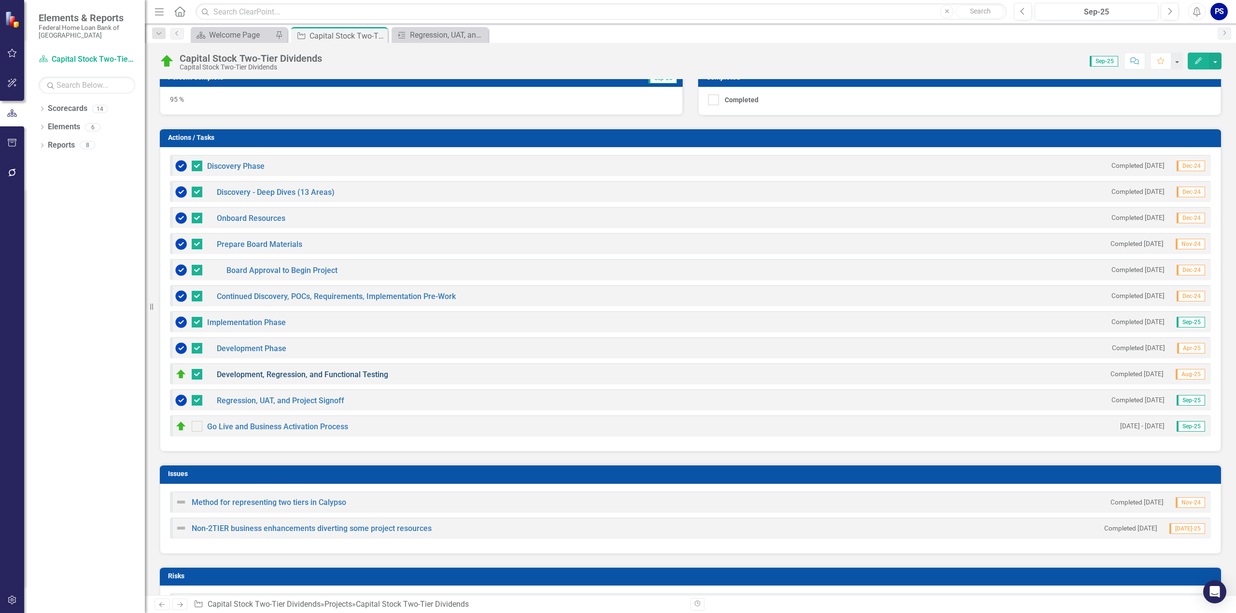
click at [286, 370] on link "Development, Regression, and Functional Testing" at bounding box center [302, 374] width 171 height 9
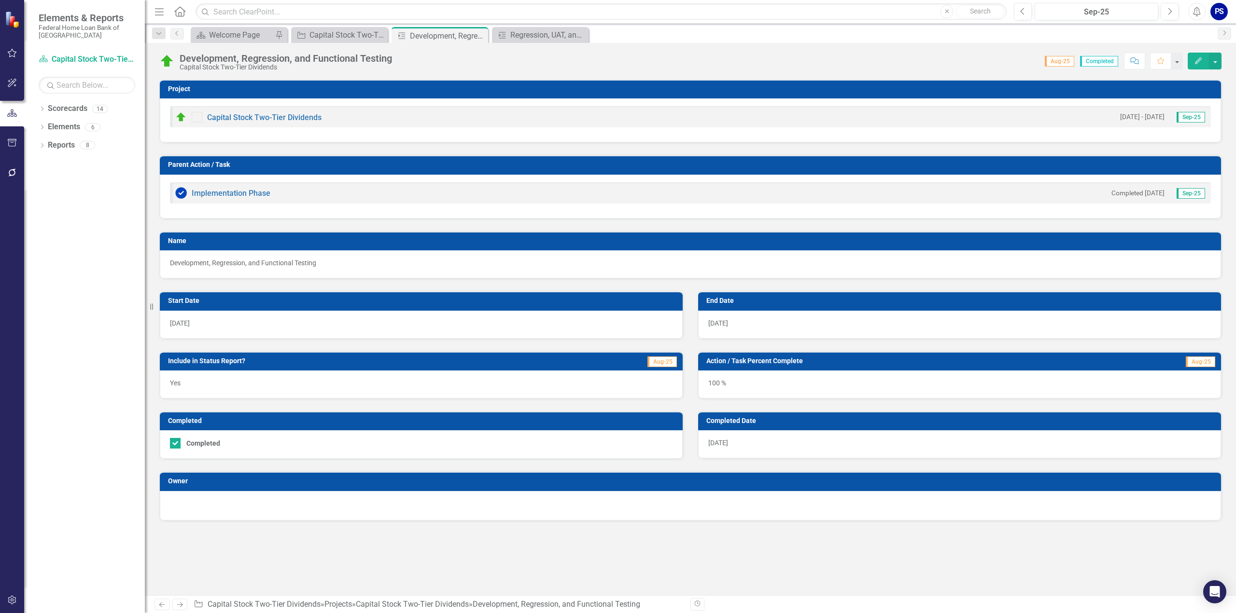
click at [166, 58] on img at bounding box center [166, 61] width 15 height 15
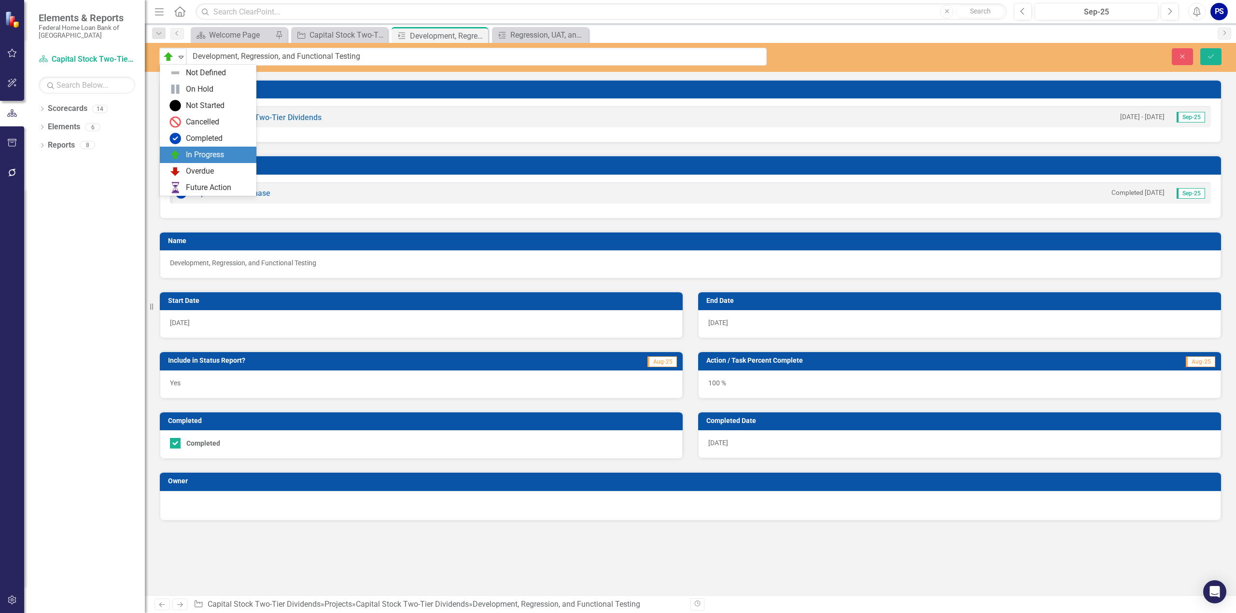
click at [166, 58] on img at bounding box center [169, 57] width 12 height 12
click at [193, 137] on div "Completed" at bounding box center [204, 138] width 37 height 11
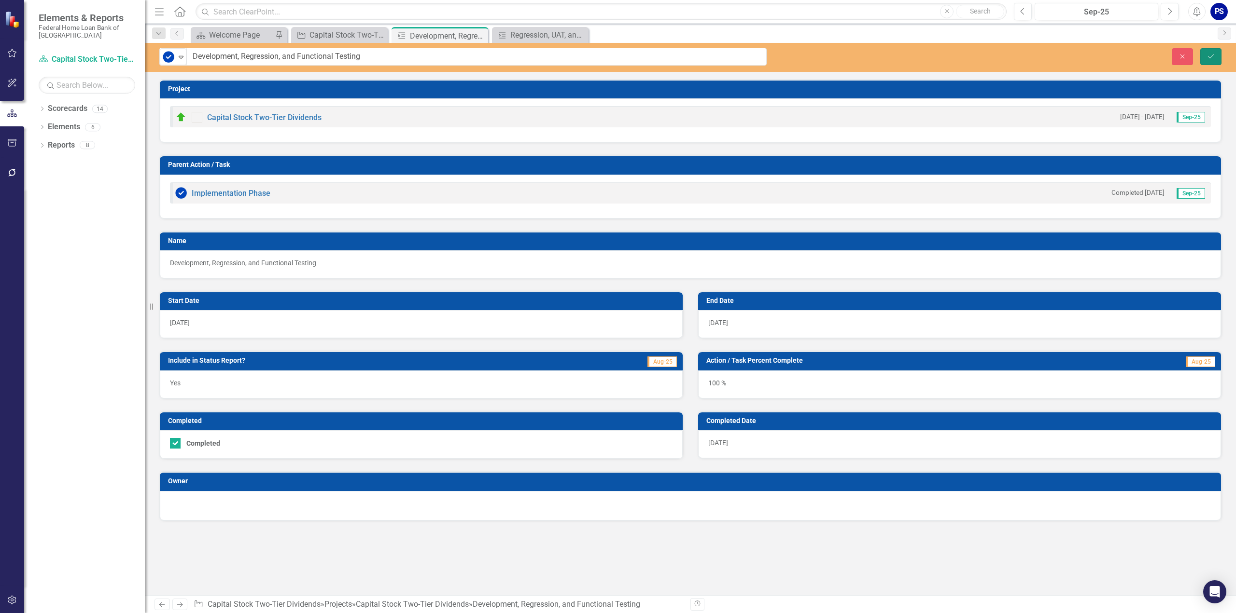
click at [1209, 56] on icon "Save" at bounding box center [1210, 56] width 9 height 7
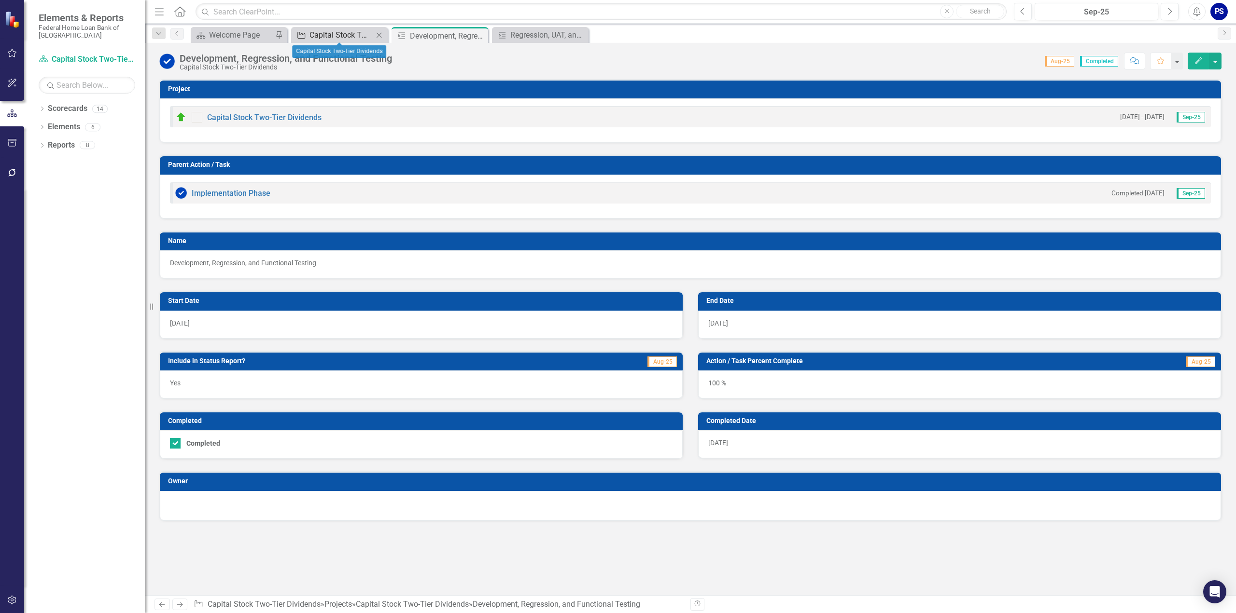
click at [332, 34] on div "Capital Stock Two-Tier Dividends" at bounding box center [341, 35] width 64 height 12
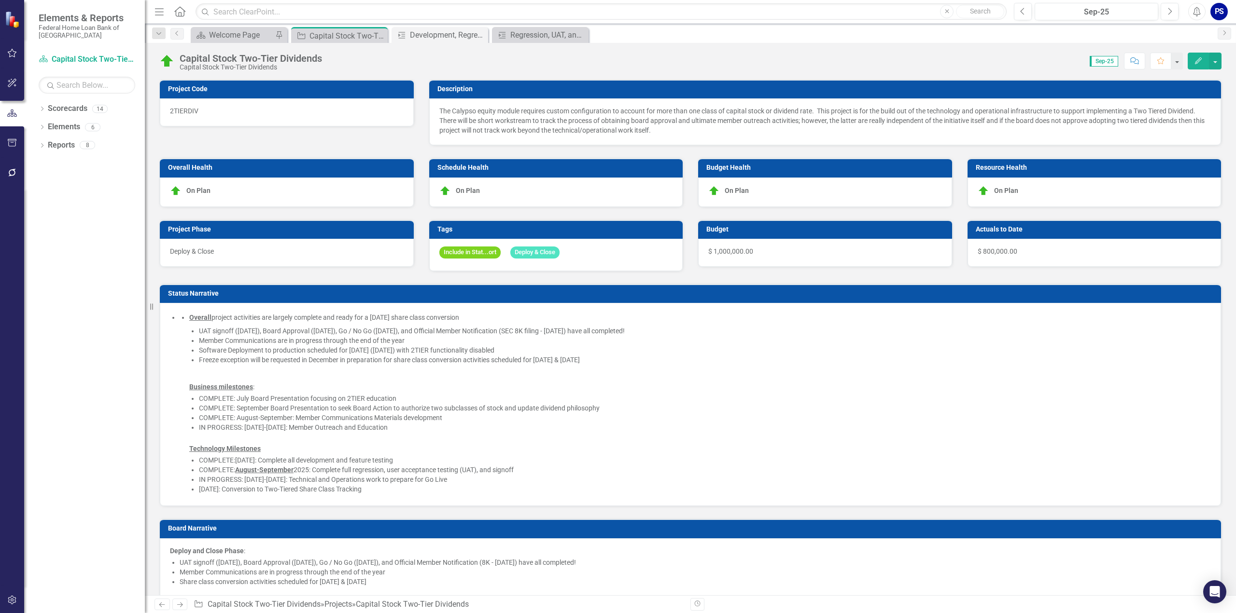
checkbox input "true"
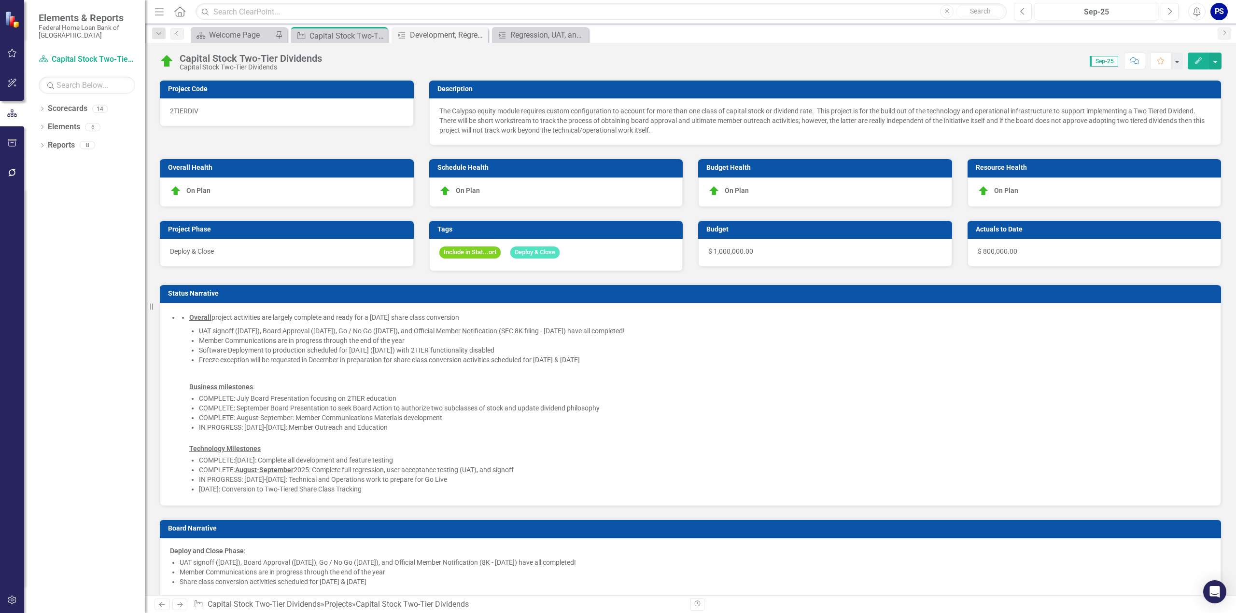
checkbox input "true"
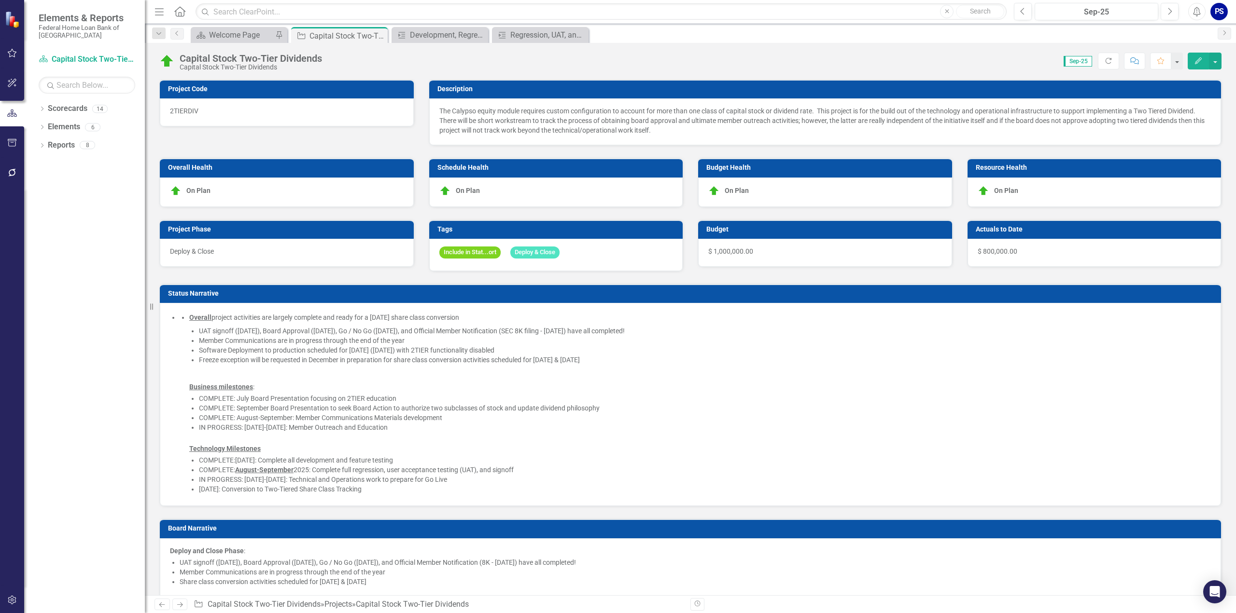
checkbox input "false"
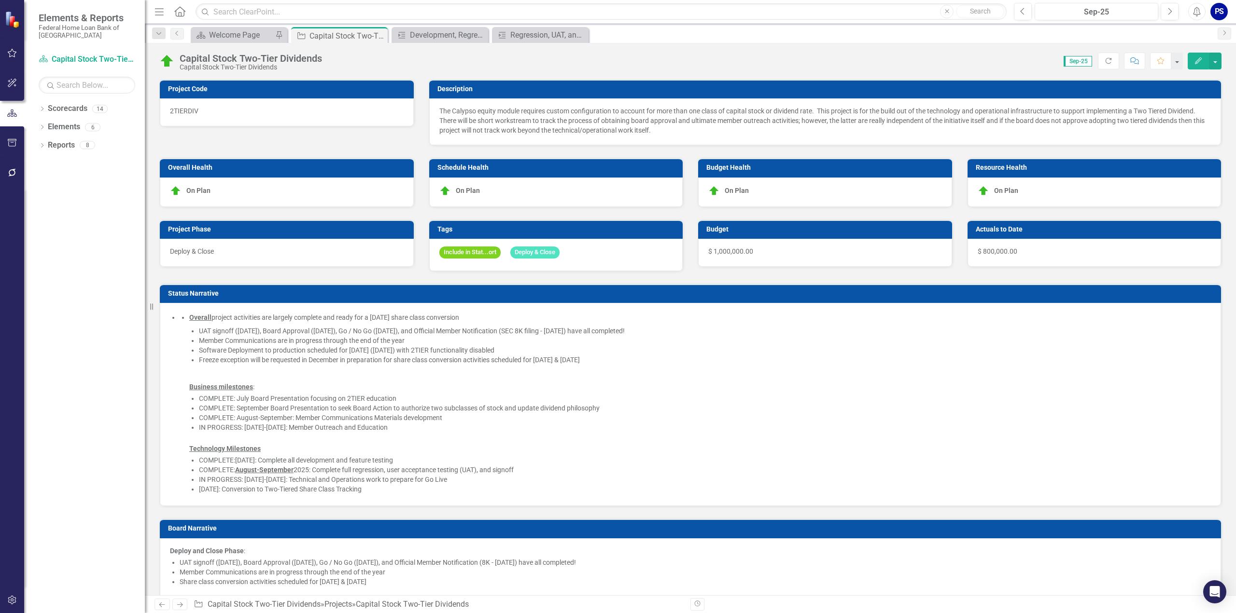
checkbox input "false"
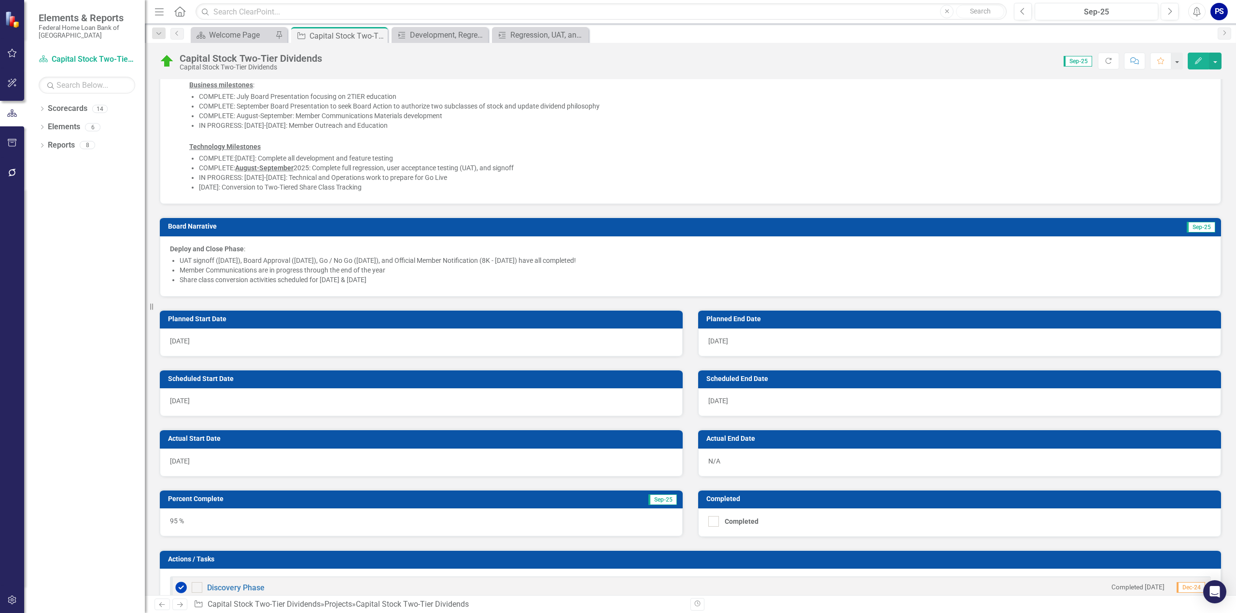
checkbox input "true"
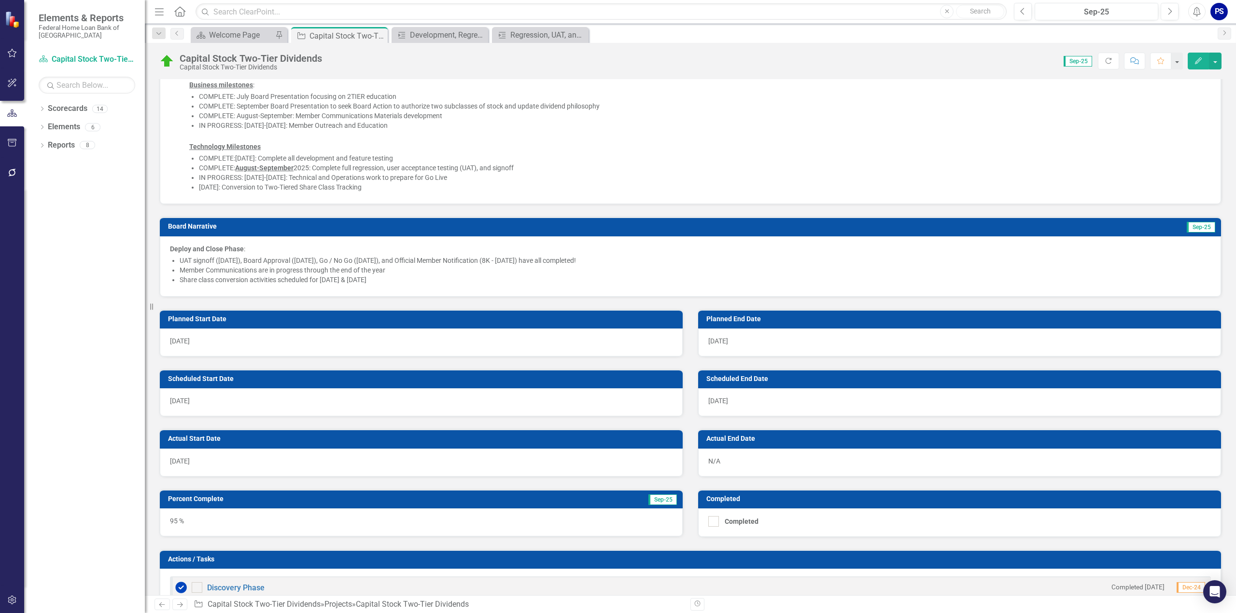
checkbox input "true"
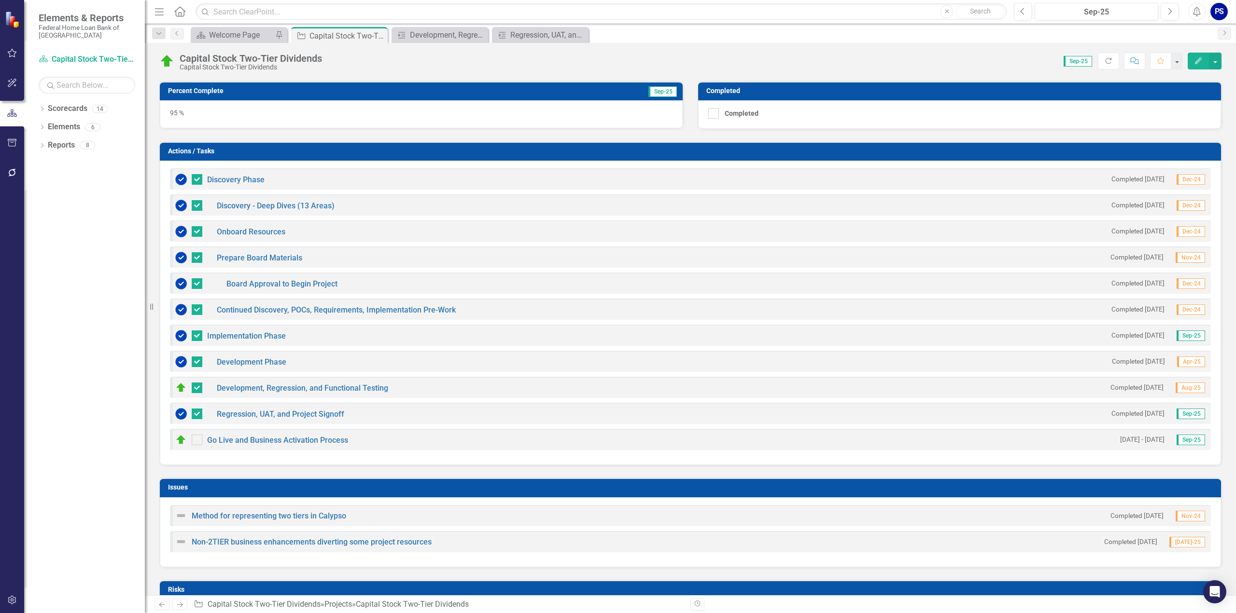
scroll to position [724, 0]
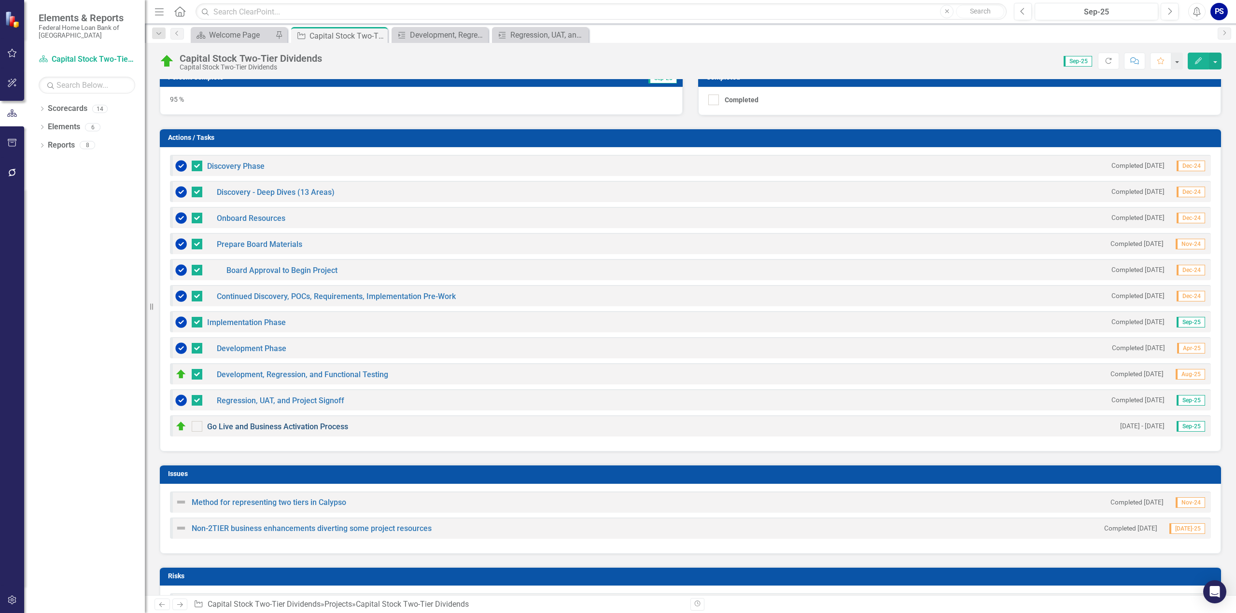
click at [267, 422] on link "Go Live and Business Activation Process" at bounding box center [277, 426] width 141 height 9
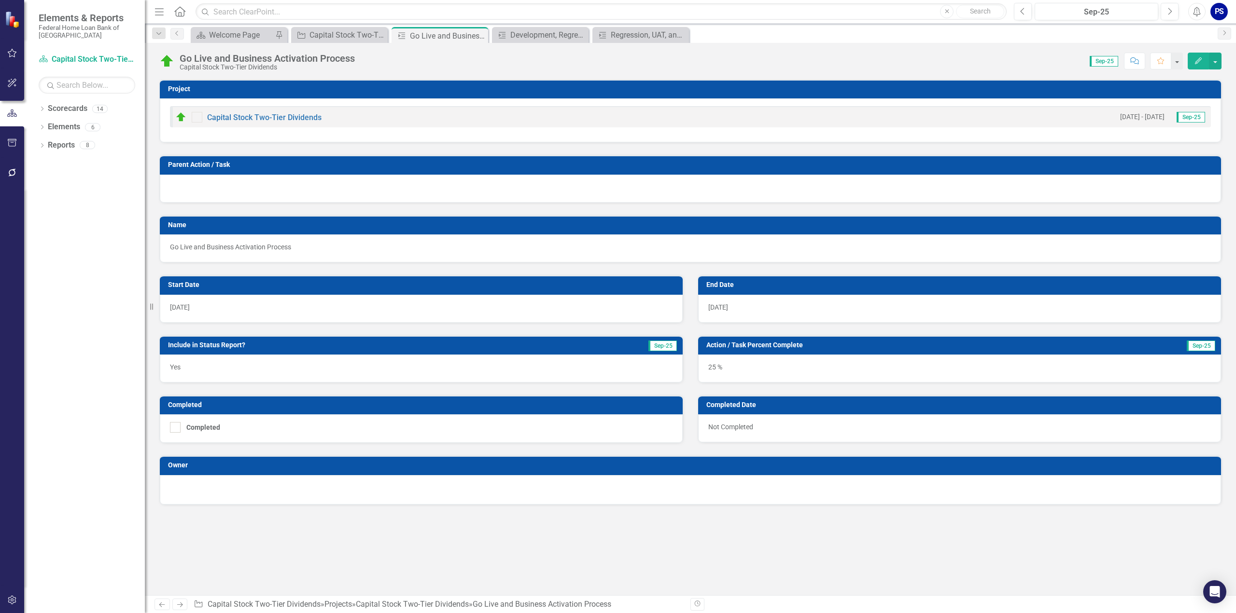
click at [732, 371] on div "25 %" at bounding box center [959, 369] width 523 height 28
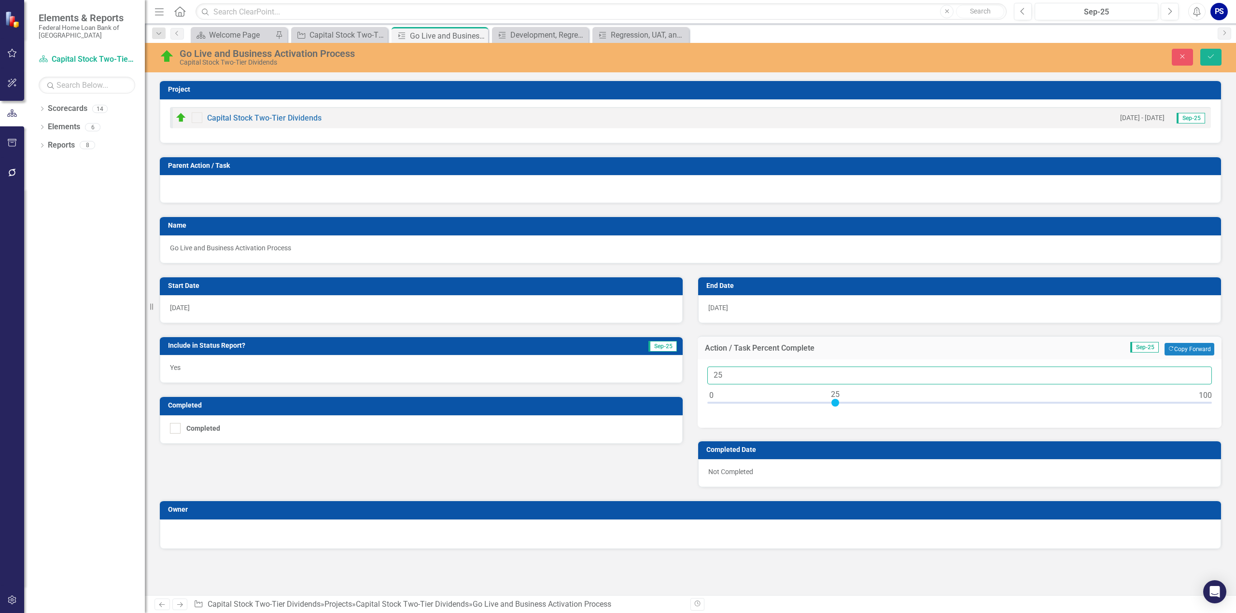
drag, startPoint x: 734, startPoint y: 373, endPoint x: 653, endPoint y: 373, distance: 81.1
click at [653, 373] on div "Start Date 7/1/25 Include in Status Report? Sep-25 Yes Completed Completed End …" at bounding box center [690, 376] width 1076 height 224
type input "75"
click at [1215, 55] on button "Save" at bounding box center [1210, 57] width 21 height 17
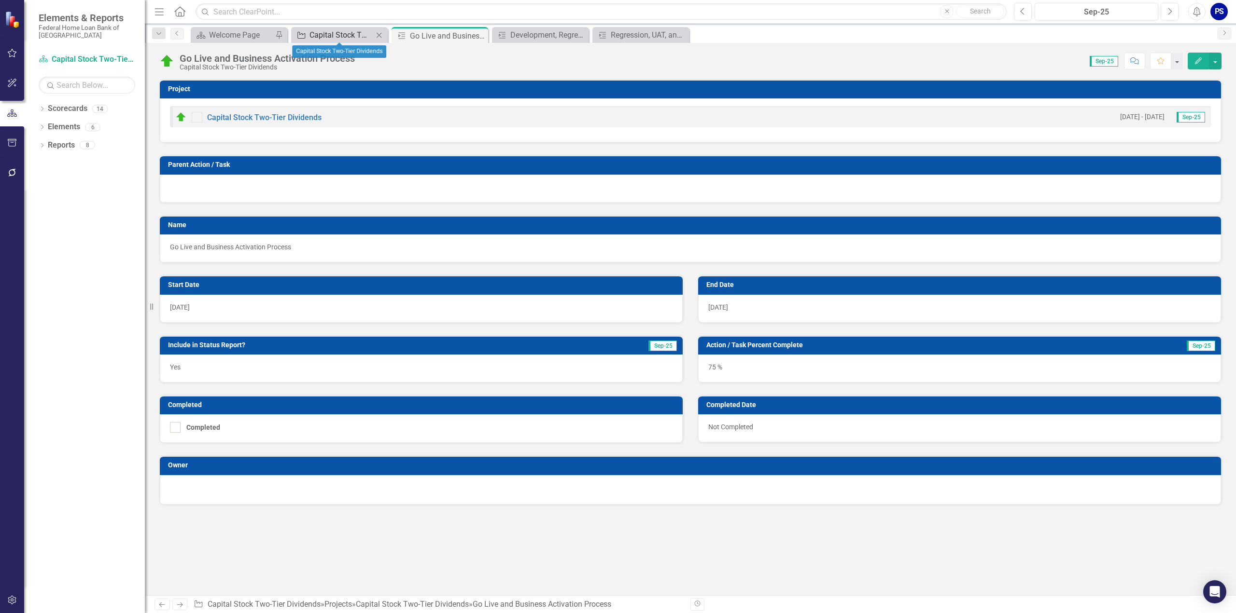
click at [319, 33] on div "Capital Stock Two-Tier Dividends" at bounding box center [341, 35] width 64 height 12
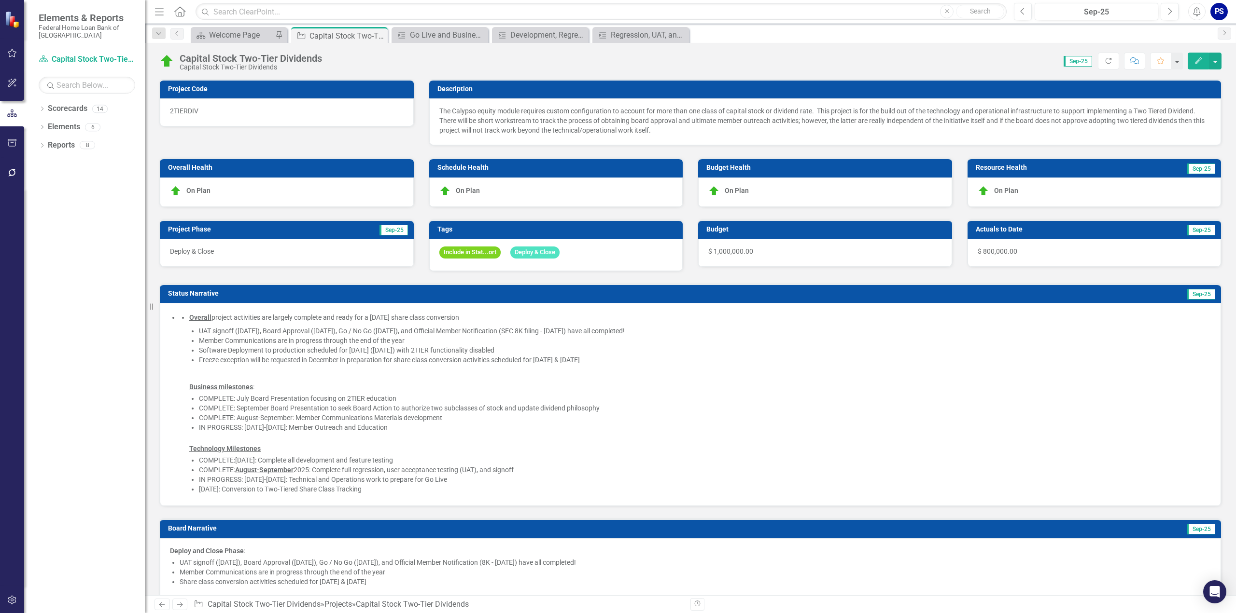
checkbox input "false"
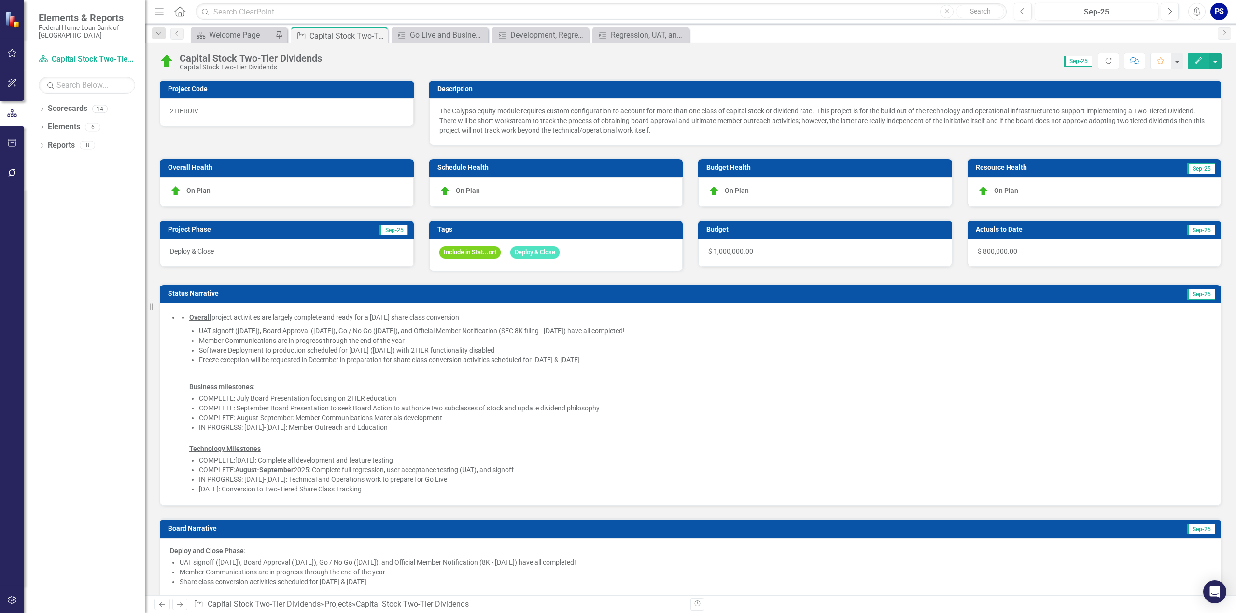
checkbox input "false"
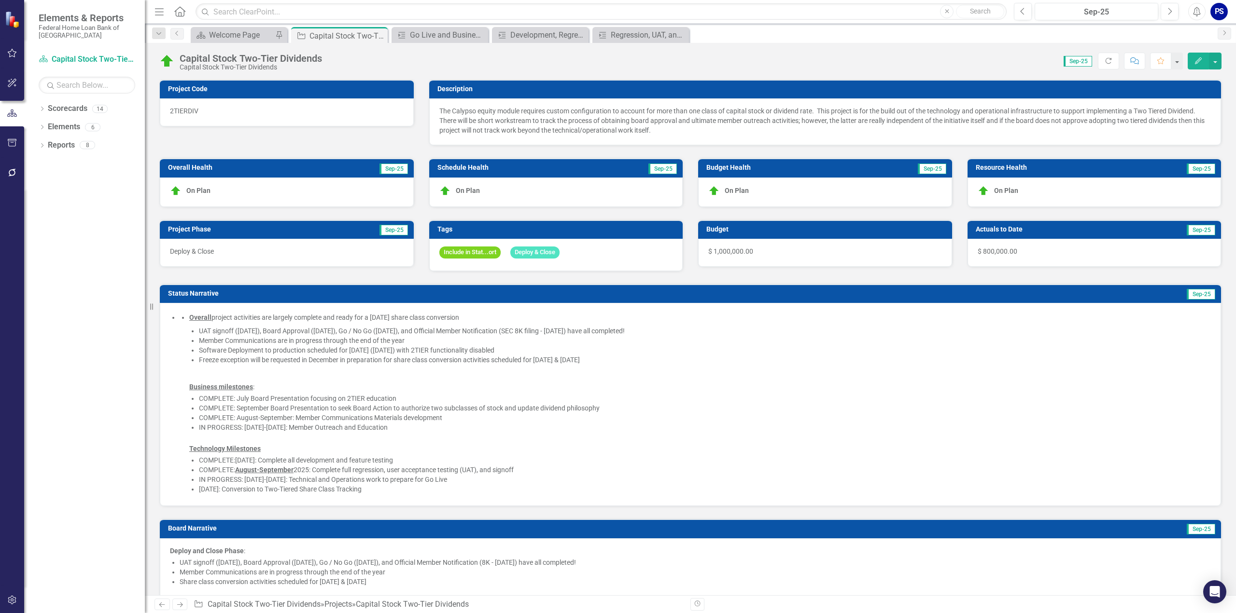
checkbox input "true"
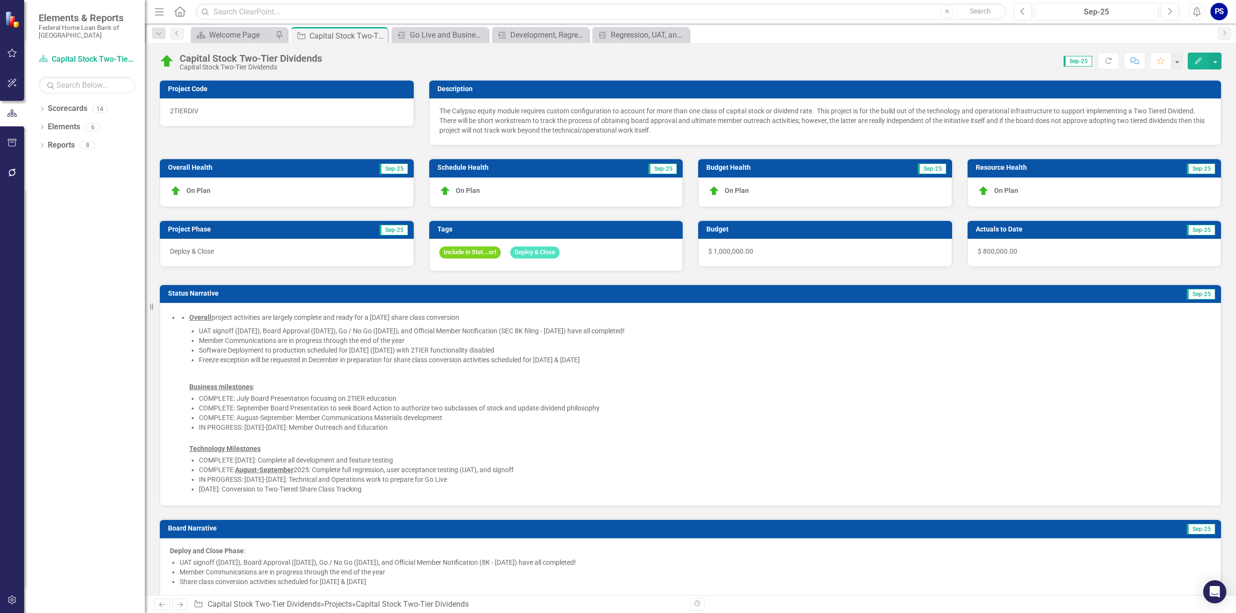
checkbox input "true"
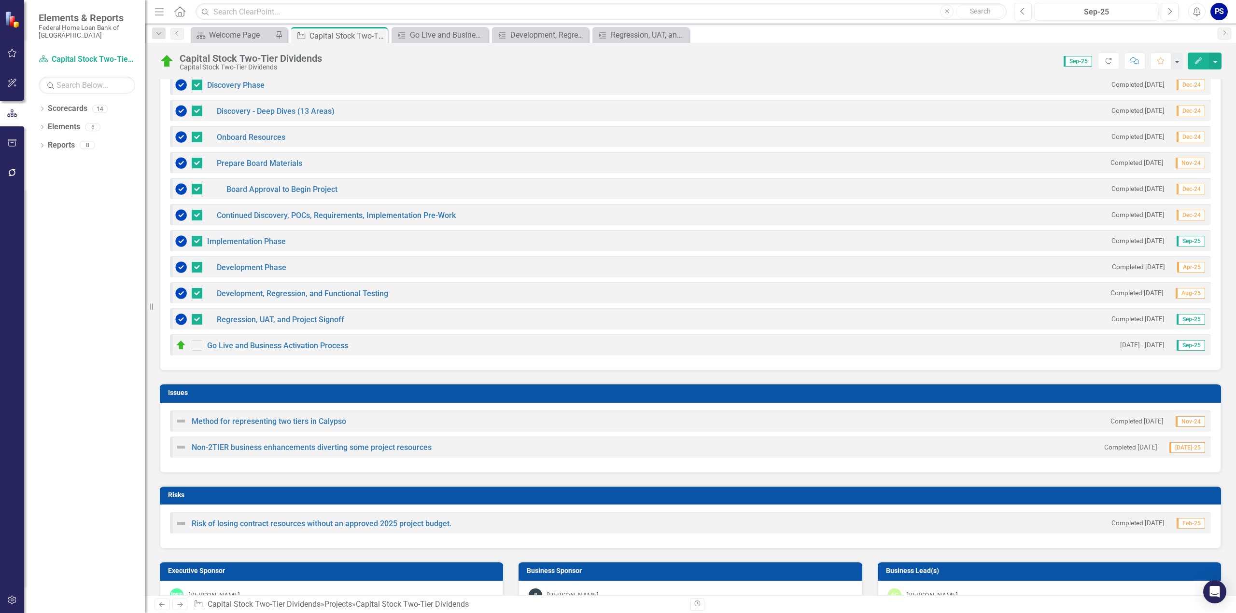
scroll to position [821, 0]
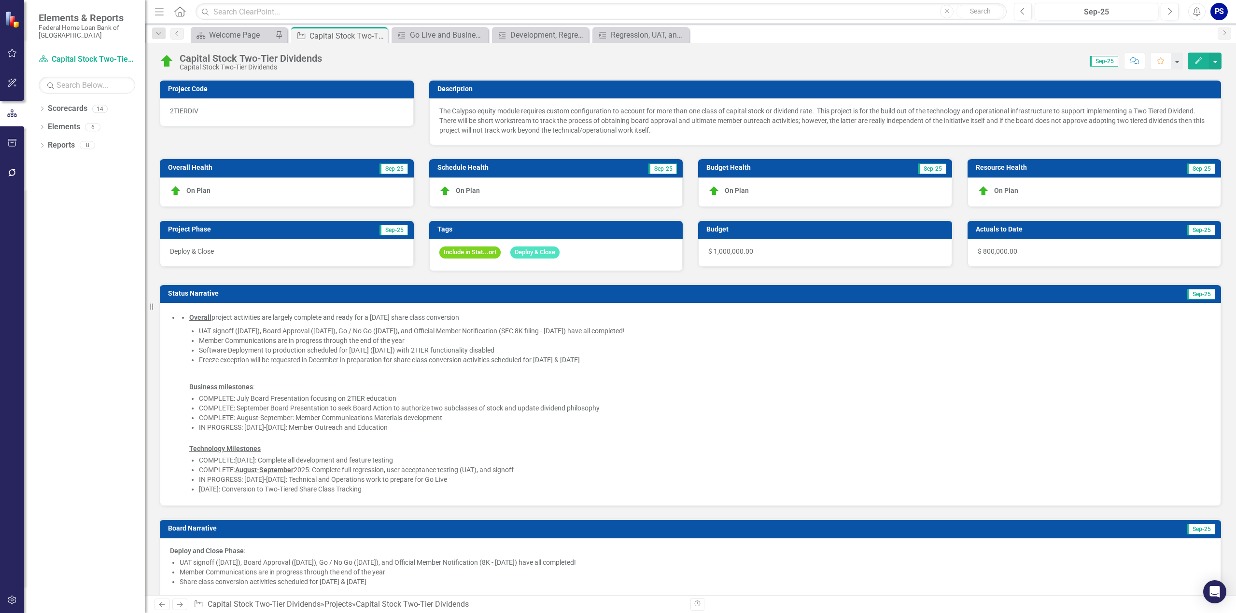
checkbox input "true"
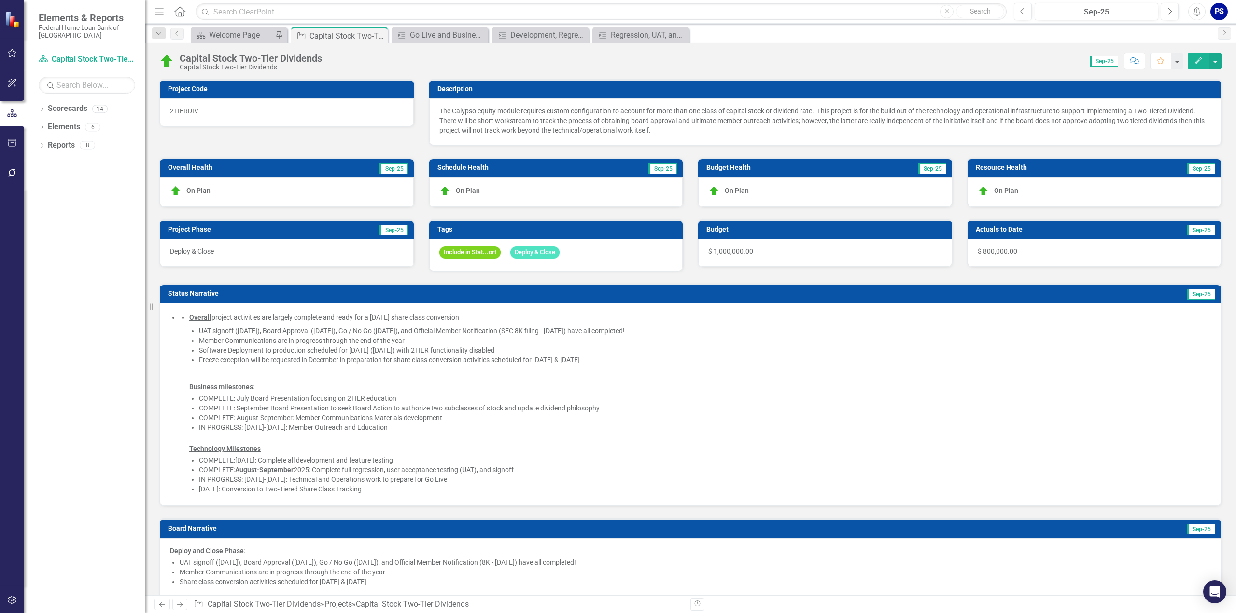
checkbox input "true"
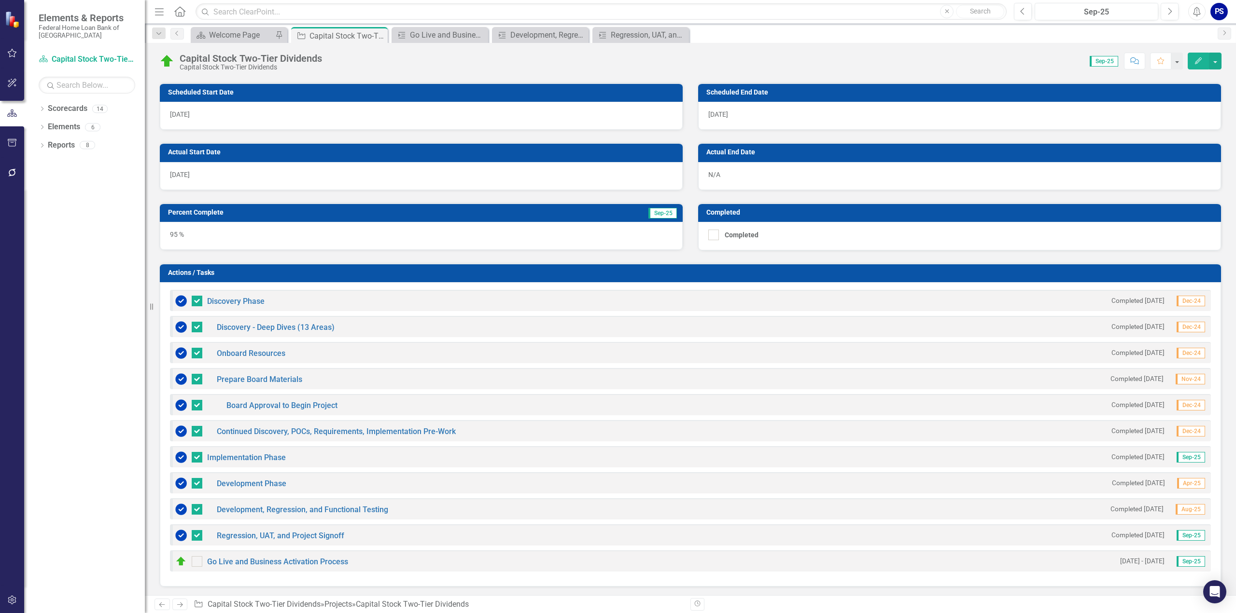
scroll to position [627, 0]
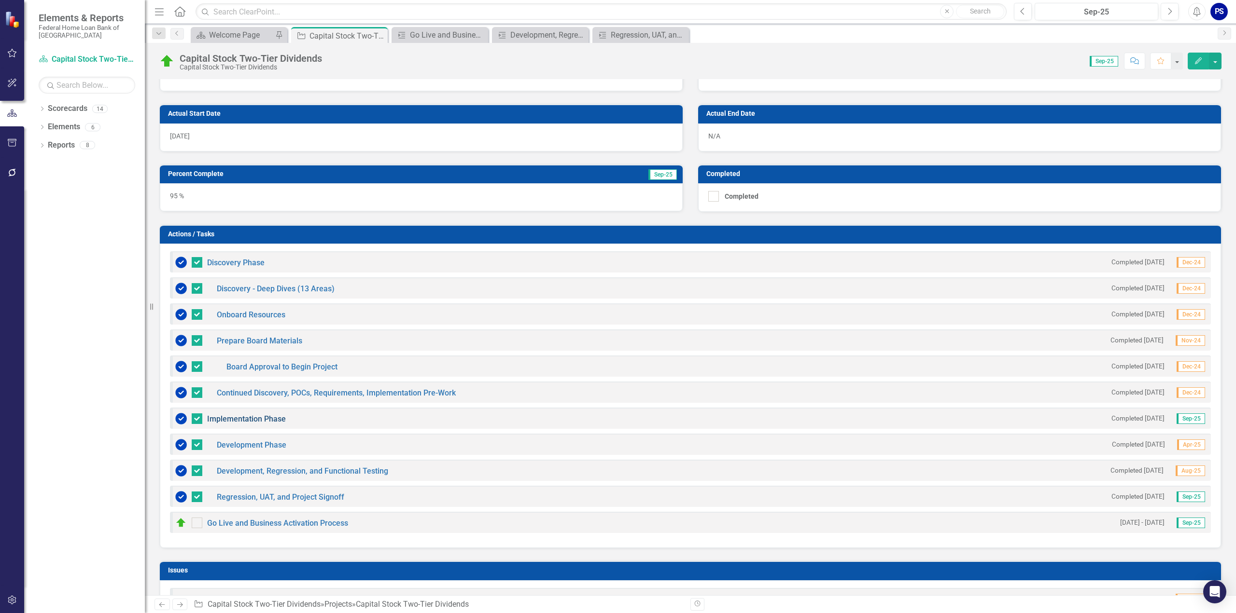
click at [240, 415] on link "Implementation Phase" at bounding box center [246, 419] width 79 height 9
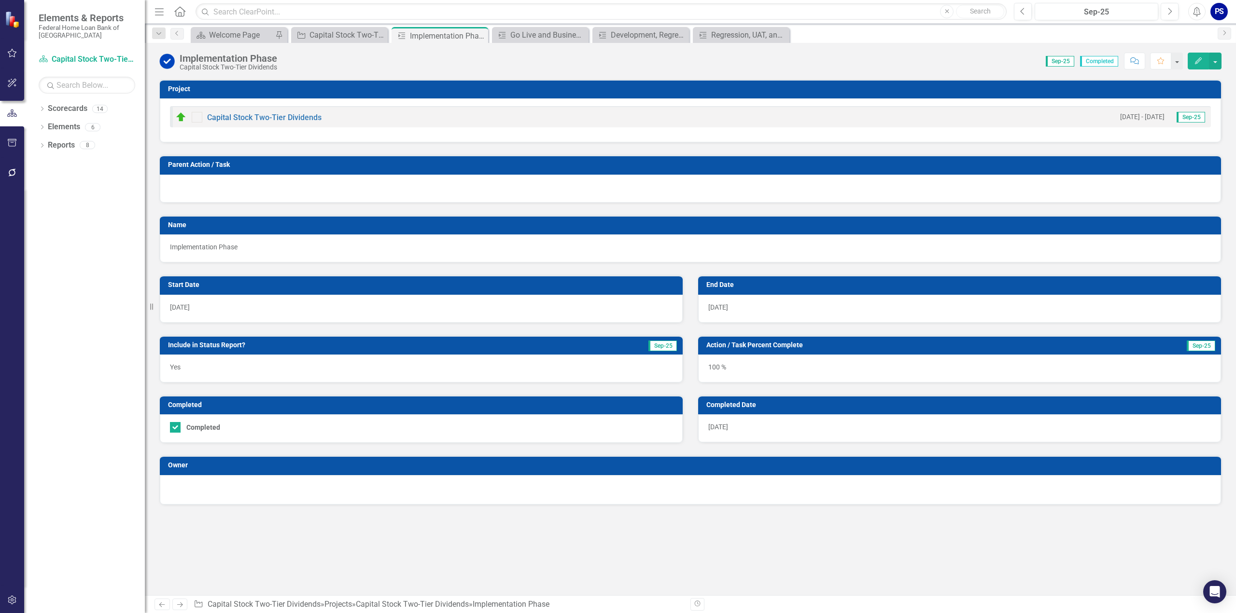
click at [740, 425] on div "[DATE]" at bounding box center [959, 429] width 523 height 28
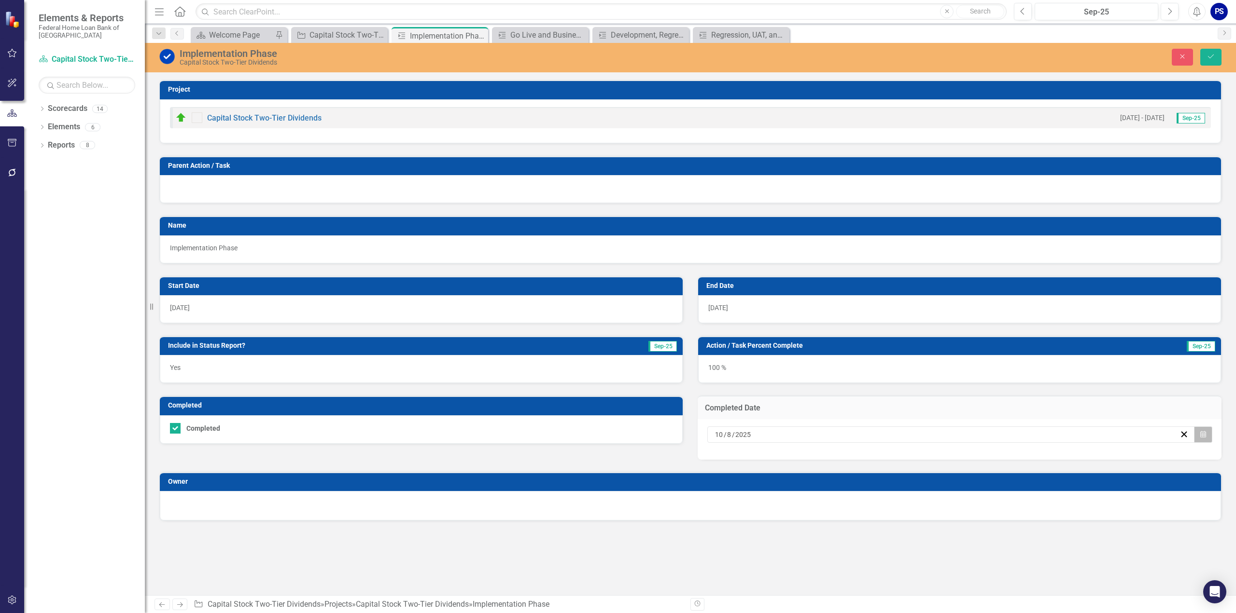
click at [1205, 434] on icon "button" at bounding box center [1203, 434] width 6 height 7
click at [925, 489] on abbr "30" at bounding box center [927, 489] width 8 height 8
click at [1211, 56] on icon "submit" at bounding box center [1211, 57] width 6 height 4
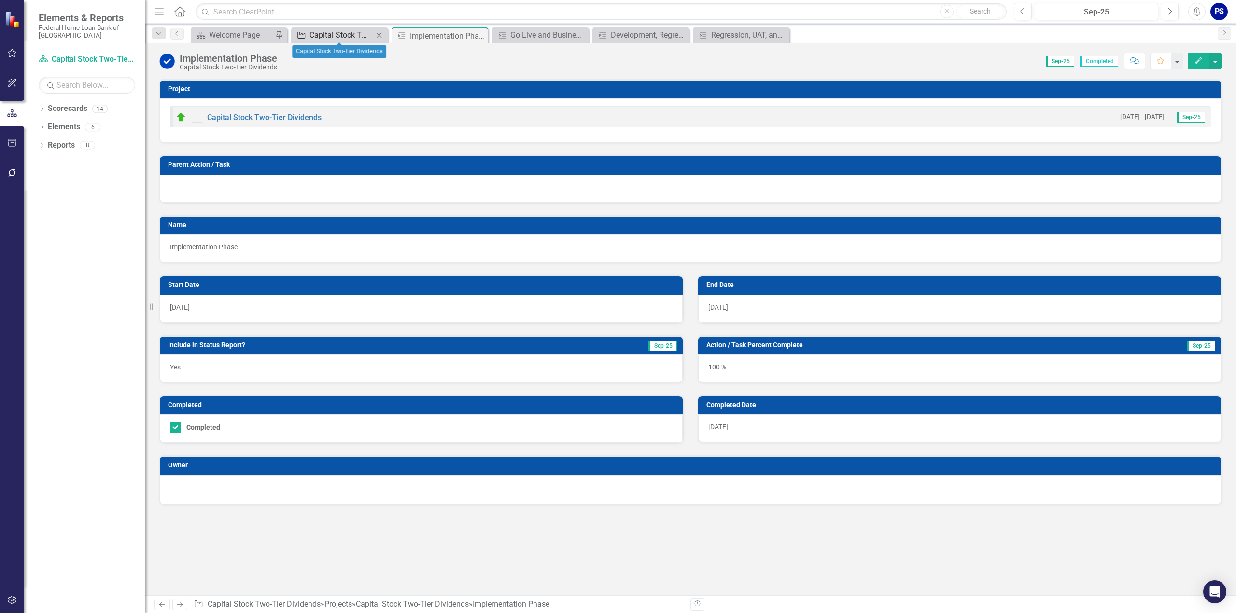
click at [324, 38] on div "Capital Stock Two-Tier Dividends" at bounding box center [341, 35] width 64 height 12
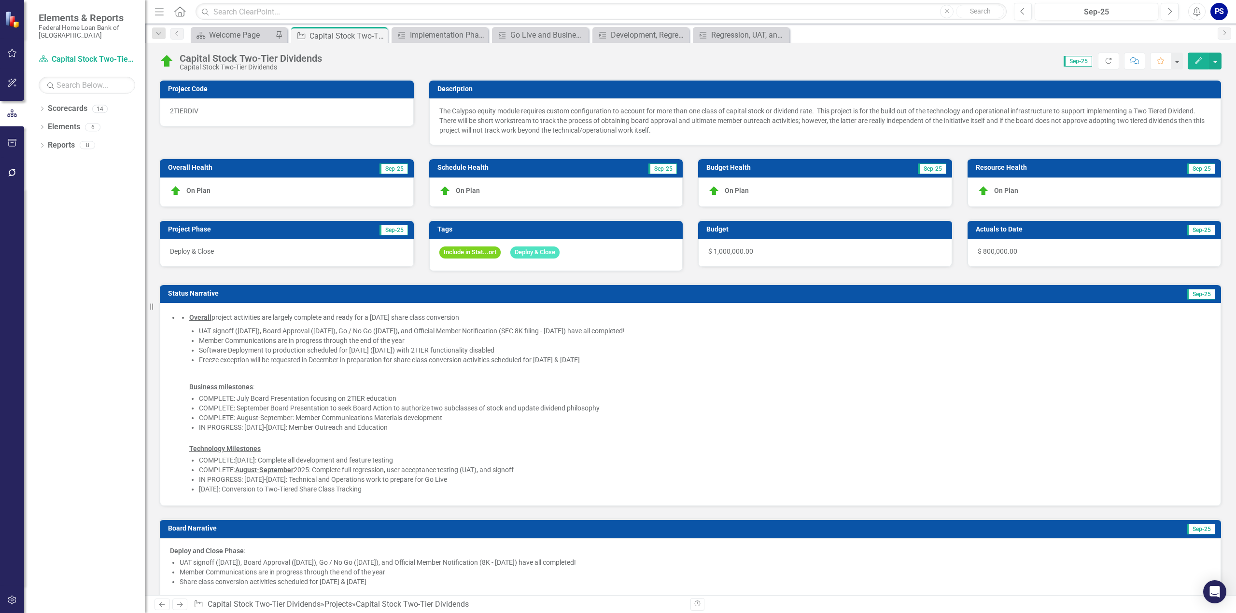
checkbox input "false"
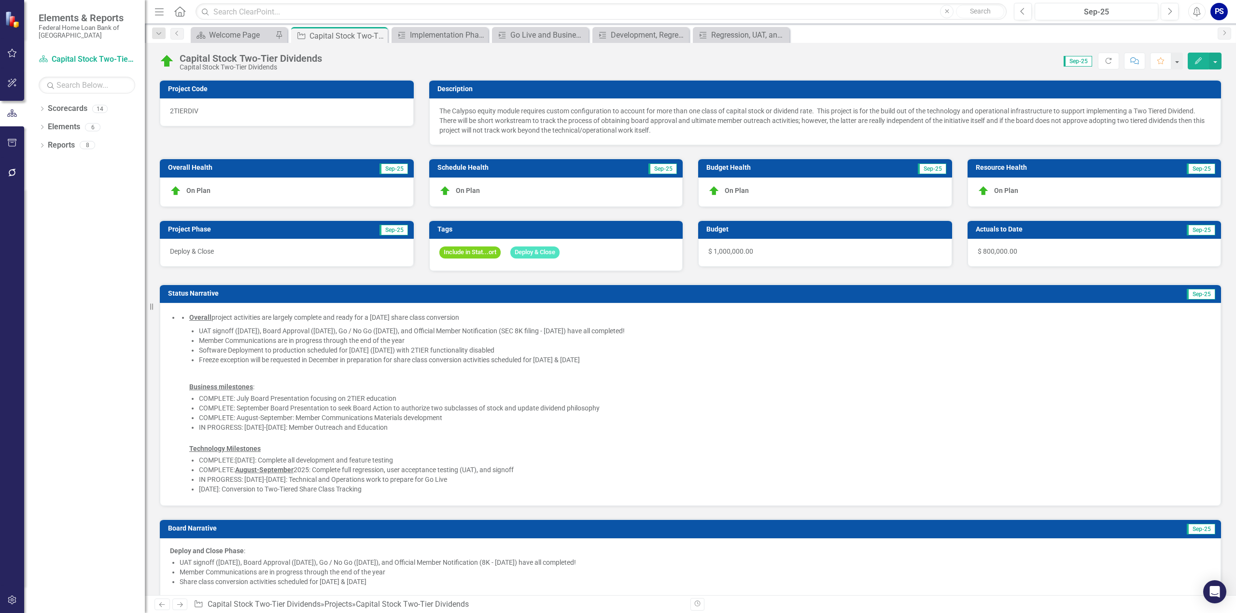
checkbox input "false"
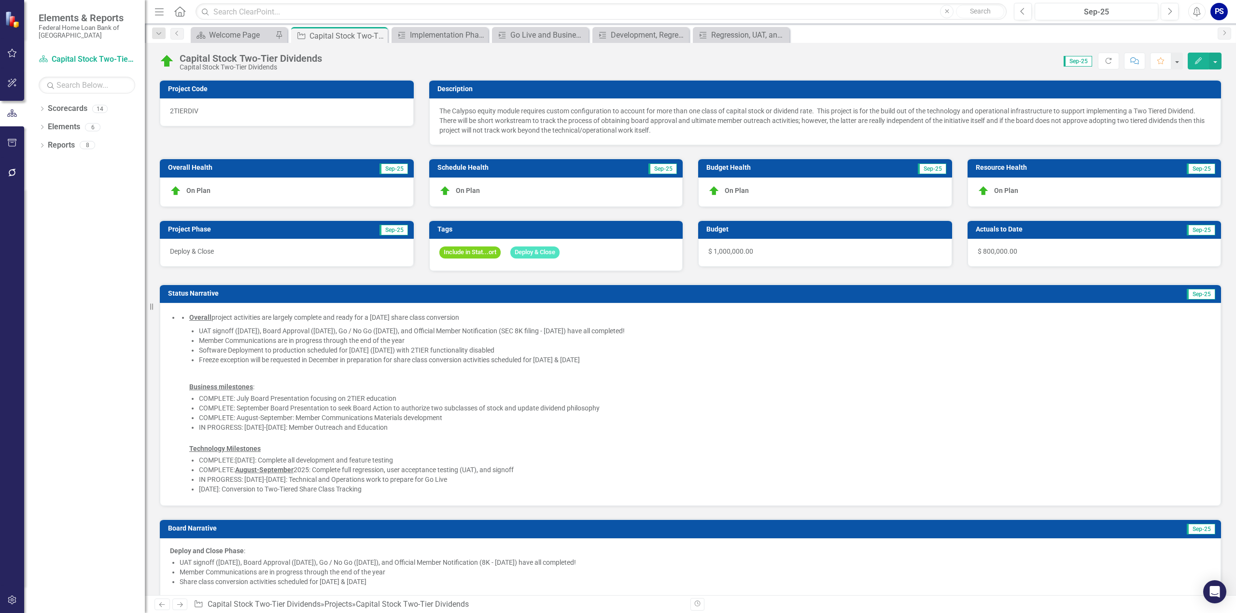
checkbox input "true"
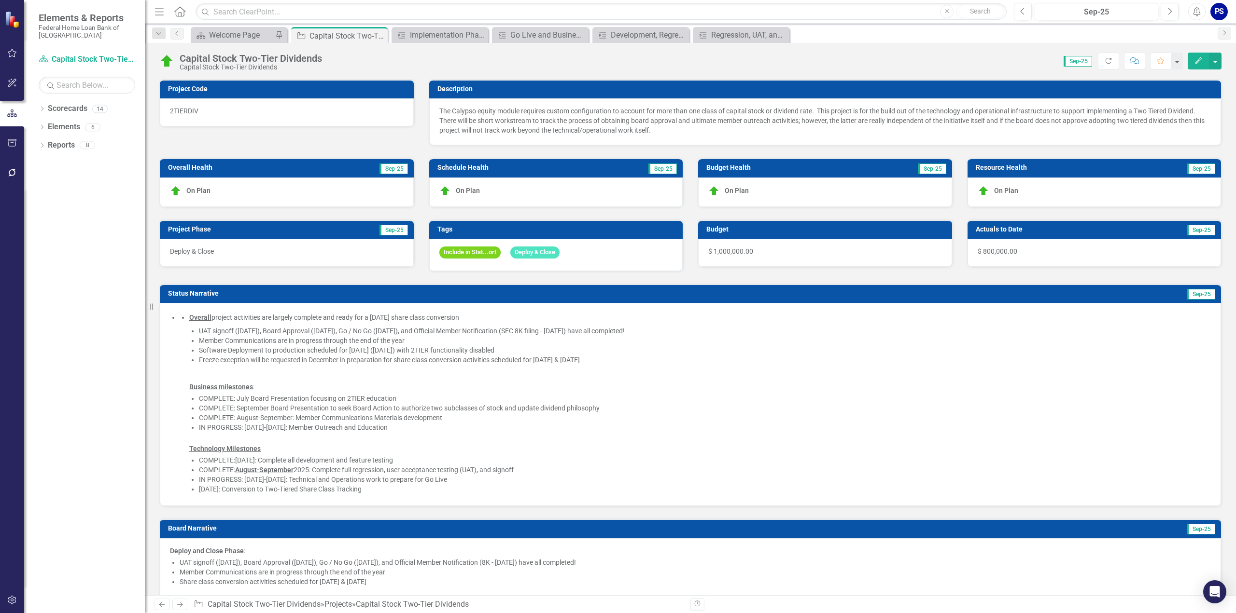
checkbox input "true"
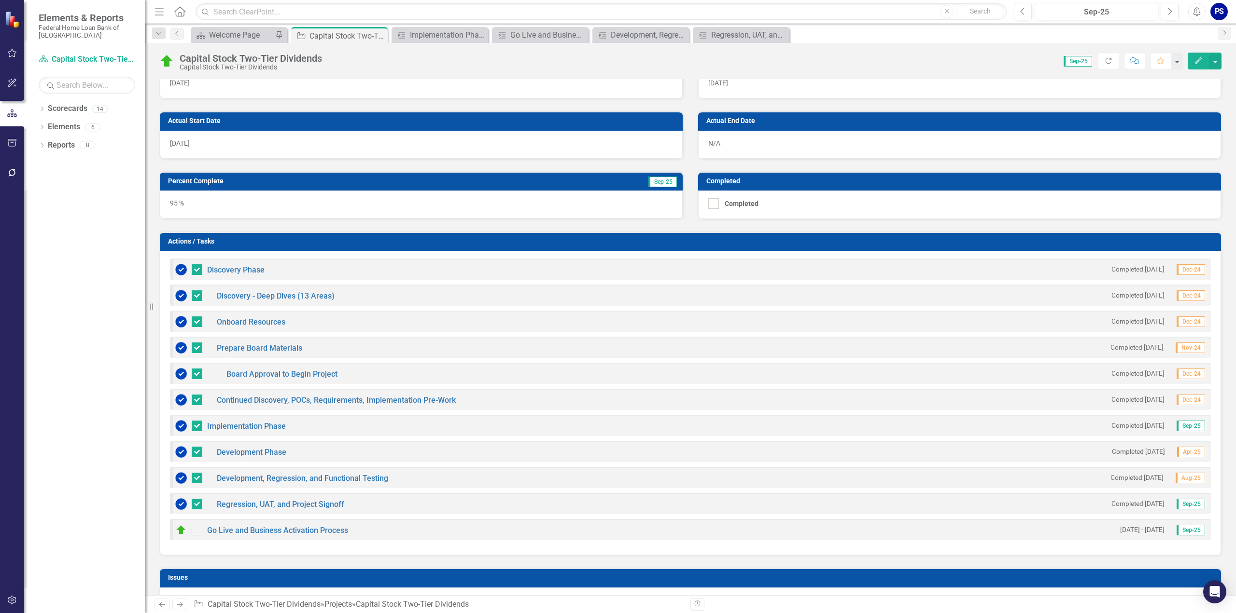
scroll to position [627, 0]
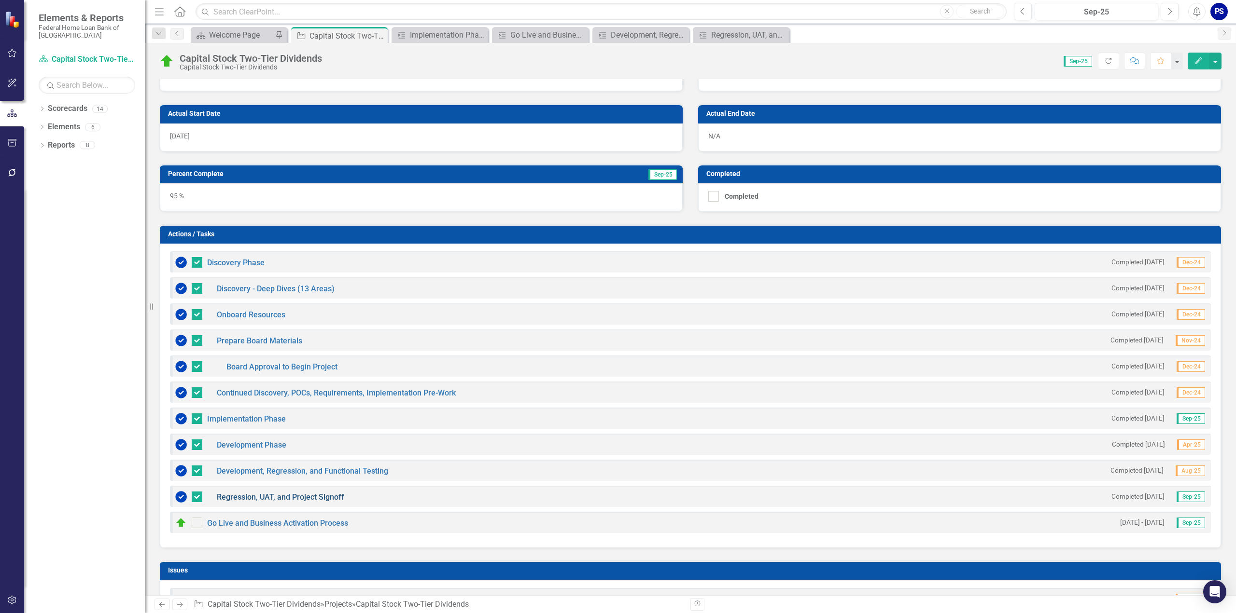
click at [297, 493] on link "Regression, UAT, and Project Signoff" at bounding box center [280, 497] width 127 height 9
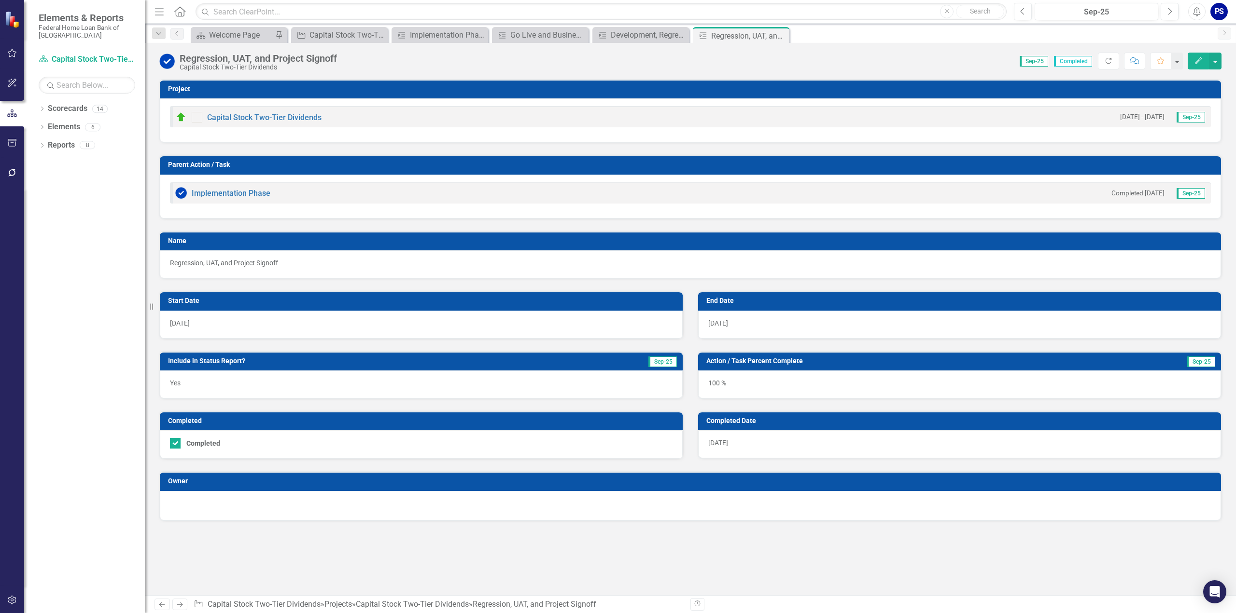
click at [721, 444] on span "[DATE]" at bounding box center [718, 443] width 20 height 8
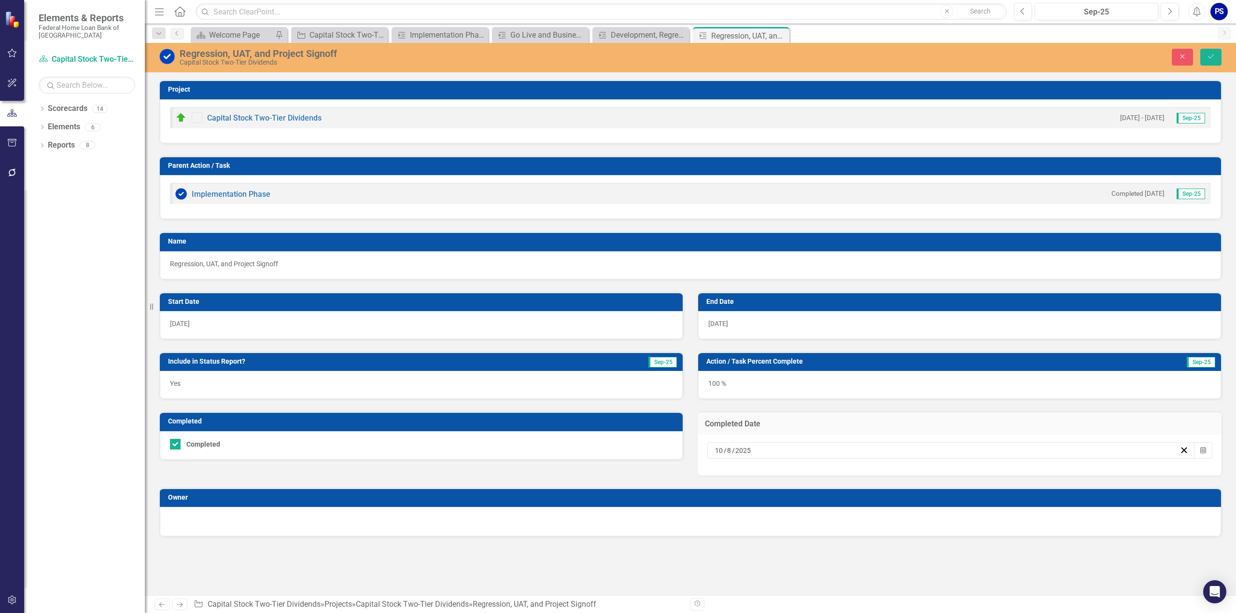
click at [747, 449] on input "2025" at bounding box center [743, 451] width 17 height 10
click at [929, 504] on abbr "30" at bounding box center [927, 505] width 8 height 8
click at [1211, 56] on icon "Save" at bounding box center [1210, 56] width 9 height 7
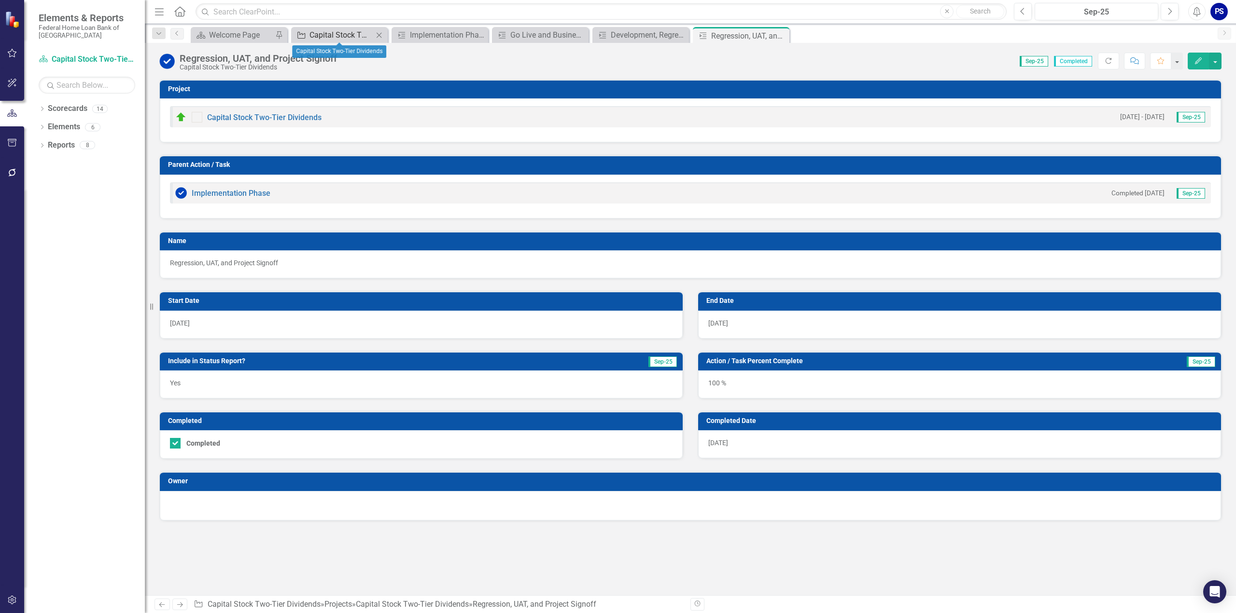
click at [319, 33] on div "Capital Stock Two-Tier Dividends" at bounding box center [341, 35] width 64 height 12
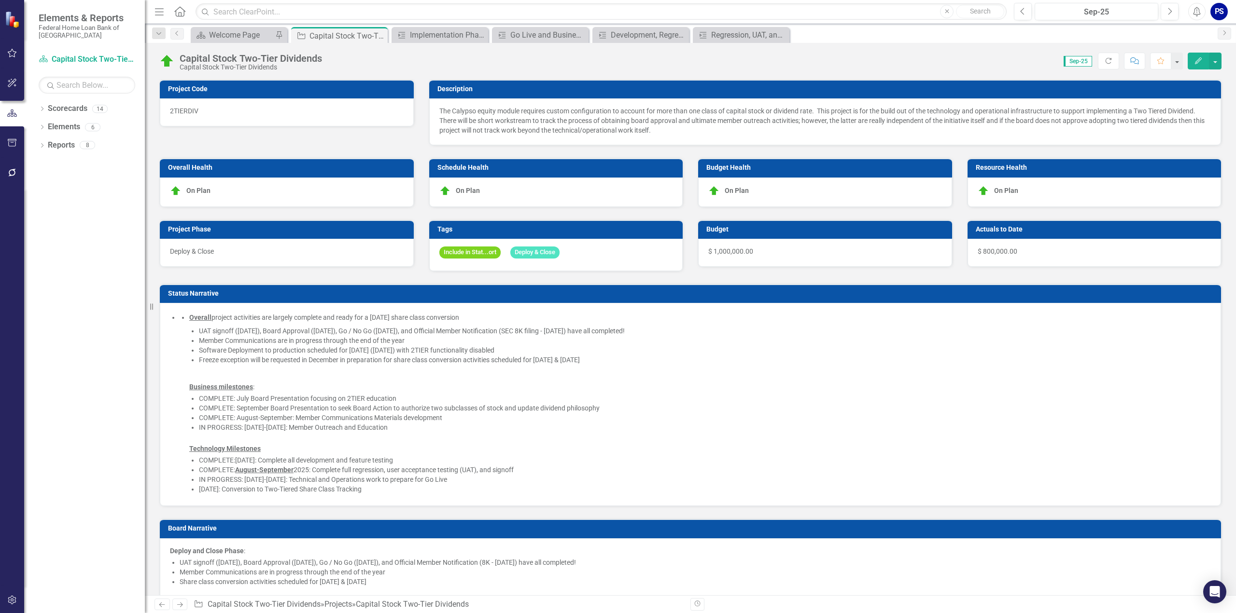
checkbox input "false"
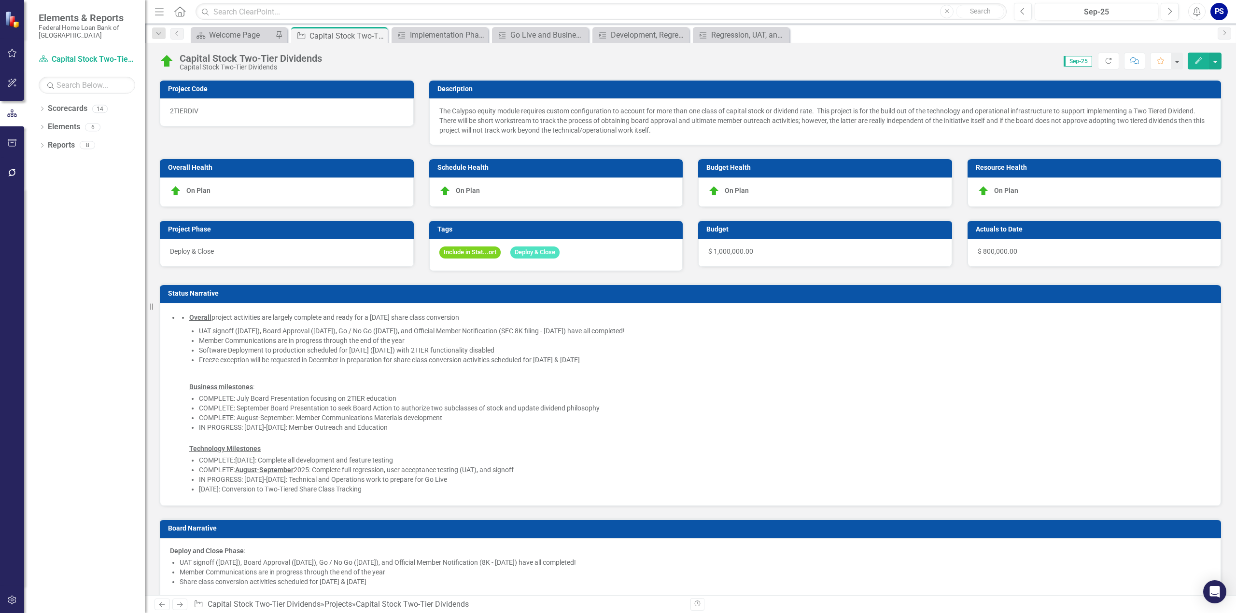
checkbox input "false"
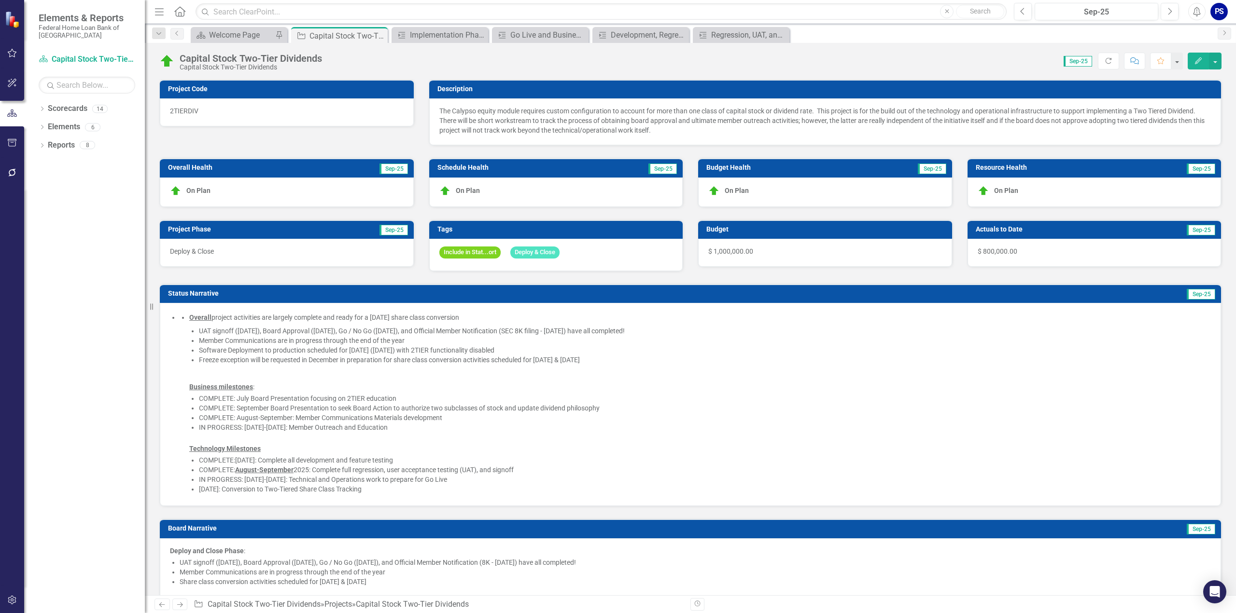
checkbox input "true"
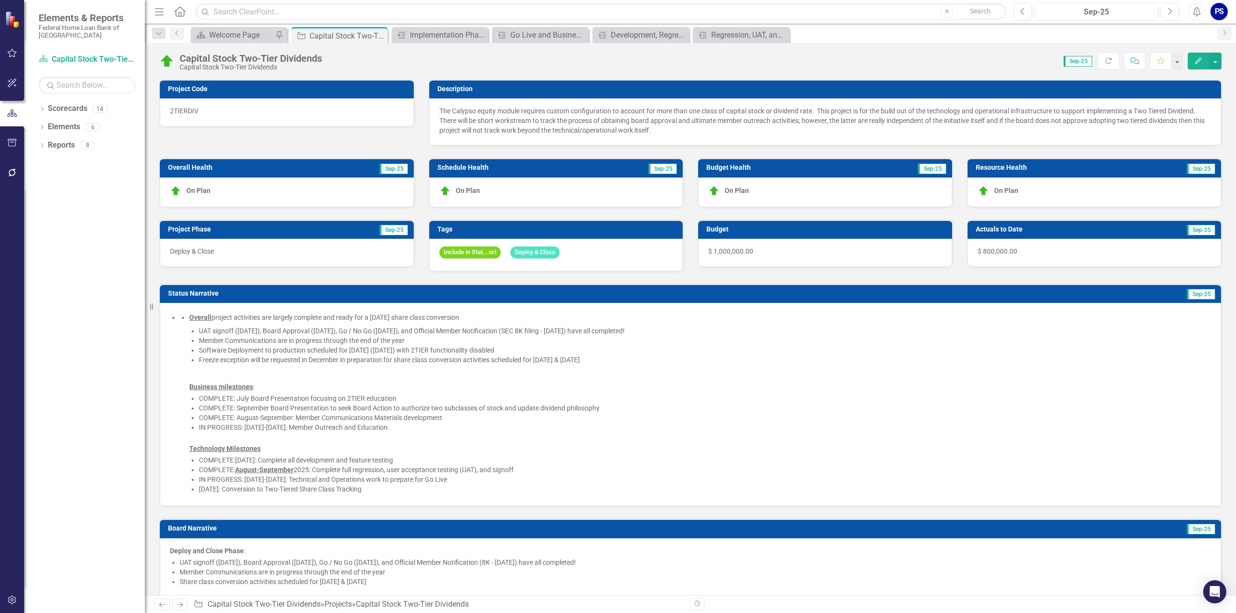
checkbox input "true"
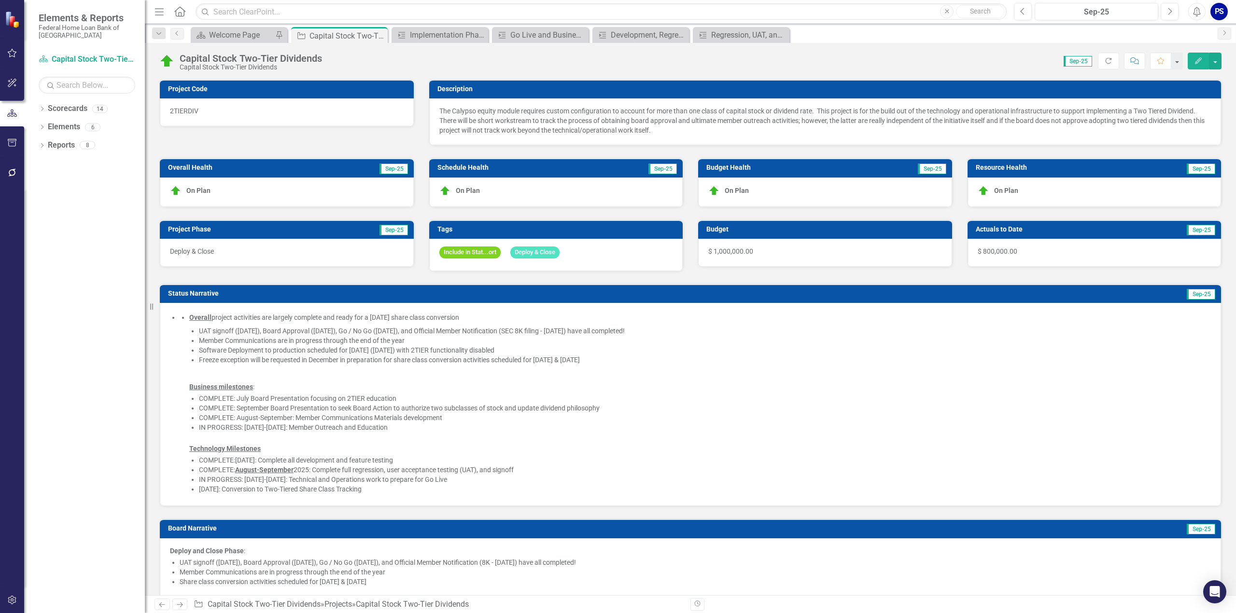
click at [167, 60] on img at bounding box center [166, 61] width 15 height 15
click at [481, 33] on icon at bounding box center [479, 34] width 5 height 5
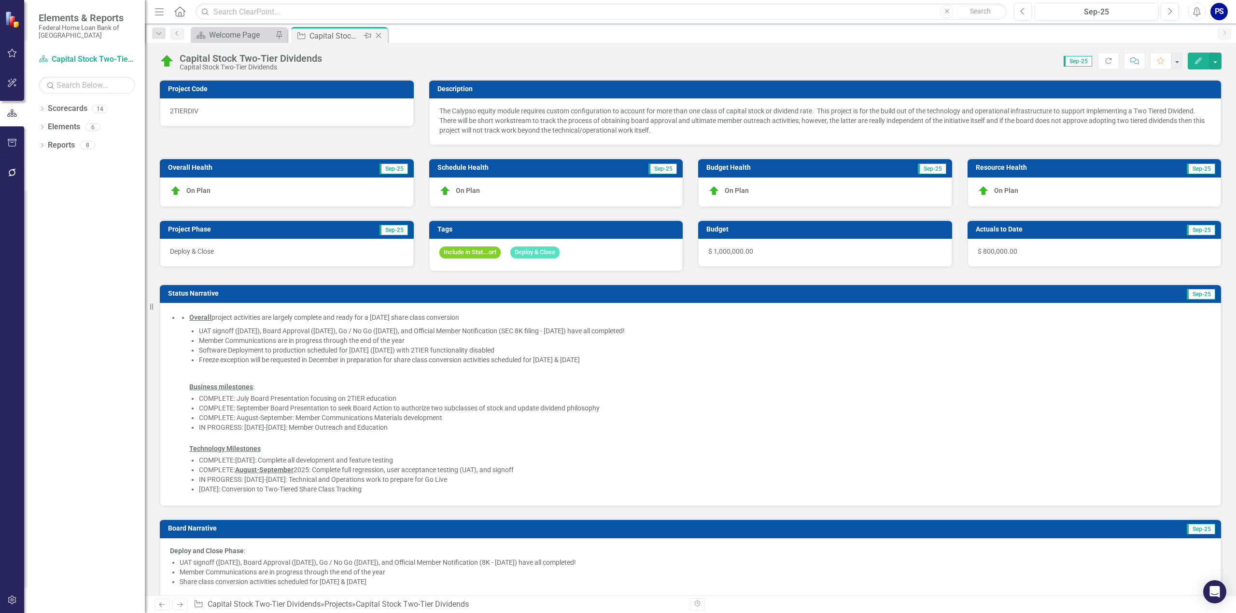
click at [379, 34] on icon at bounding box center [378, 35] width 5 height 5
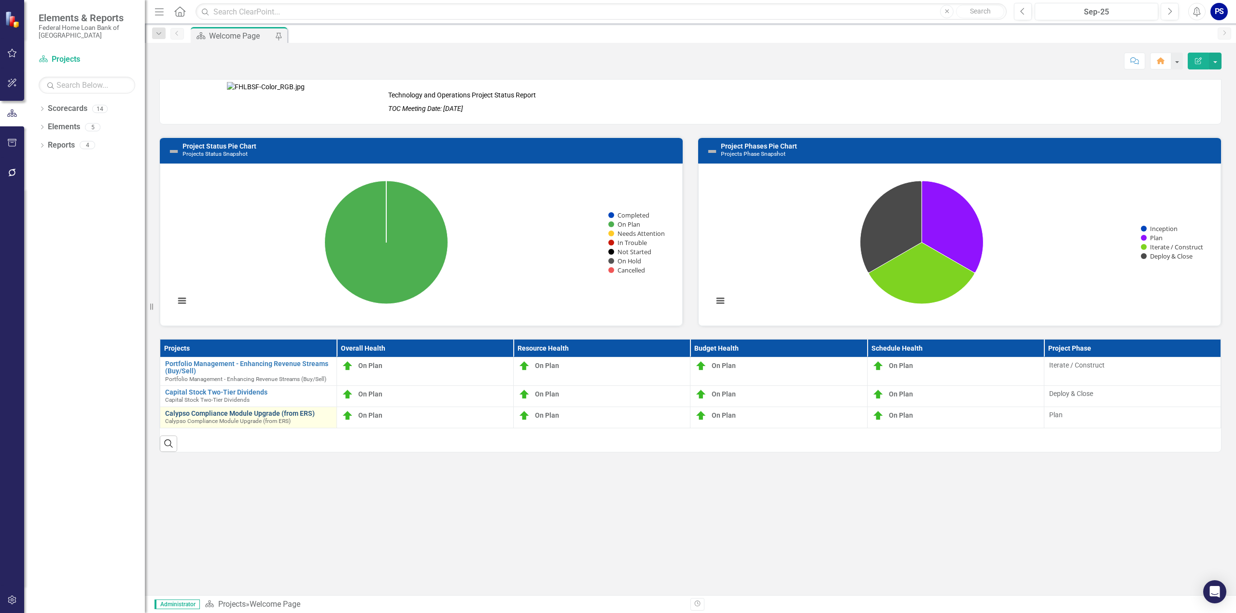
click at [218, 412] on link "Calypso Compliance Module Upgrade (from ERS)" at bounding box center [248, 413] width 167 height 7
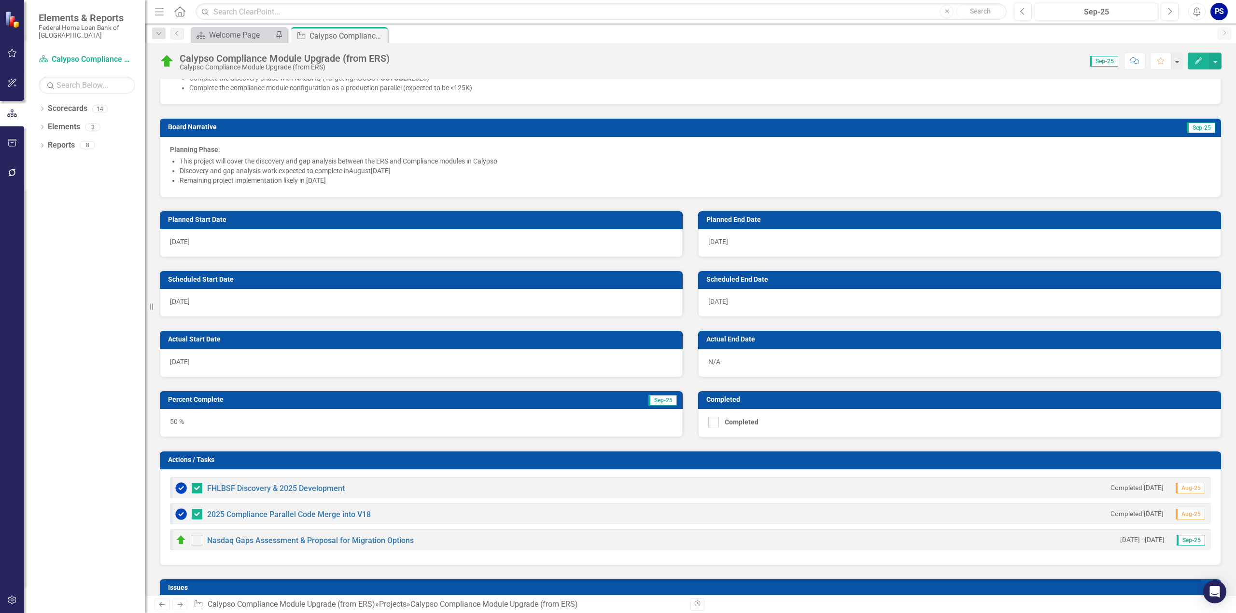
scroll to position [338, 0]
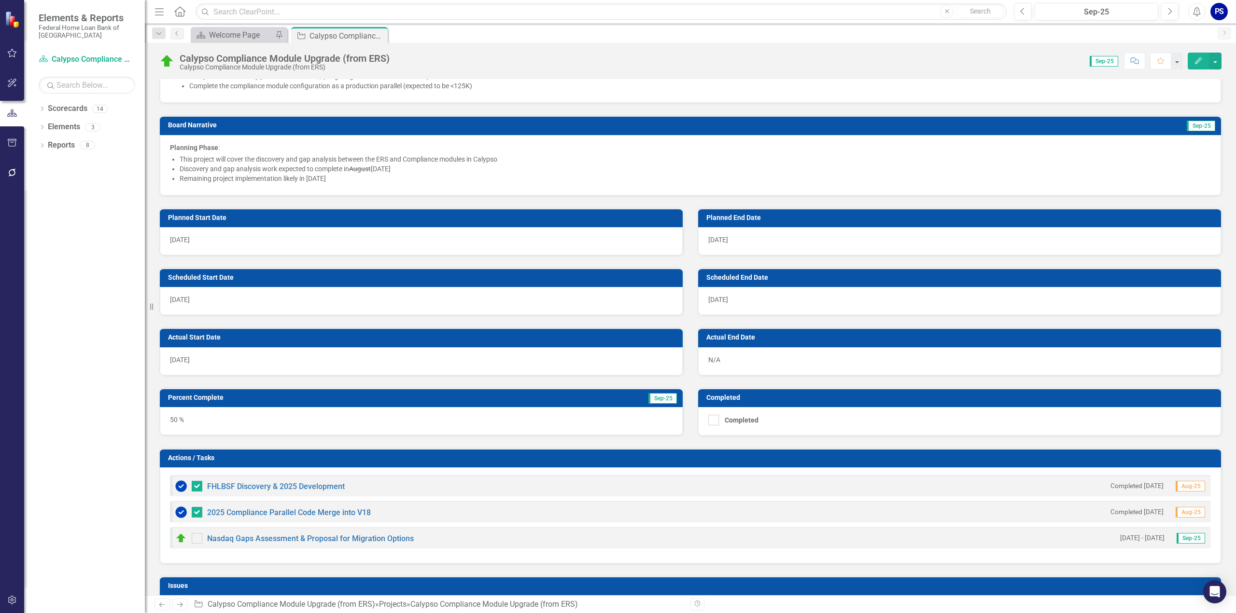
click at [196, 417] on div "50 %" at bounding box center [421, 421] width 523 height 28
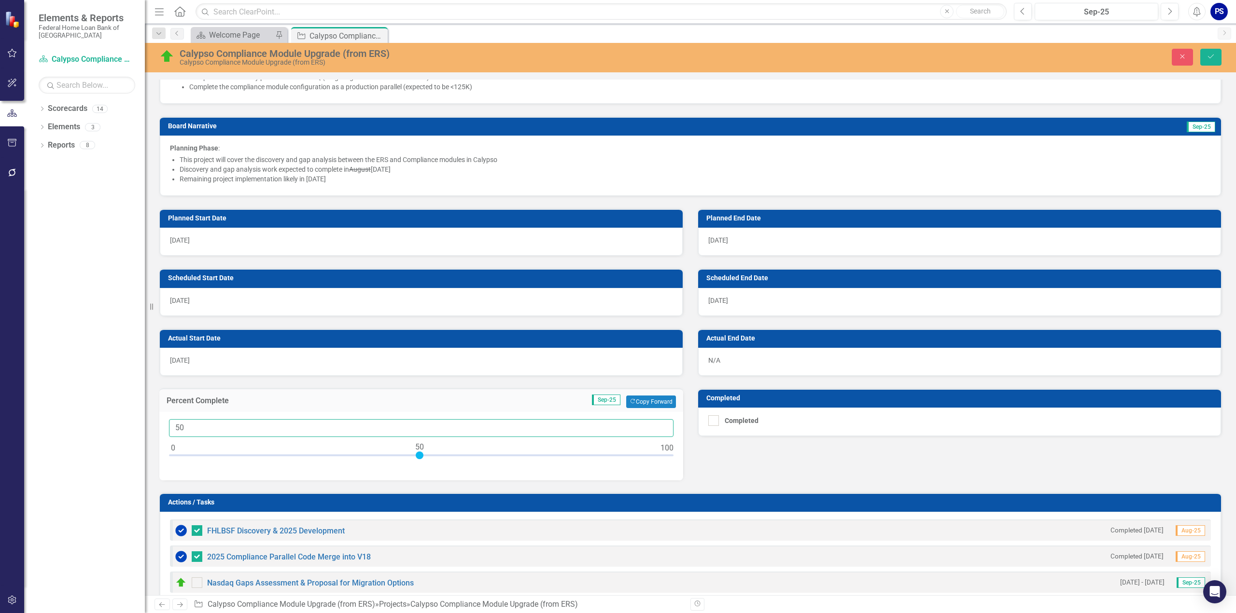
drag, startPoint x: 195, startPoint y: 424, endPoint x: 151, endPoint y: 424, distance: 44.9
click at [151, 424] on div "Elements & Reports Federal Home Loan Bank of San Francisco Scorecard Calypso Co…" at bounding box center [618, 306] width 1236 height 613
type input "75"
click at [1212, 57] on icon "Save" at bounding box center [1210, 56] width 9 height 7
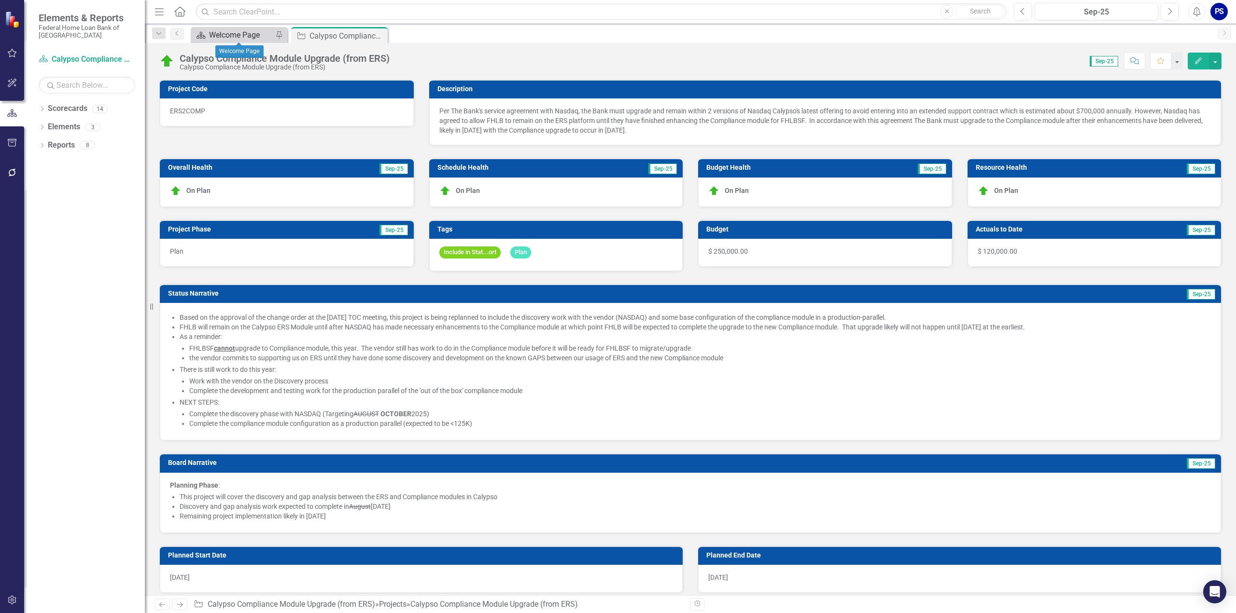
click at [230, 33] on div "Welcome Page" at bounding box center [241, 35] width 64 height 12
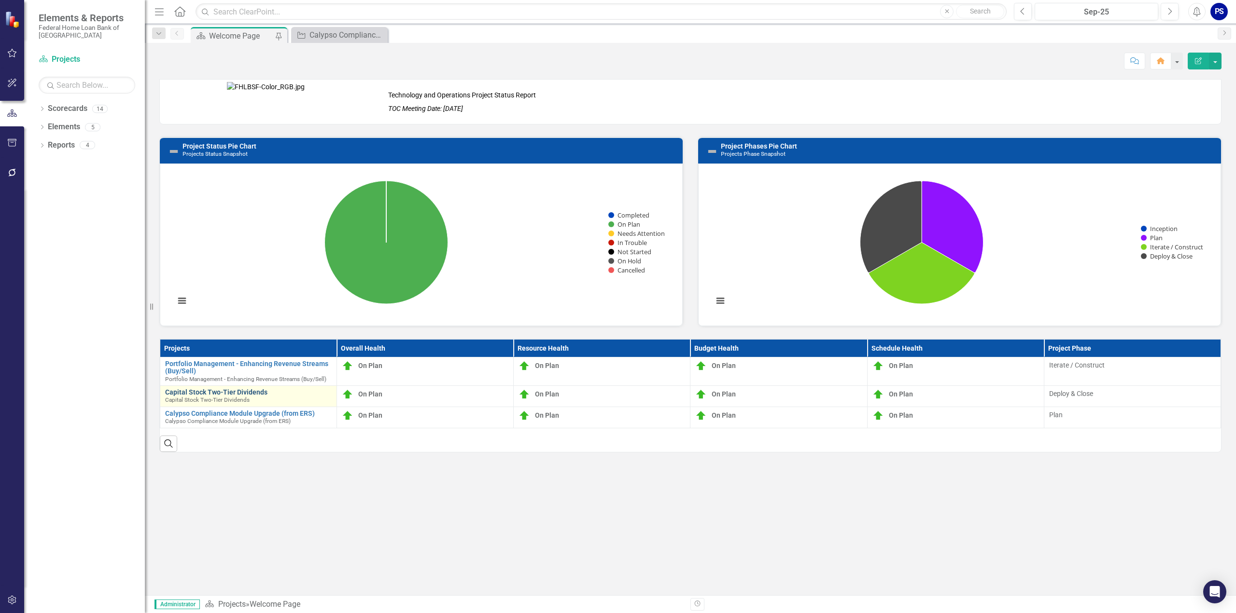
click at [203, 390] on link "Capital Stock Two-Tier Dividends" at bounding box center [248, 392] width 167 height 7
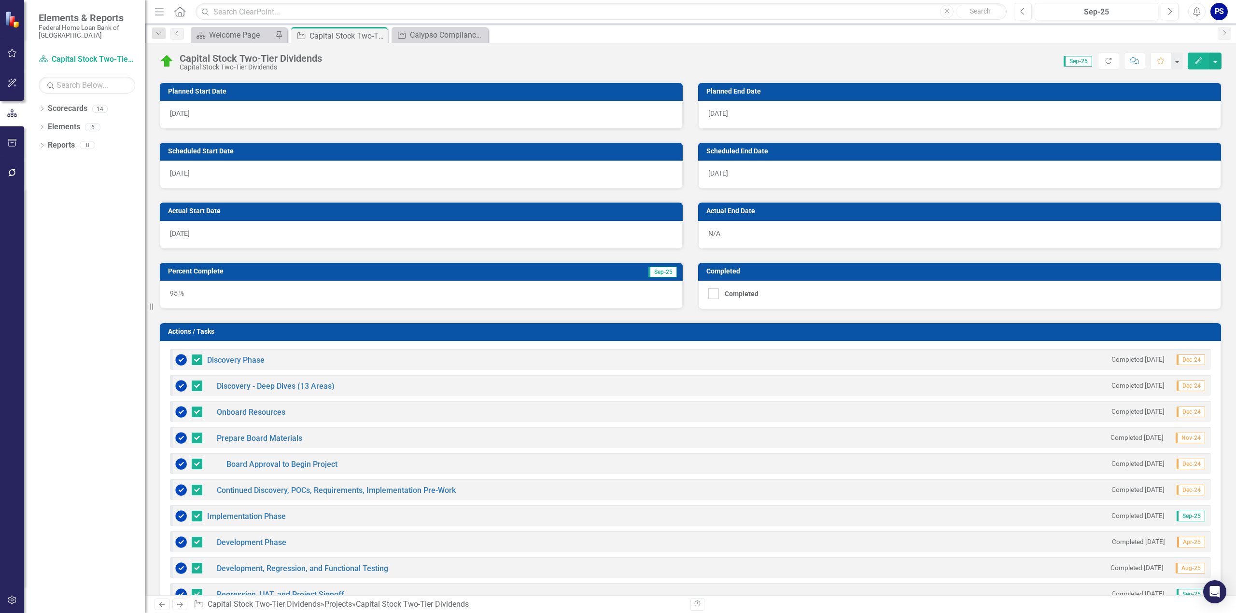
scroll to position [338, 0]
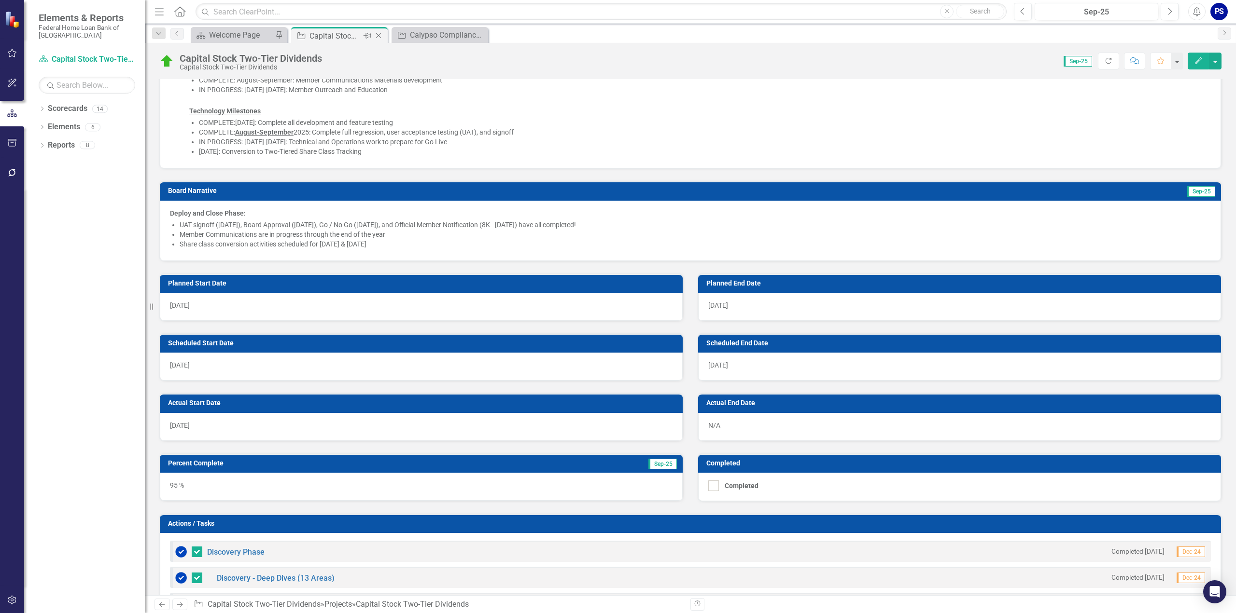
click at [376, 34] on icon "Close" at bounding box center [379, 36] width 10 height 8
